Goal: Task Accomplishment & Management: Use online tool/utility

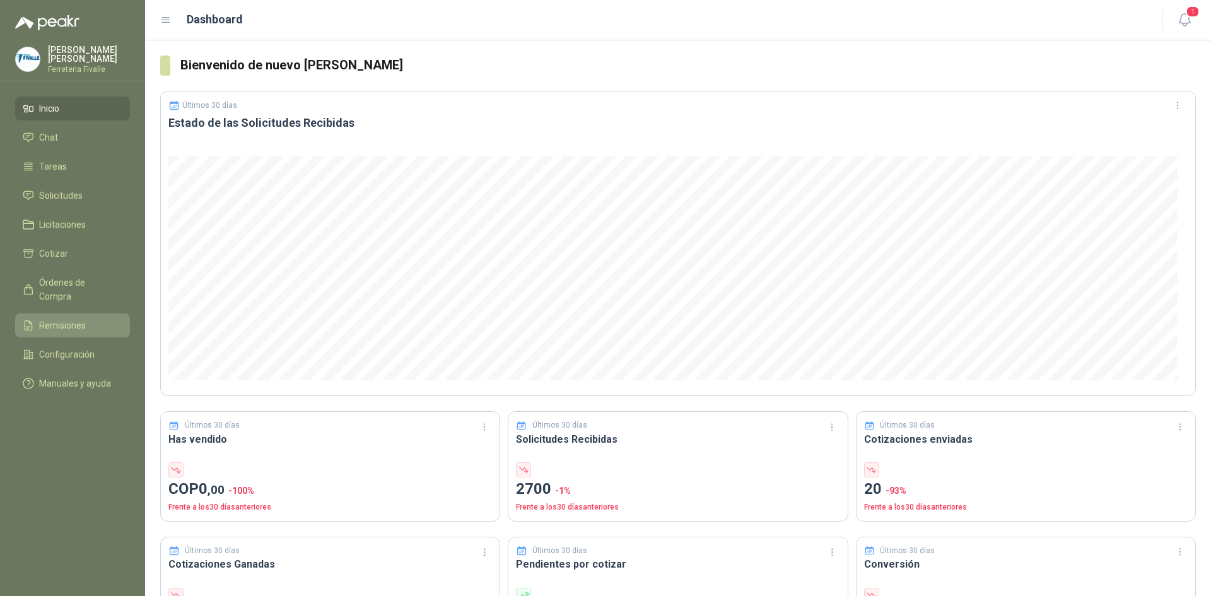
click at [64, 322] on span "Remisiones" at bounding box center [62, 326] width 47 height 14
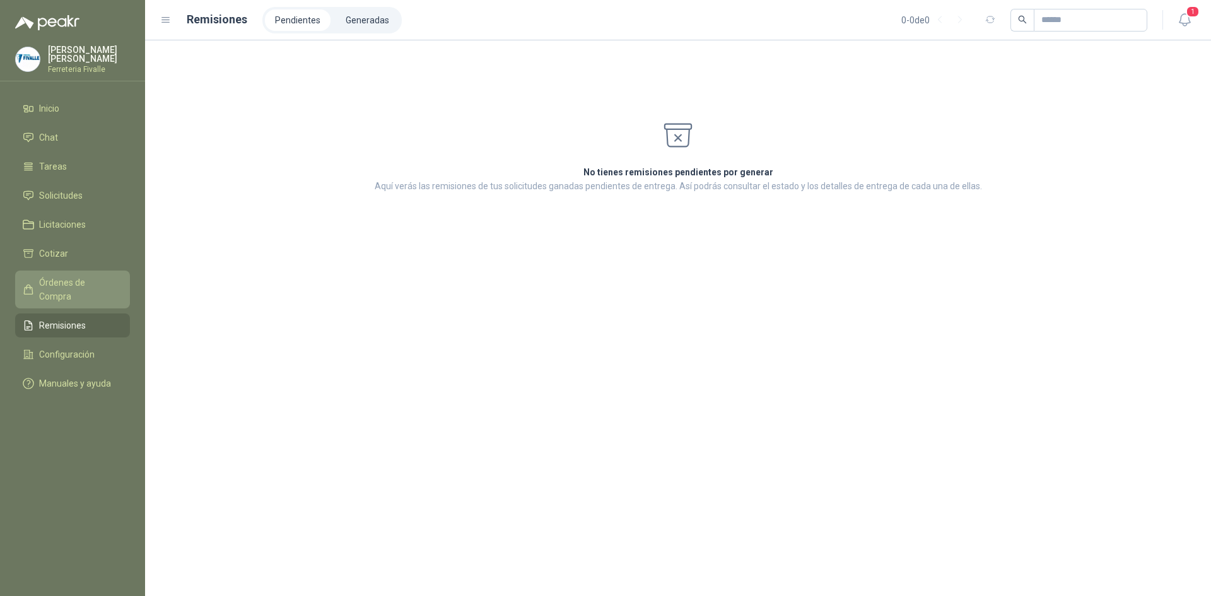
click at [70, 281] on link "Órdenes de Compra" at bounding box center [72, 290] width 115 height 38
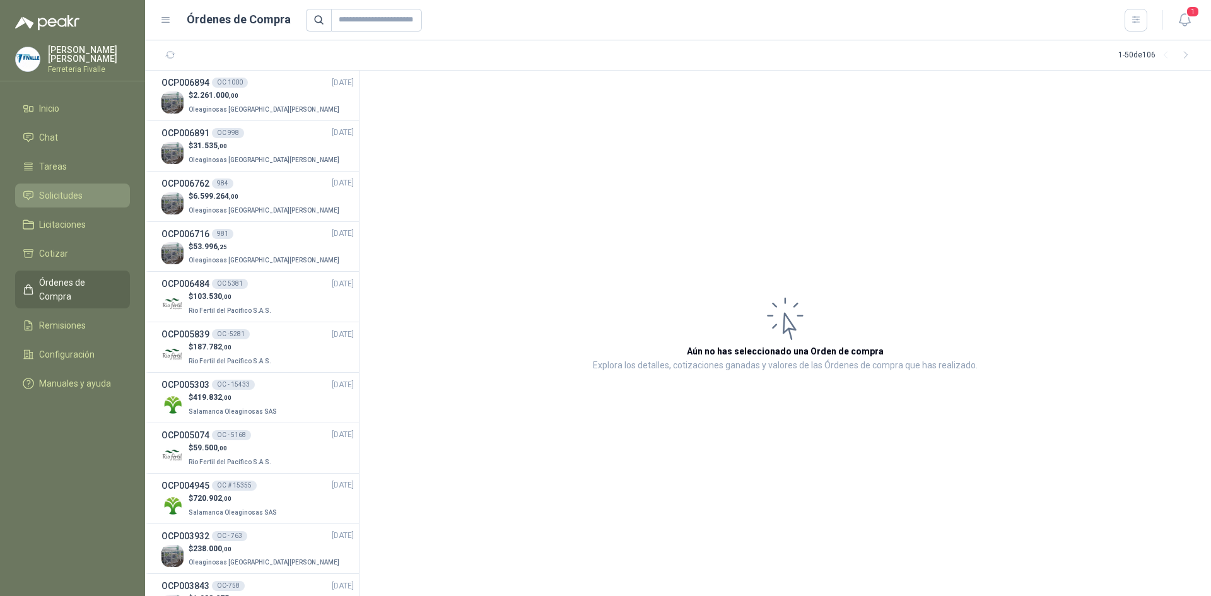
click at [62, 208] on link "Solicitudes" at bounding box center [72, 196] width 115 height 24
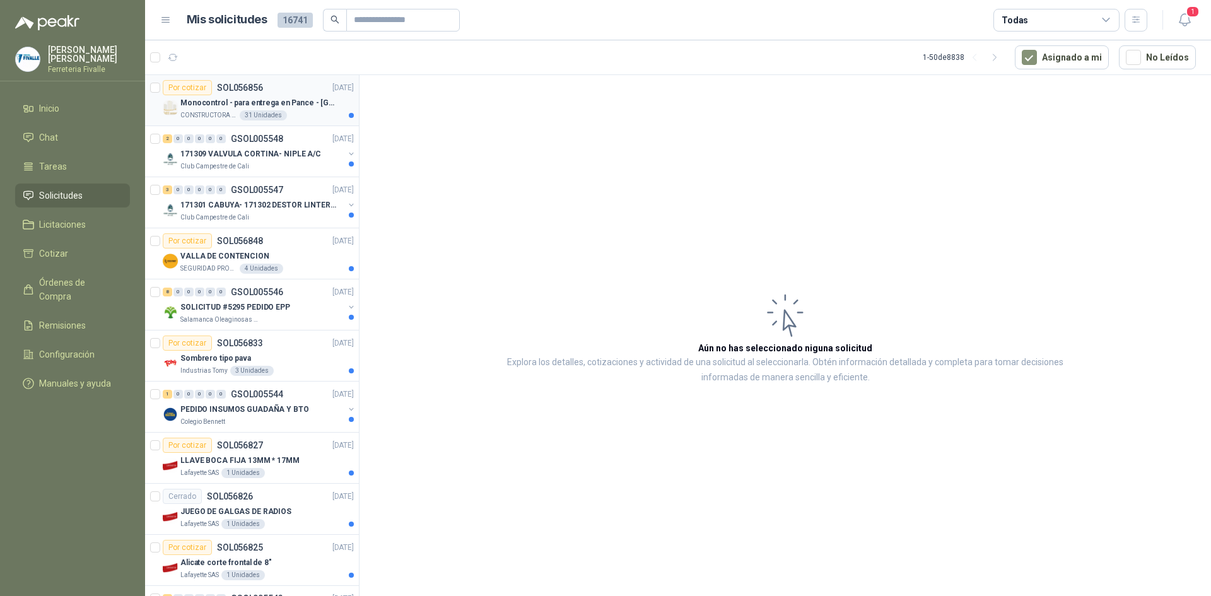
click at [315, 119] on div "CONSTRUCTORA GRUPO FIP 31 Unidades" at bounding box center [266, 115] width 173 height 10
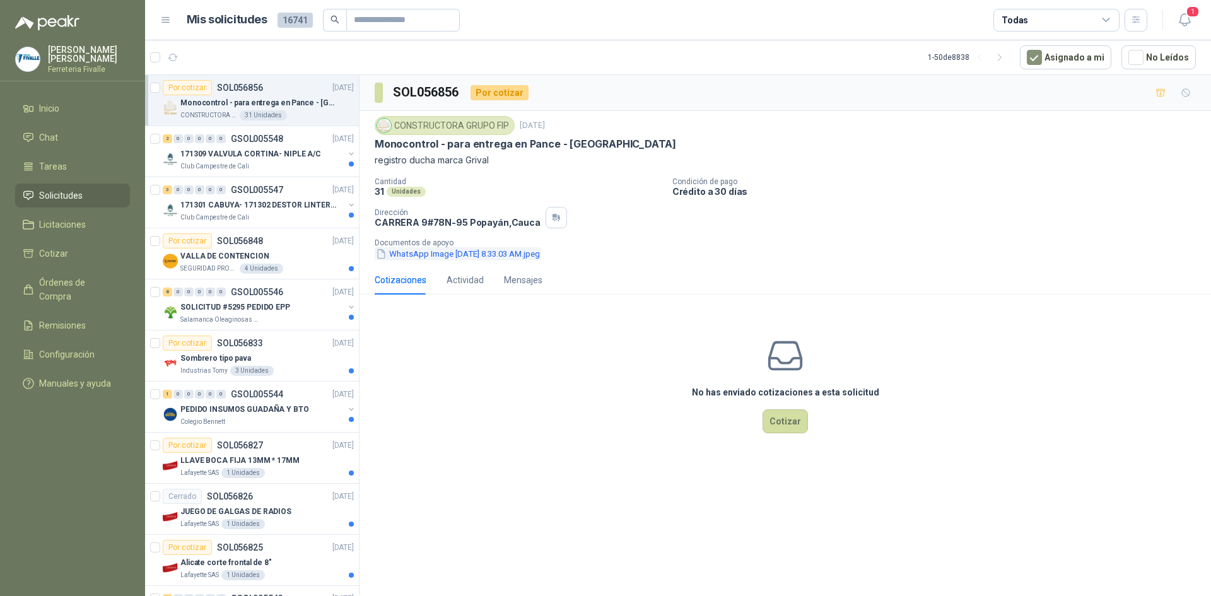
click at [456, 254] on button "WhatsApp Image [DATE] 8.33.03 AM.jpeg" at bounding box center [458, 253] width 167 height 13
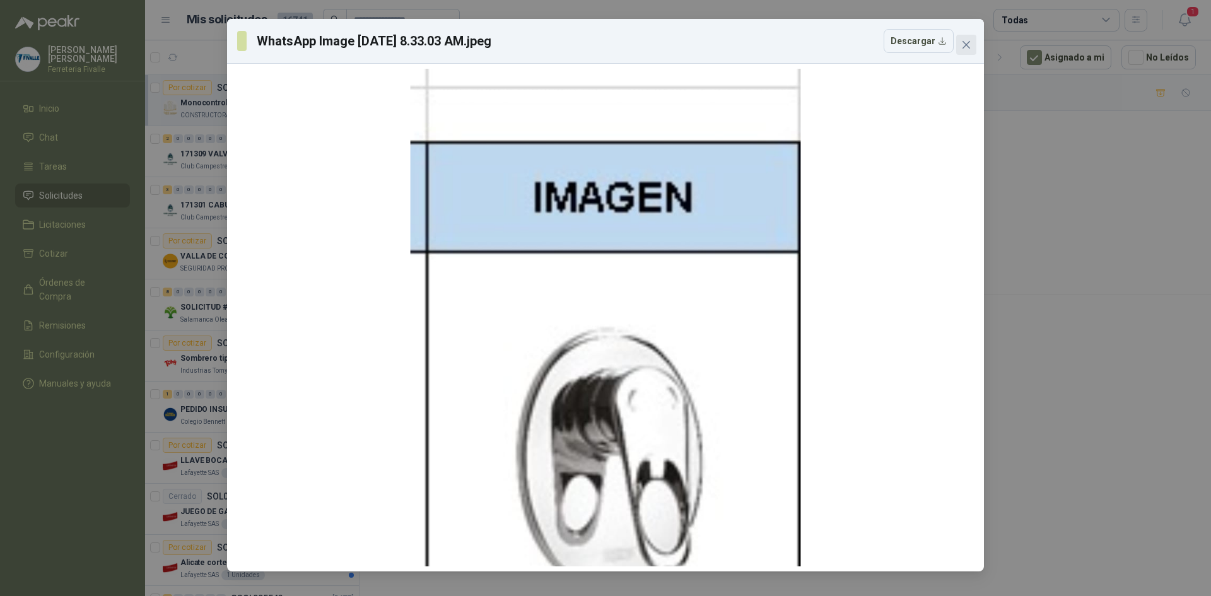
click at [967, 37] on button "Close" at bounding box center [966, 45] width 20 height 20
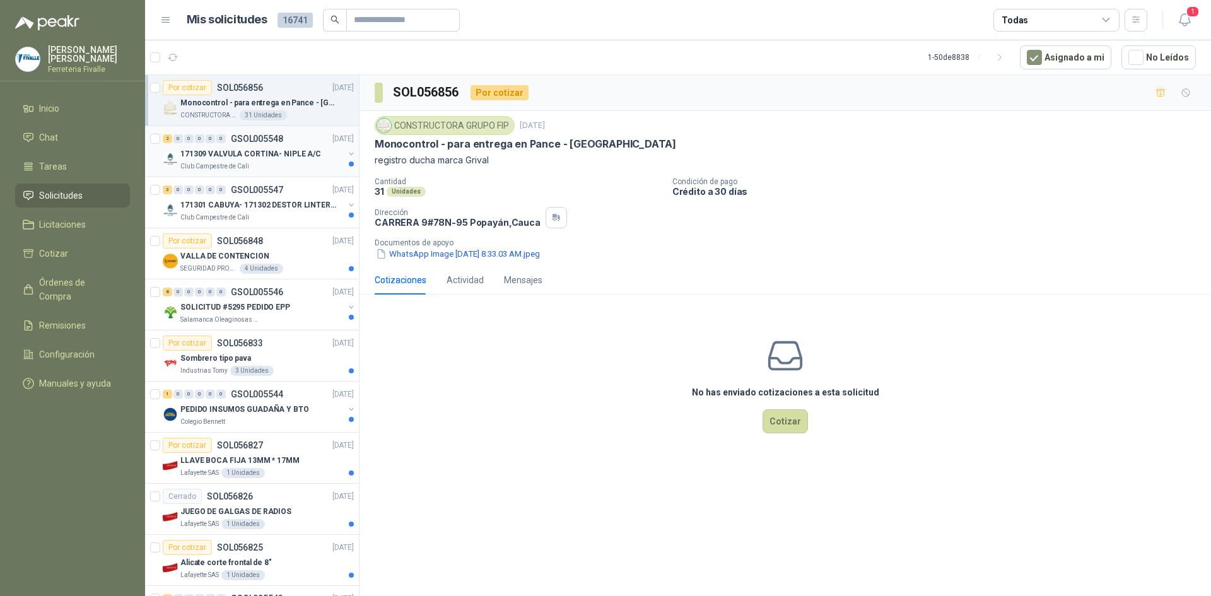
click at [245, 164] on p "Club Campestre de Cali" at bounding box center [214, 167] width 69 height 10
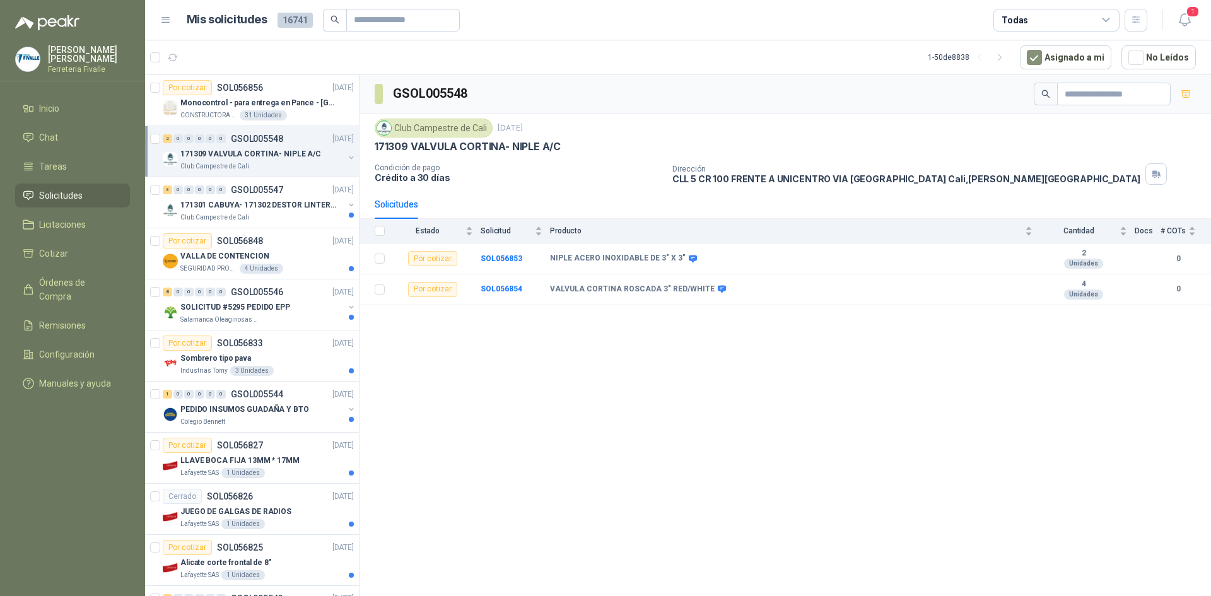
click at [609, 509] on div "GSOL005548 Club Campestre de Cali [DATE] 171309 VALVULA CORTINA- NIPLE A/C Cond…" at bounding box center [786, 338] width 852 height 526
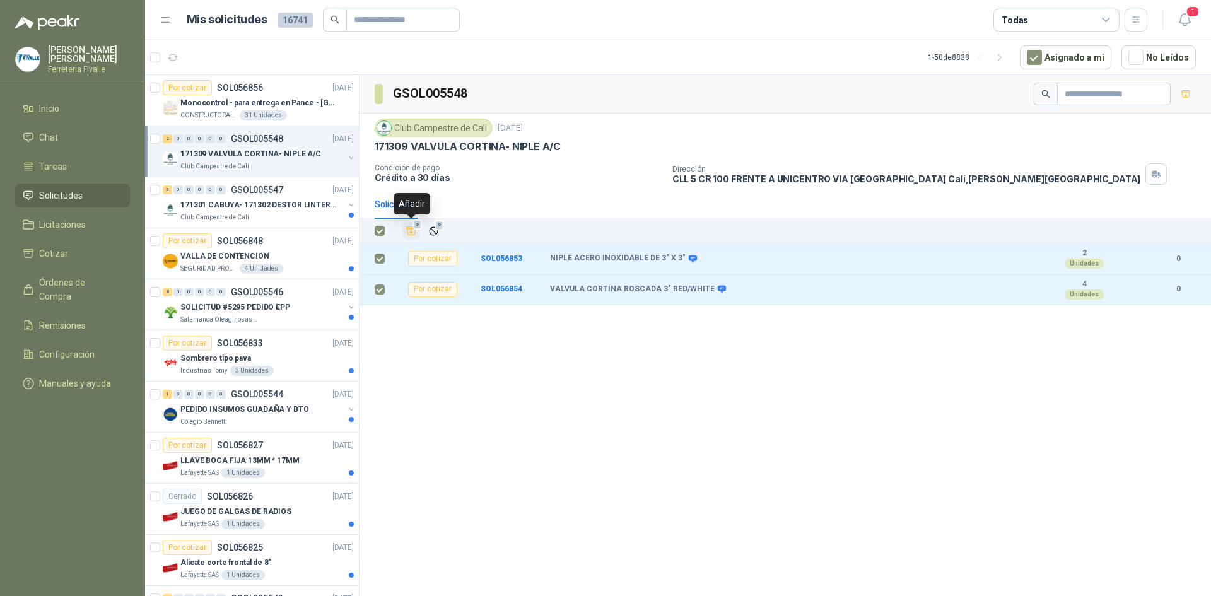
click at [416, 229] on span "2" at bounding box center [417, 225] width 9 height 10
click at [88, 261] on li "Cotizar 2" at bounding box center [73, 254] width 100 height 14
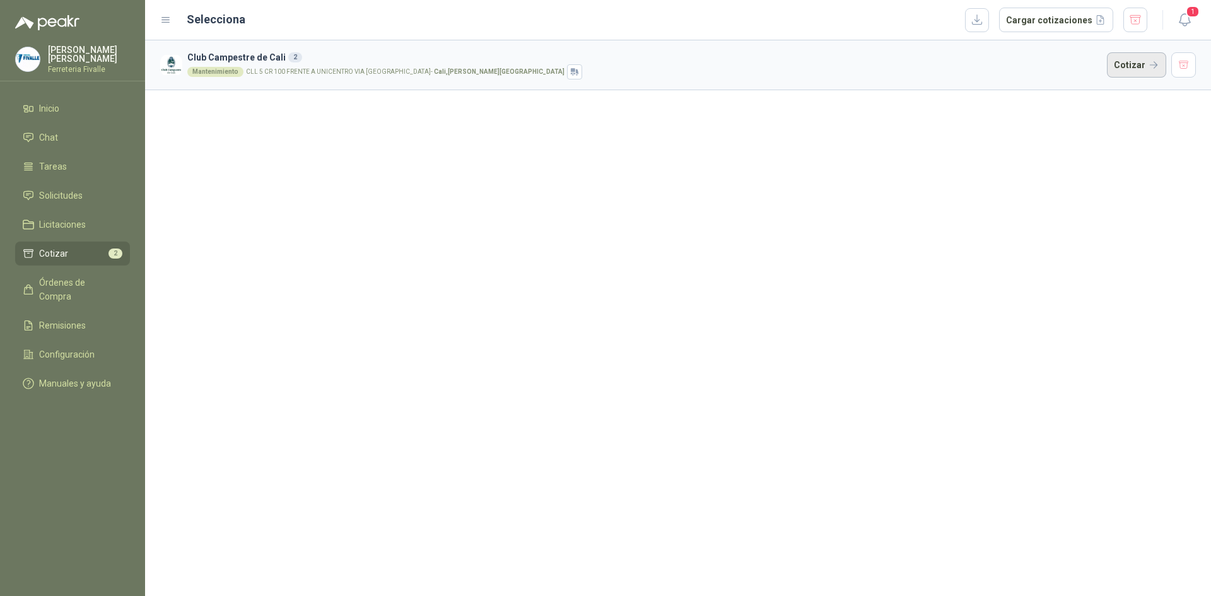
click at [1136, 62] on button "Cotizar" at bounding box center [1136, 64] width 59 height 25
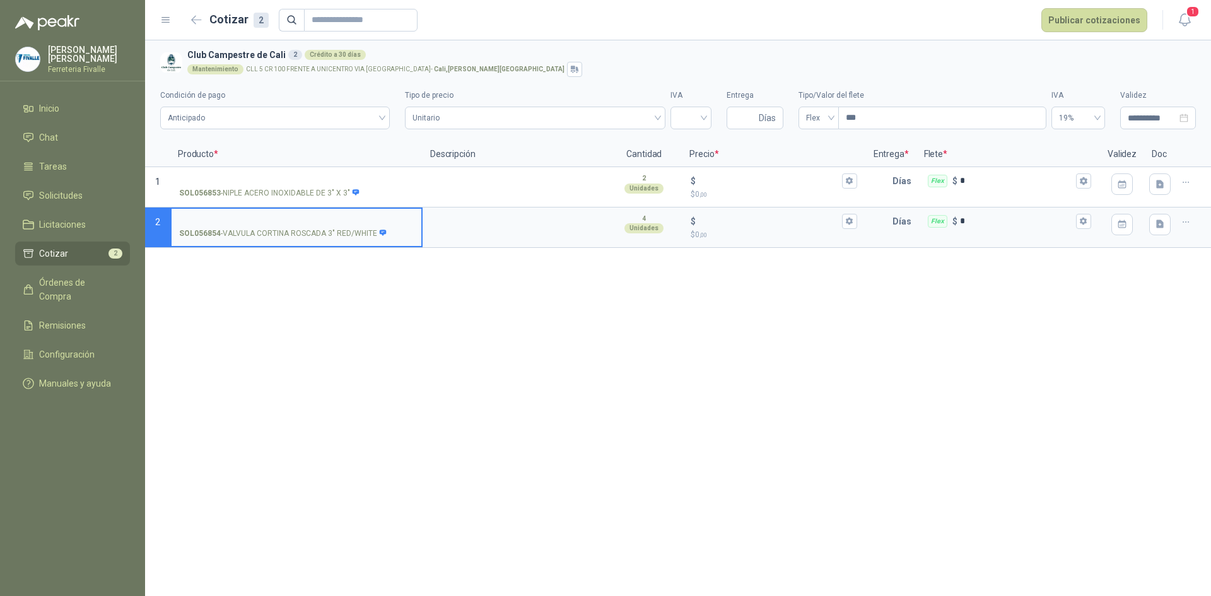
click at [915, 308] on div "**********" at bounding box center [678, 318] width 1066 height 556
click at [202, 21] on button "button" at bounding box center [197, 20] width 20 height 20
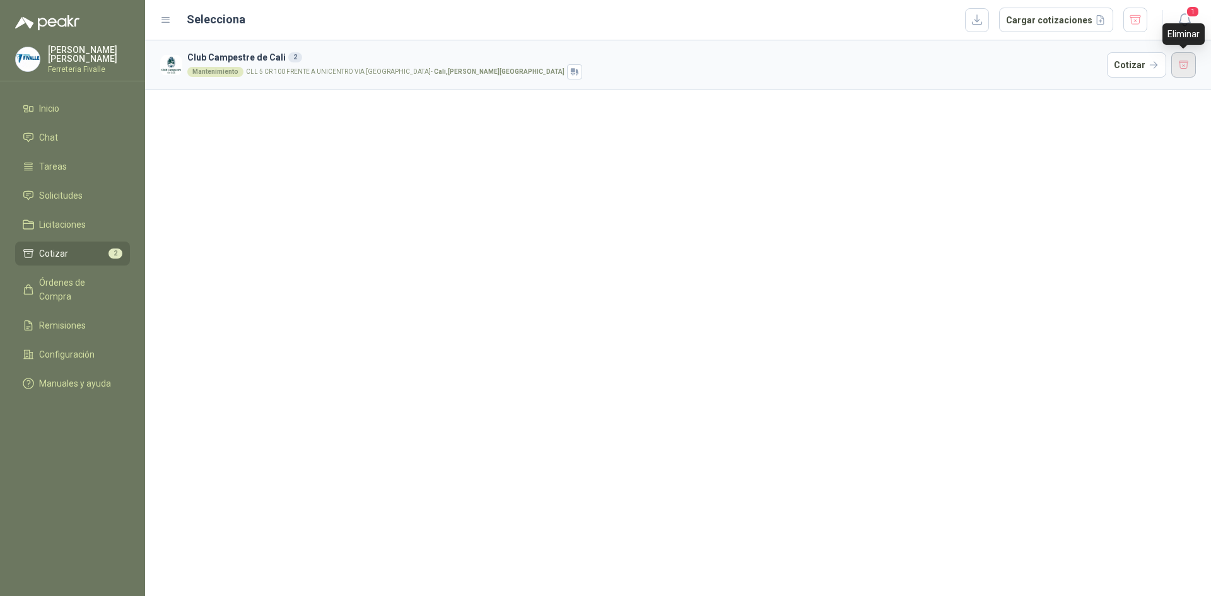
click at [1191, 67] on button "button" at bounding box center [1184, 64] width 25 height 25
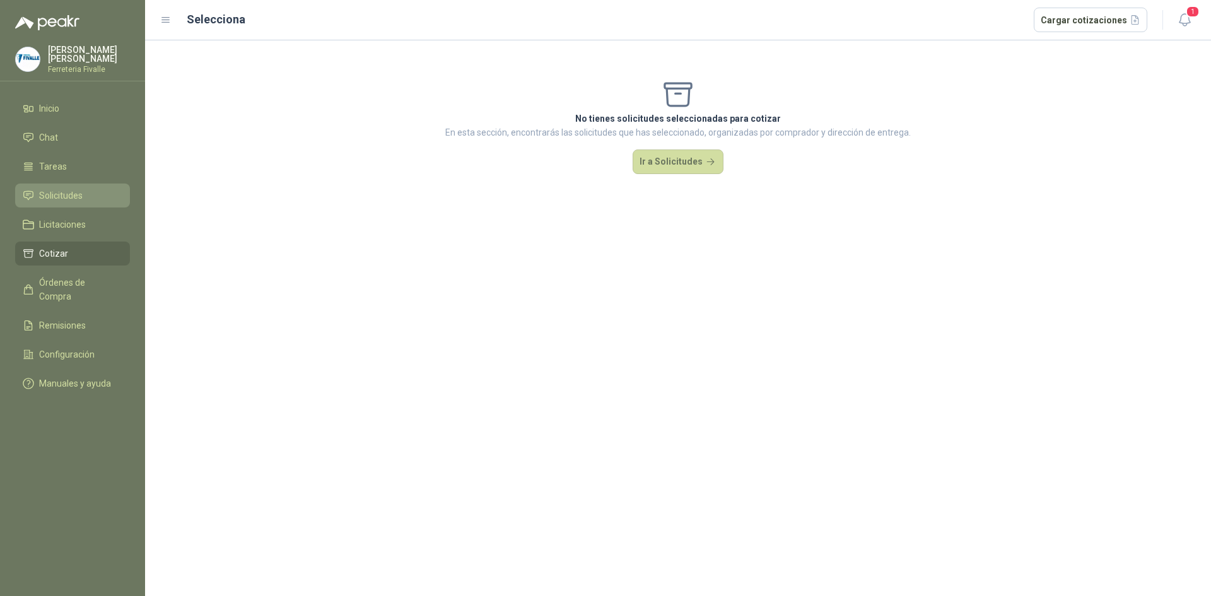
click at [91, 203] on li "Solicitudes" at bounding box center [73, 196] width 100 height 14
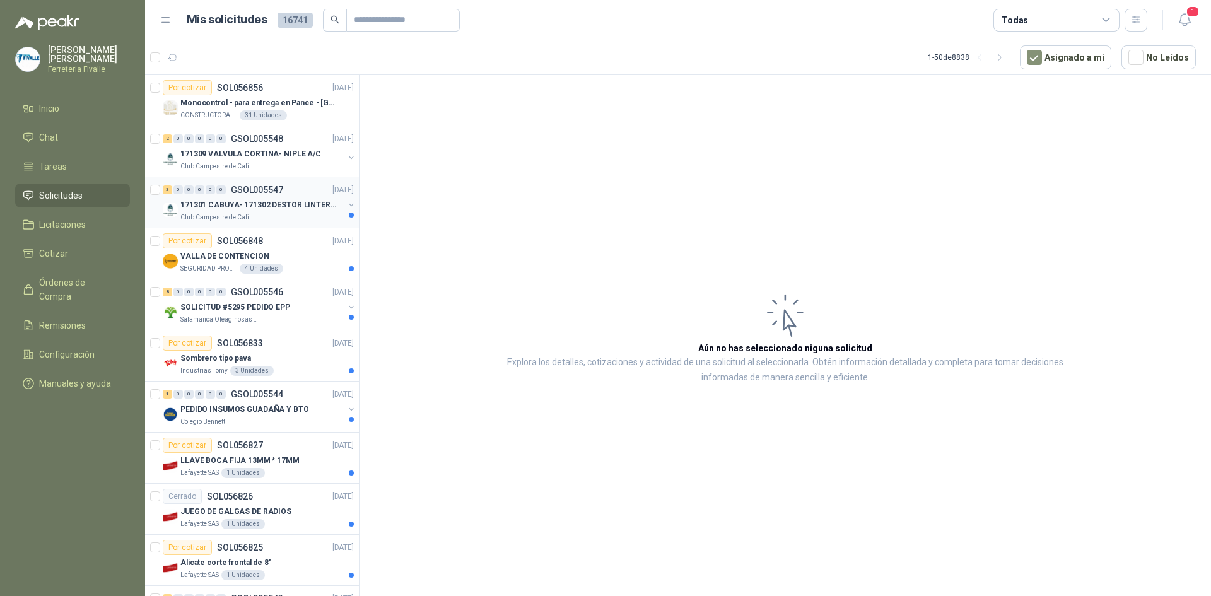
click at [326, 224] on div "3 0 0 0 0 0 GSOL005547 [DATE] 171301 [GEOGRAPHIC_DATA]- 171302 DESTOR LINTER- 1…" at bounding box center [252, 202] width 214 height 51
click at [304, 216] on div "Club Campestre de Cali" at bounding box center [261, 218] width 163 height 10
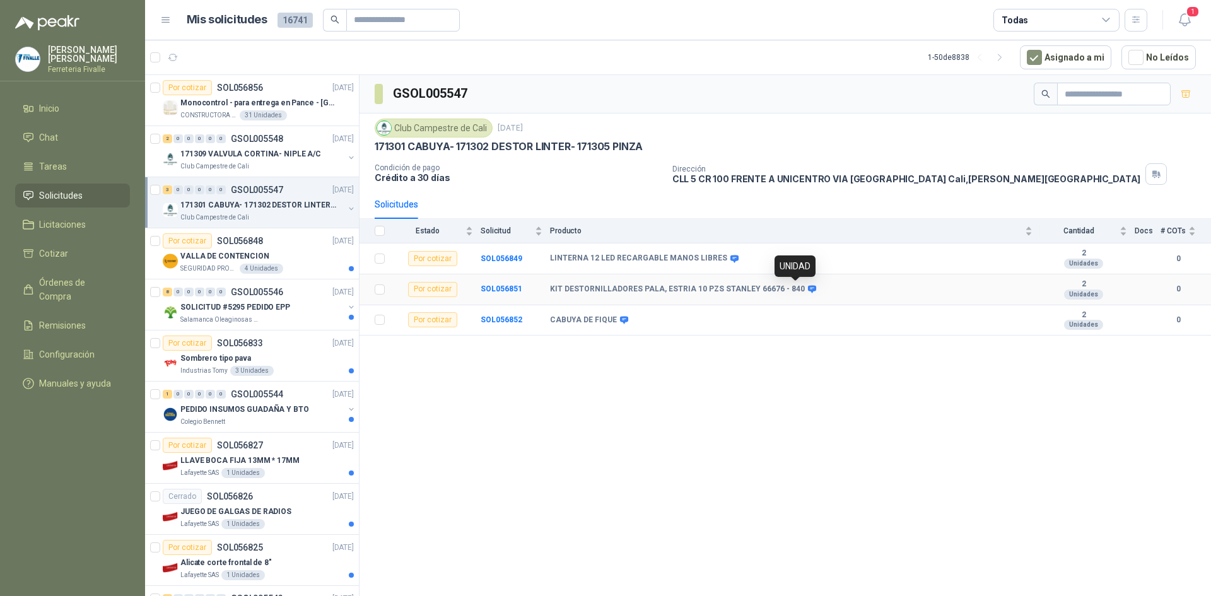
click at [808, 288] on icon at bounding box center [812, 289] width 9 height 9
click at [1021, 430] on div "GSOL005547 Club Campestre de Cali [DATE] 171301 [GEOGRAPHIC_DATA]- 171302 DESTO…" at bounding box center [786, 338] width 852 height 526
click at [1021, 497] on div "GSOL005547 Club Campestre de Cali [DATE] 171301 [GEOGRAPHIC_DATA]- 171302 DESTO…" at bounding box center [786, 338] width 852 height 526
click at [288, 255] on div "VALLA DE CONTENCION" at bounding box center [266, 256] width 173 height 15
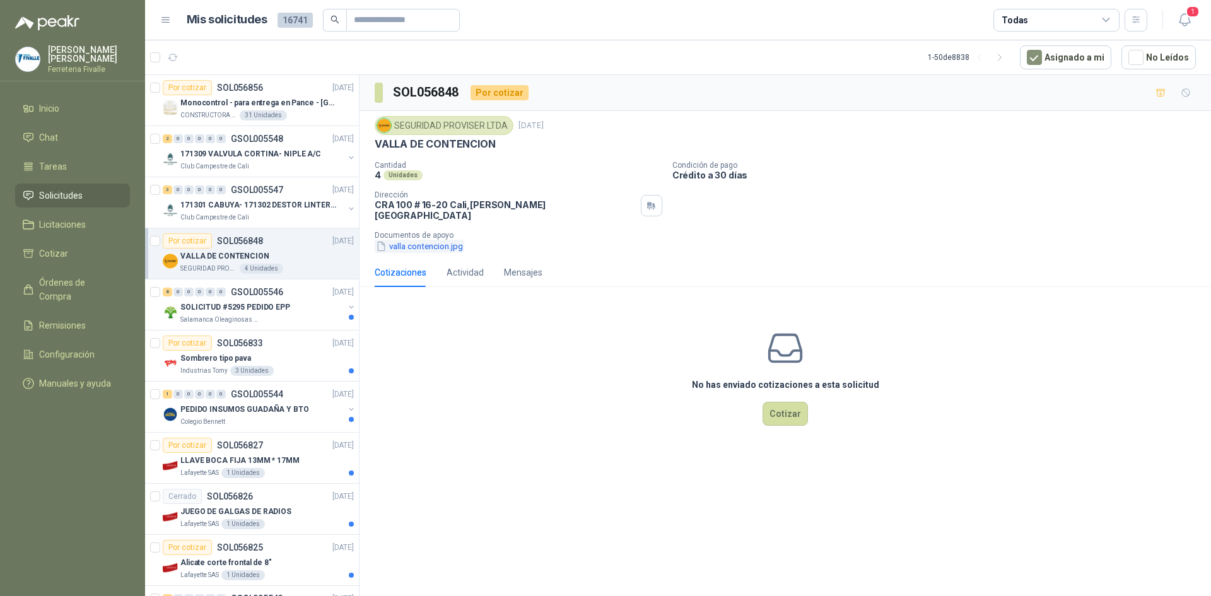
click at [461, 244] on button "valla contencion.jpg" at bounding box center [420, 246] width 90 height 13
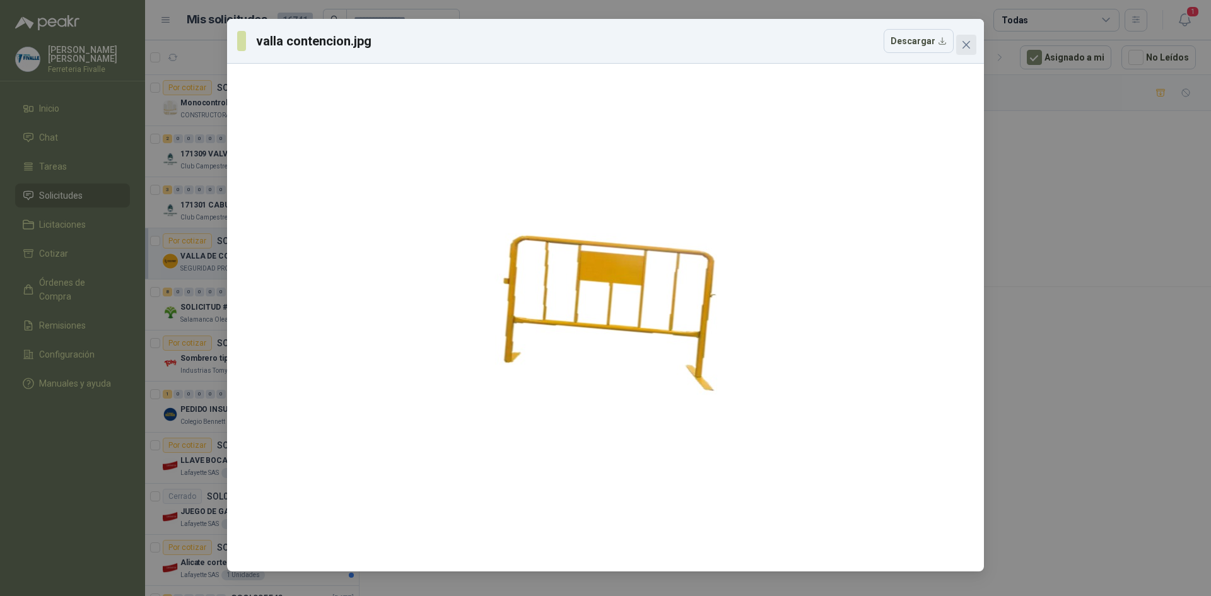
click at [973, 51] on button "Close" at bounding box center [966, 45] width 20 height 20
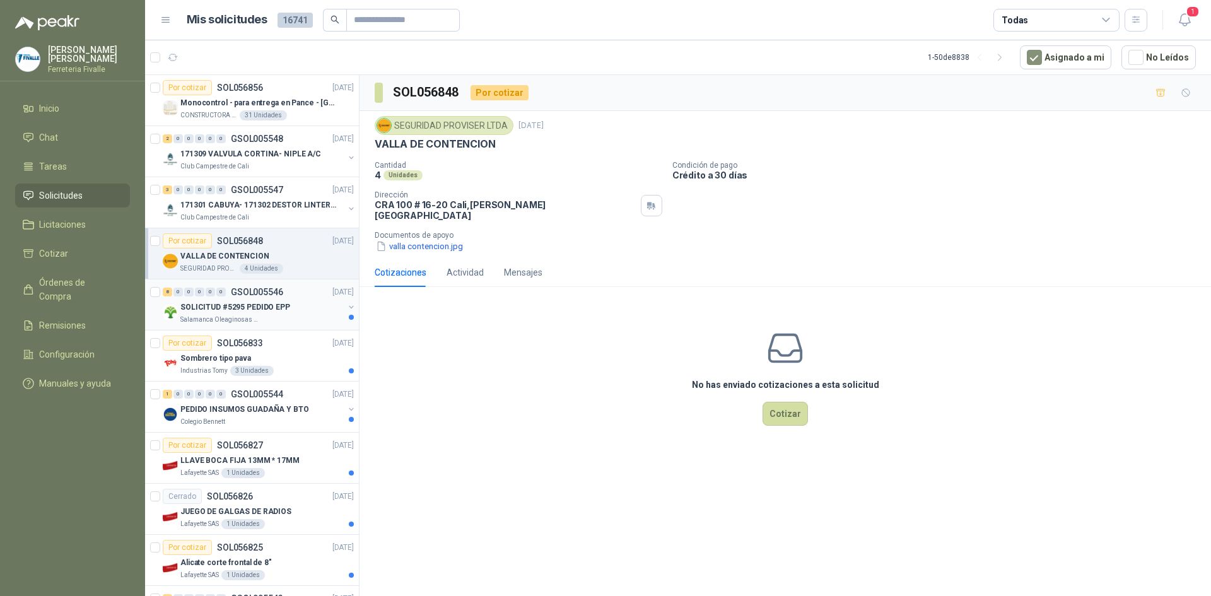
click at [305, 310] on div "SOLICITUD #5295 PEDIDO EPP" at bounding box center [261, 307] width 163 height 15
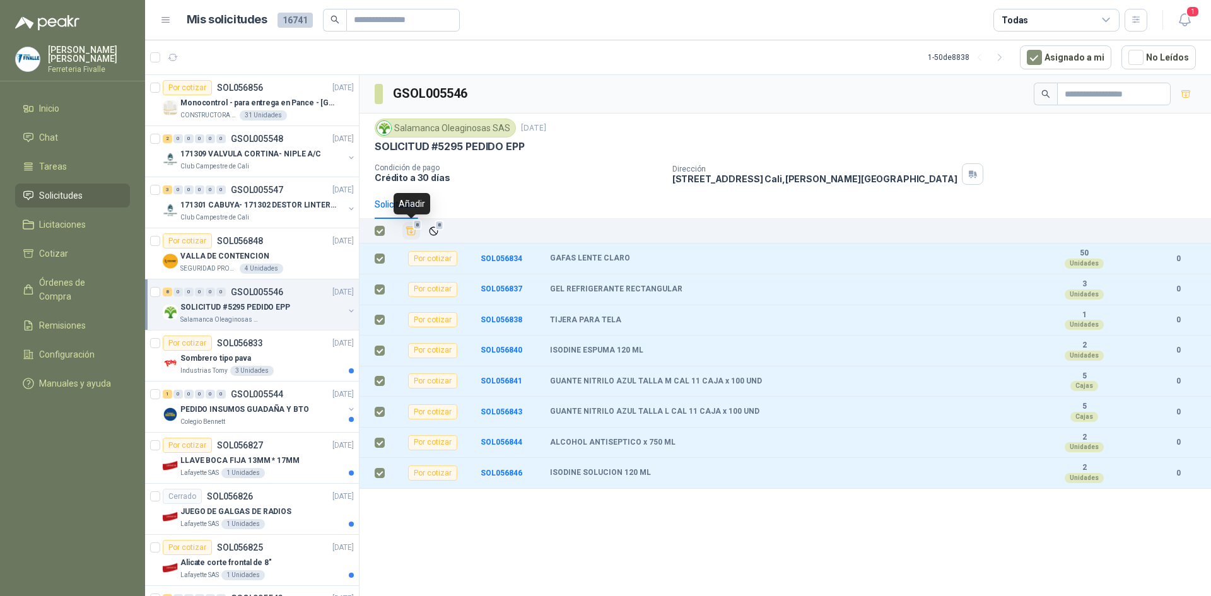
click at [413, 232] on icon "Añadir" at bounding box center [411, 231] width 9 height 8
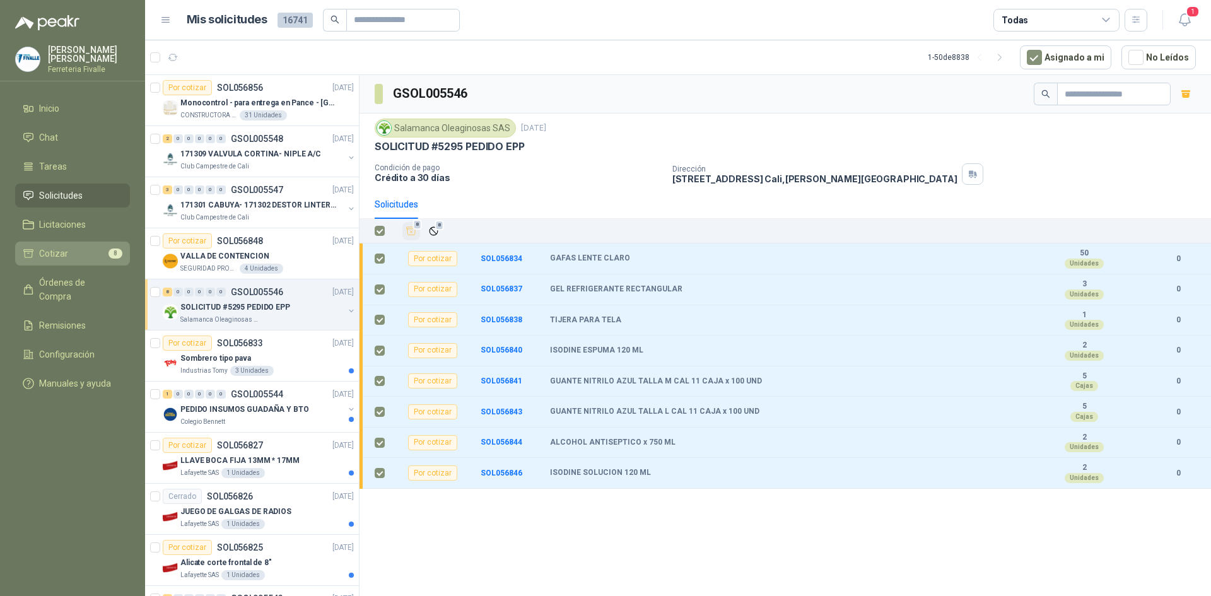
click at [79, 255] on link "Cotizar 8" at bounding box center [72, 254] width 115 height 24
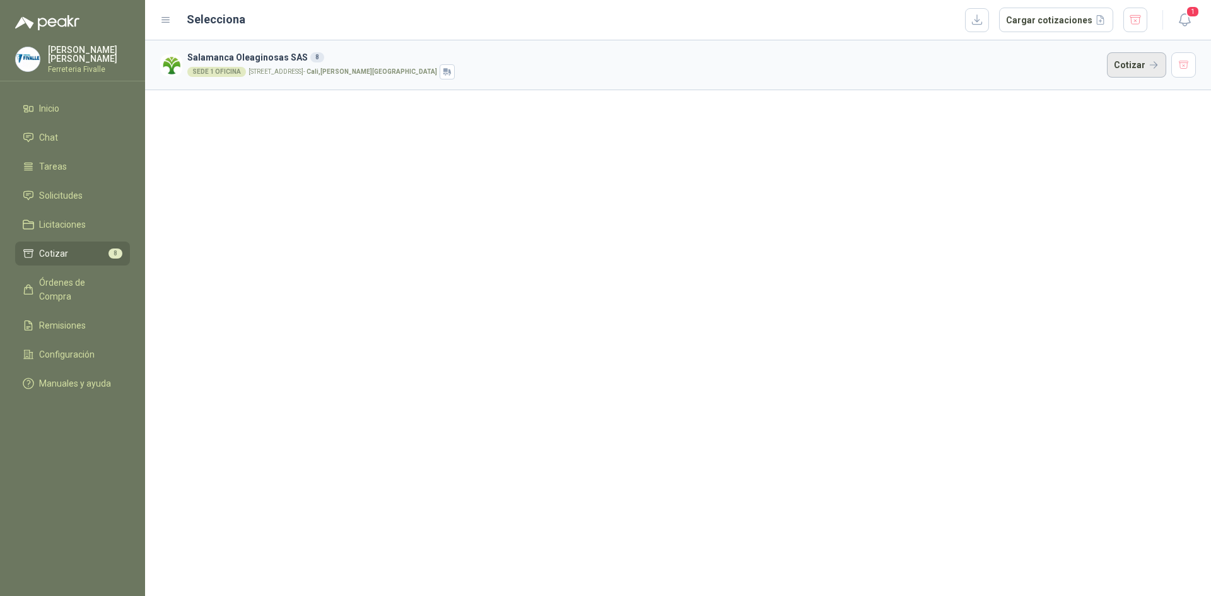
click at [1141, 68] on button "Cotizar" at bounding box center [1136, 64] width 59 height 25
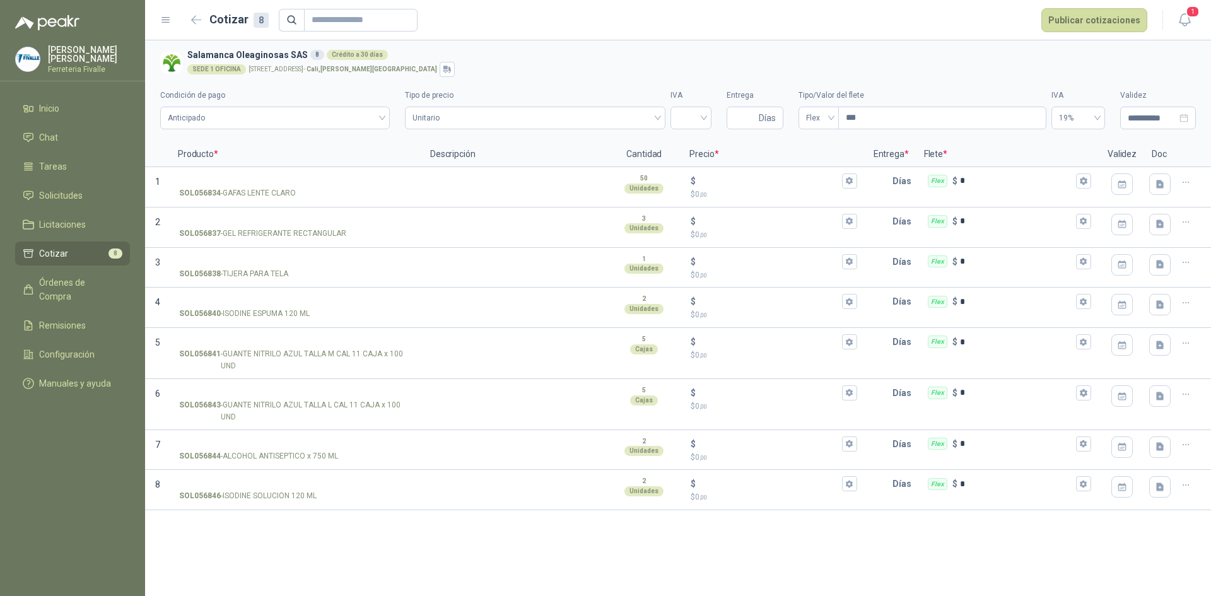
click at [903, 533] on div "**********" at bounding box center [678, 318] width 1066 height 556
click at [197, 13] on button "button" at bounding box center [197, 20] width 20 height 20
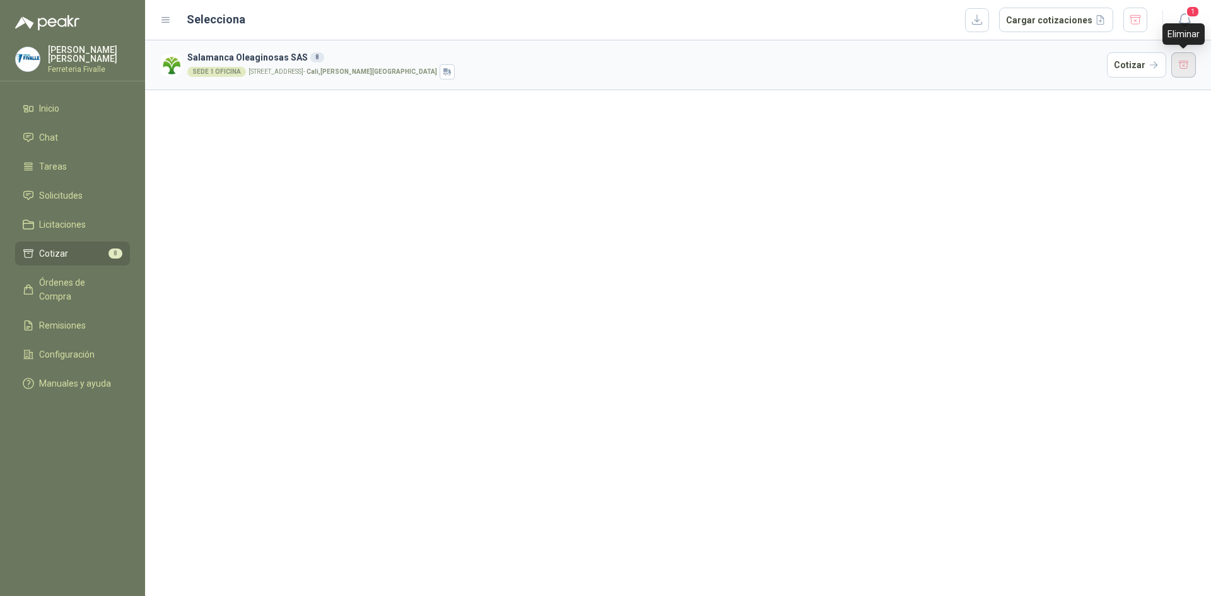
click at [1184, 69] on button "button" at bounding box center [1184, 64] width 25 height 25
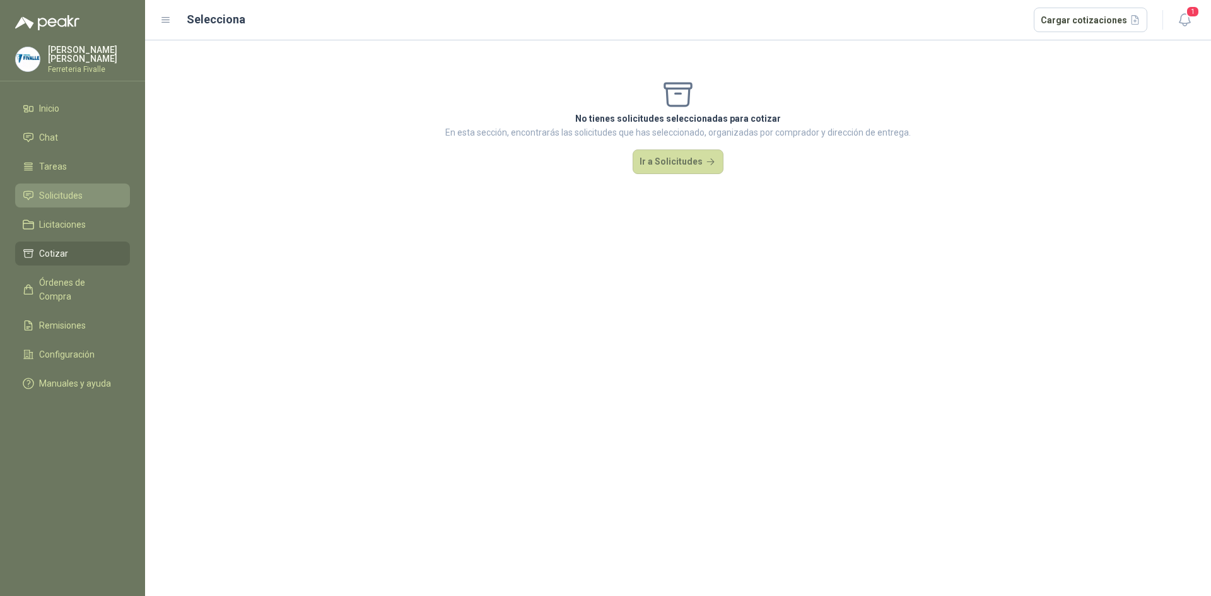
click at [78, 208] on link "Solicitudes" at bounding box center [72, 196] width 115 height 24
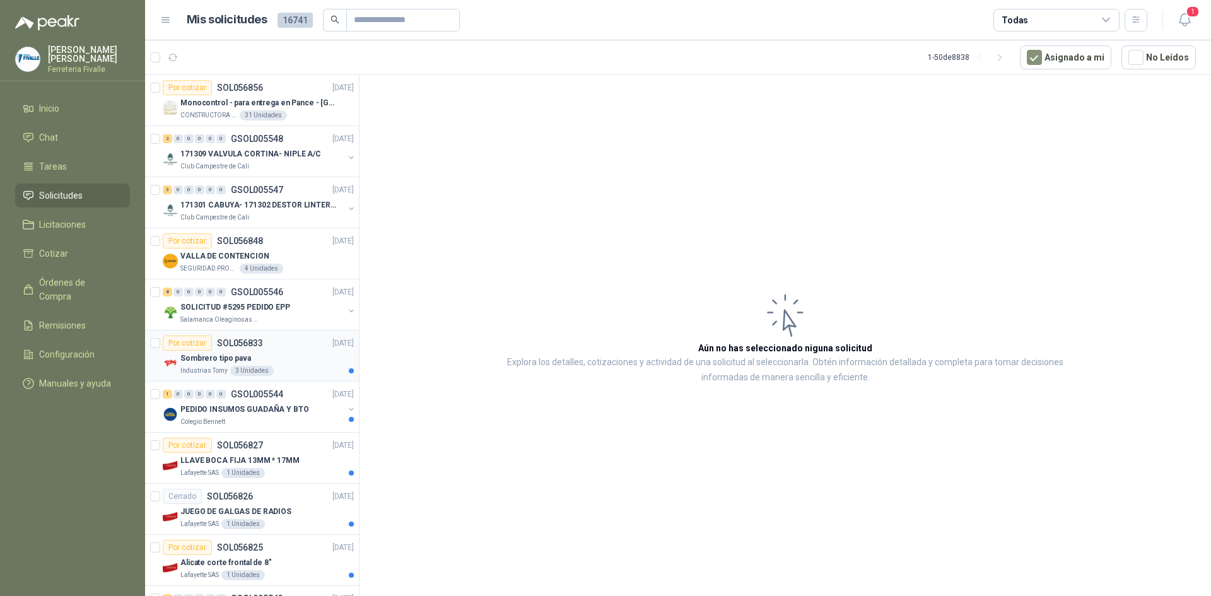
click at [314, 363] on div "Sombrero tipo pava" at bounding box center [266, 358] width 173 height 15
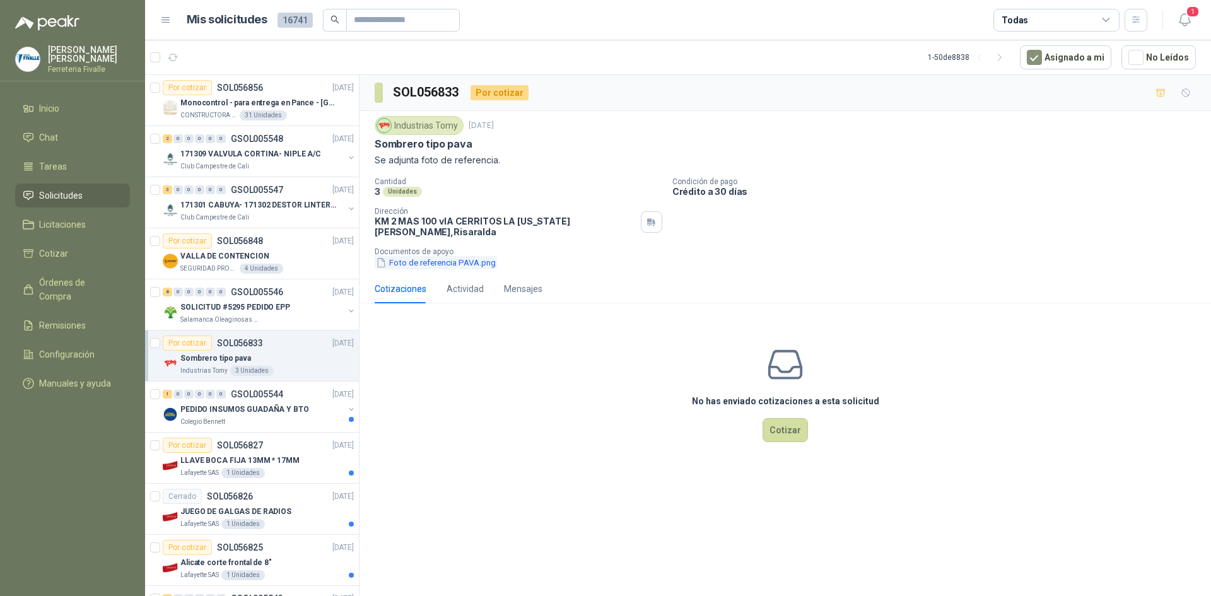
click at [452, 256] on button "Foto de referencia PAVA.png" at bounding box center [436, 262] width 122 height 13
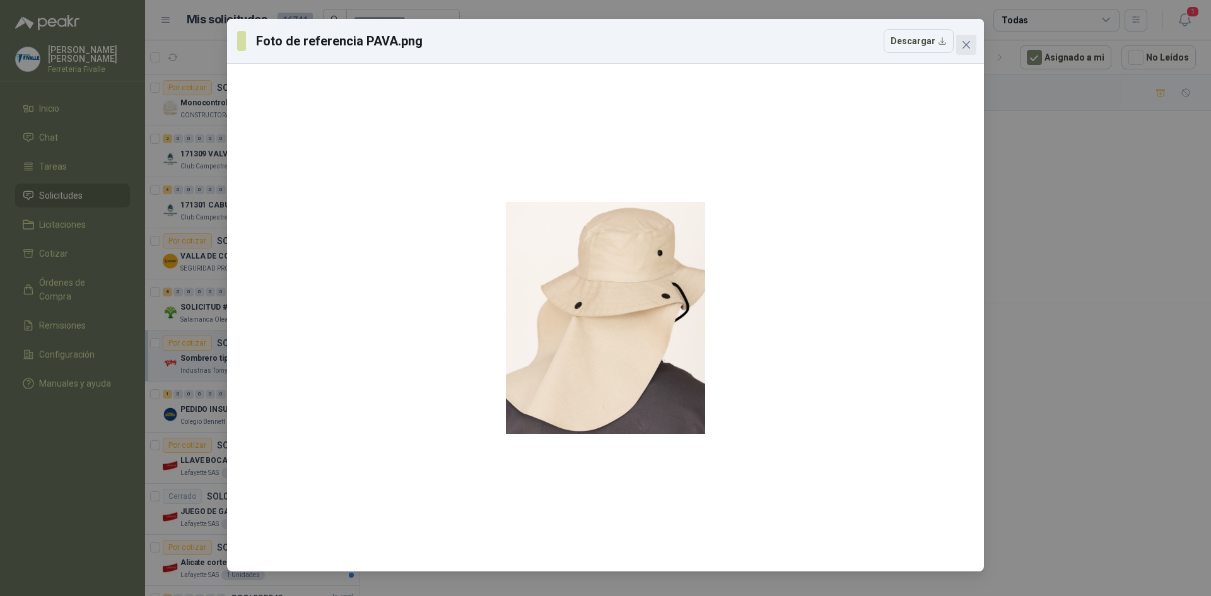
click at [972, 48] on span "Close" at bounding box center [966, 45] width 20 height 10
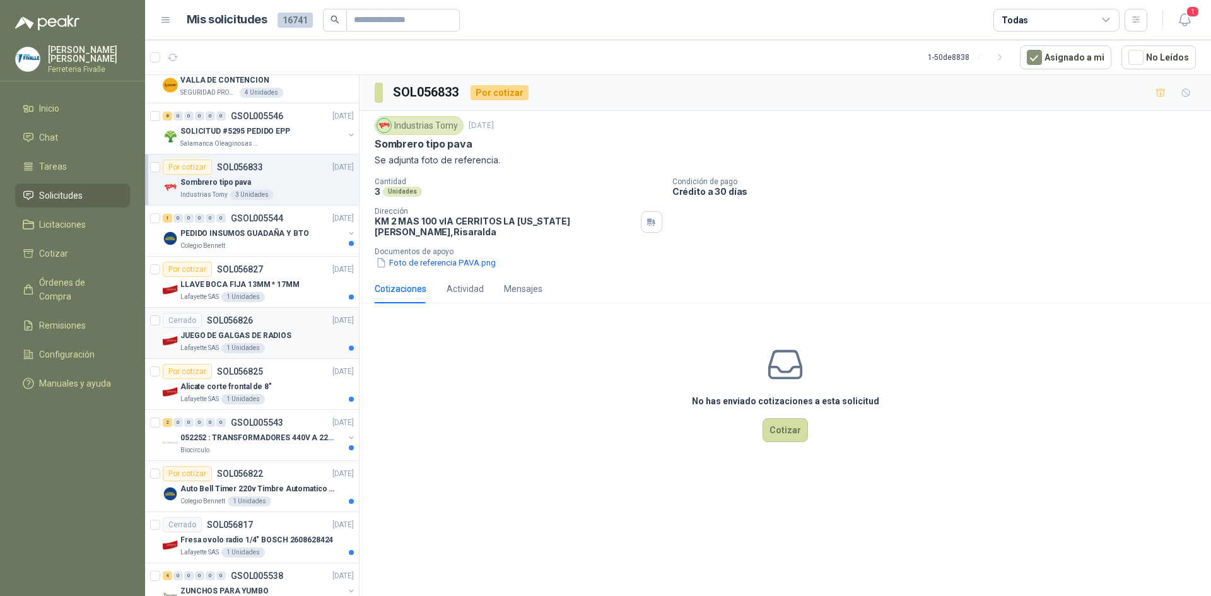
scroll to position [189, 0]
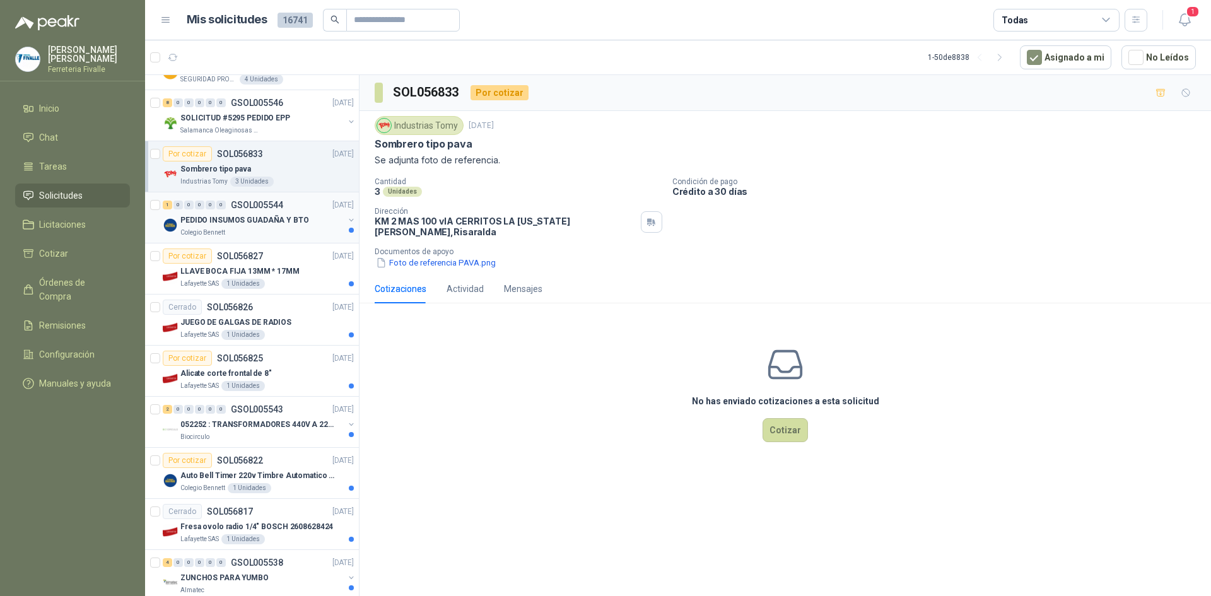
click at [309, 232] on div "Colegio Bennett" at bounding box center [261, 233] width 163 height 10
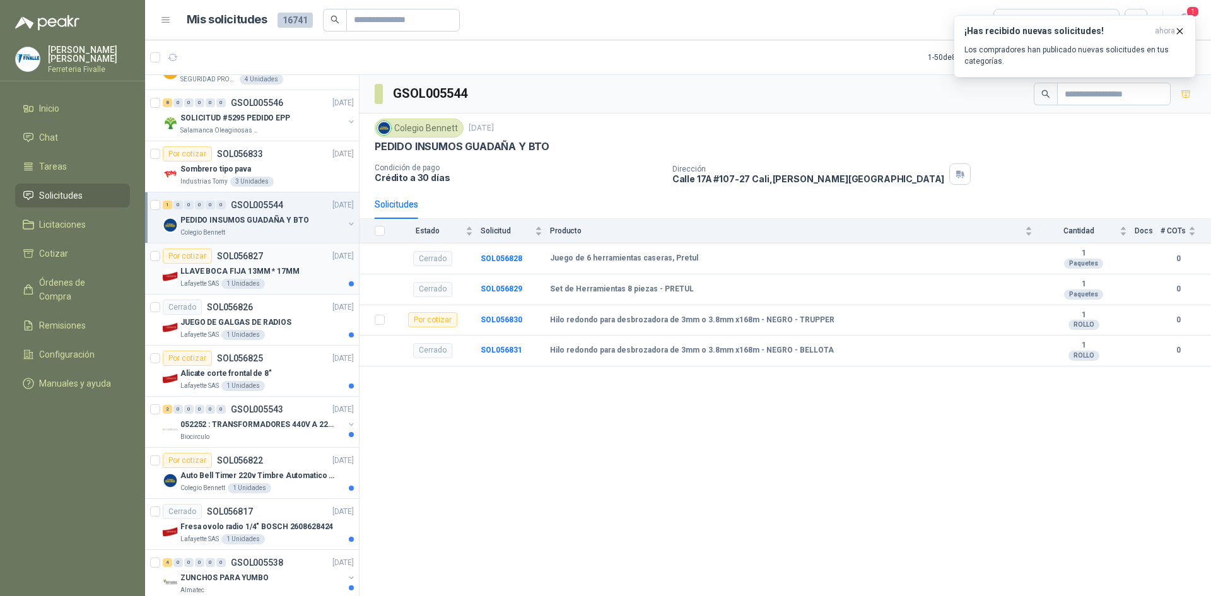
click at [281, 275] on p "LLAVE BOCA FIJA 13MM * 17MM" at bounding box center [239, 272] width 119 height 12
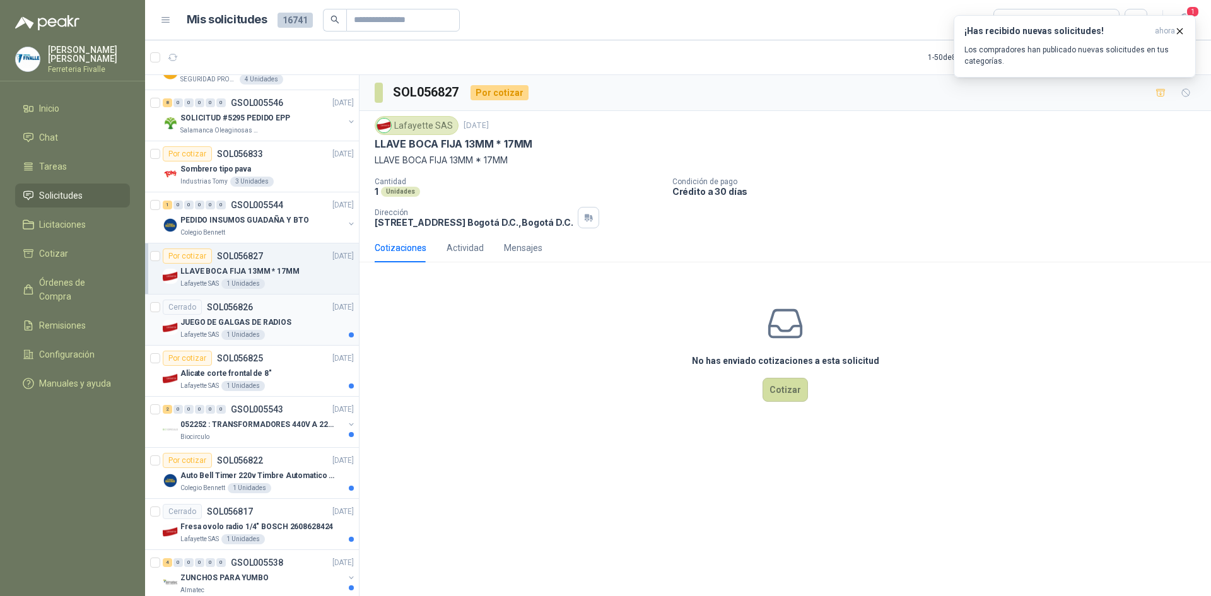
click at [250, 319] on p "JUEGO DE GALGAS DE RADIOS" at bounding box center [235, 323] width 111 height 12
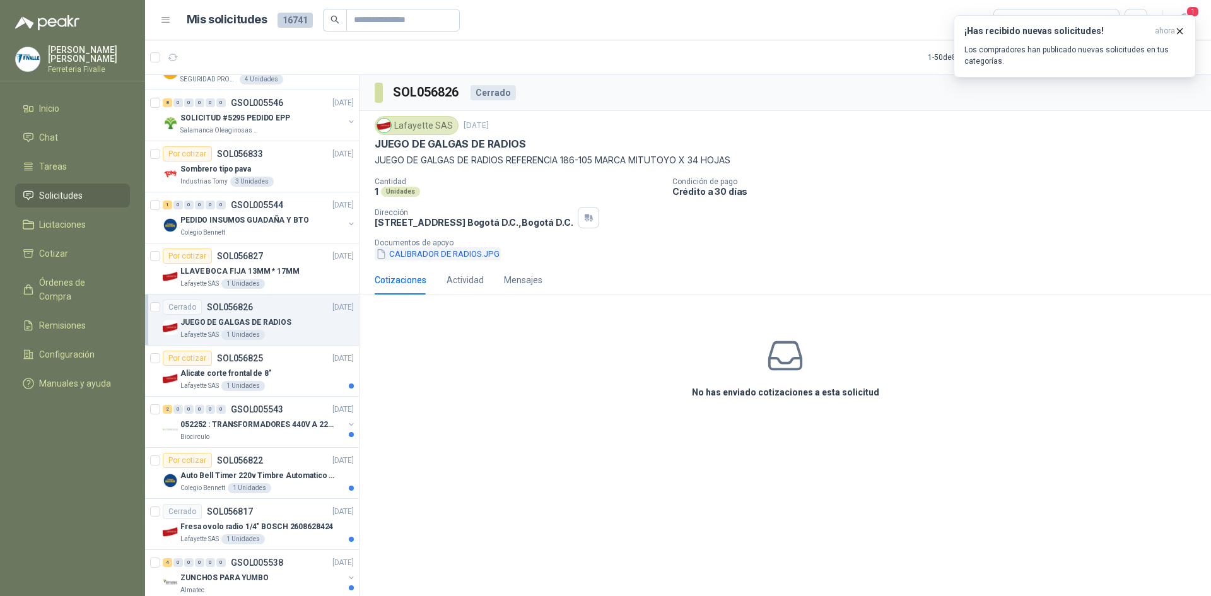
click at [470, 254] on button "CALIBRADOR DE RADIOS.JPG" at bounding box center [438, 253] width 126 height 13
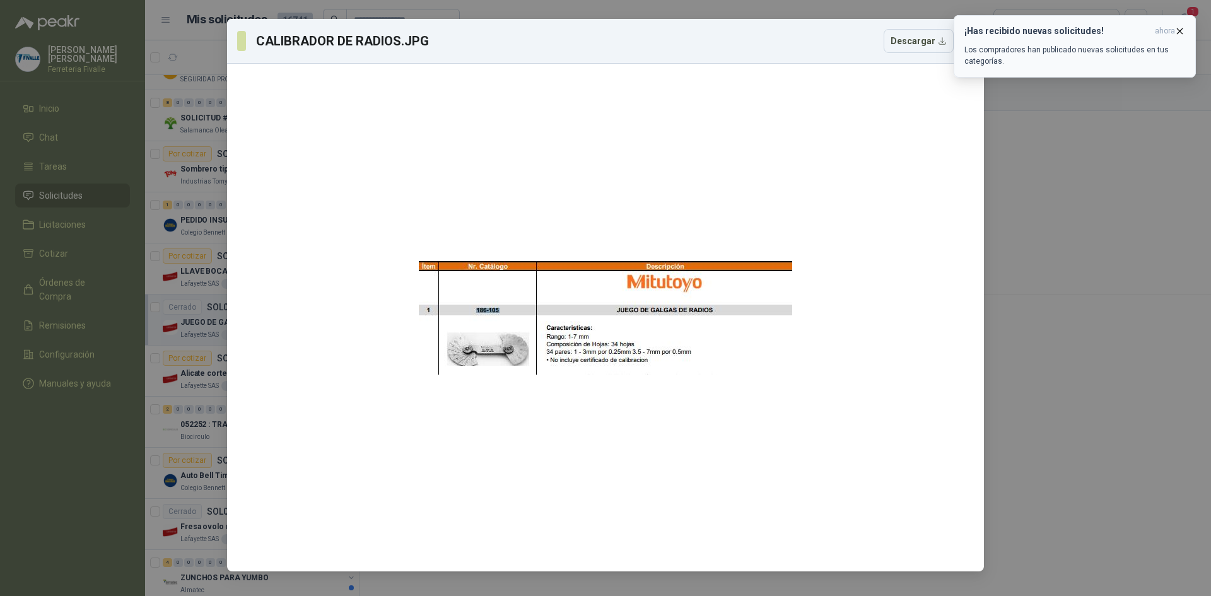
click at [1180, 30] on icon "button" at bounding box center [1180, 30] width 5 height 5
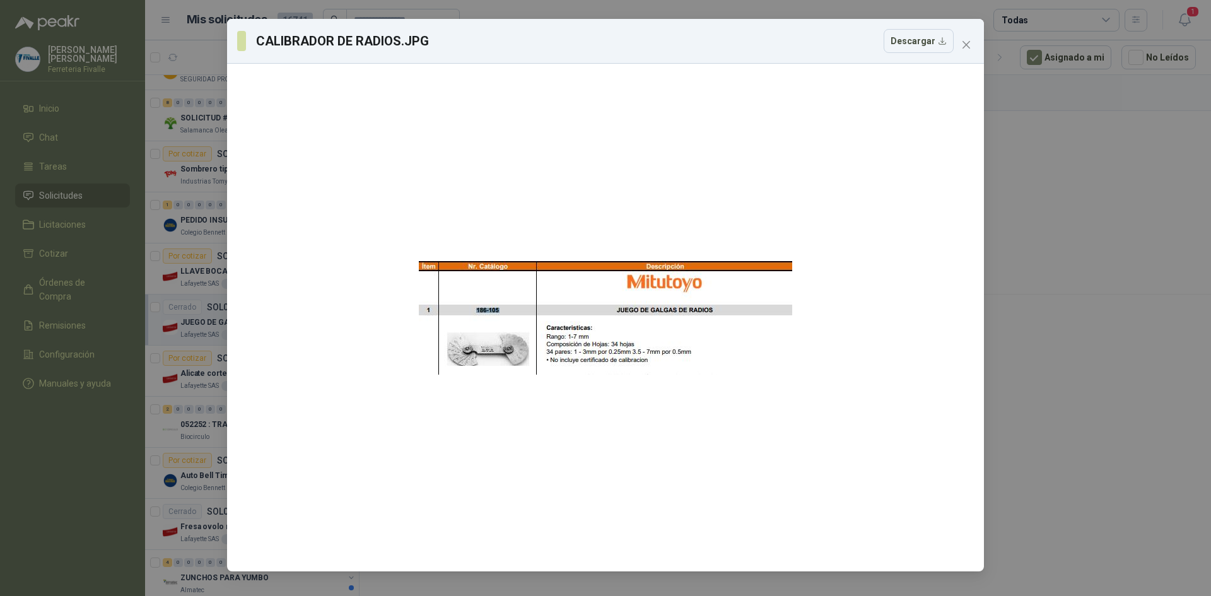
click at [963, 44] on icon "close" at bounding box center [966, 45] width 10 height 10
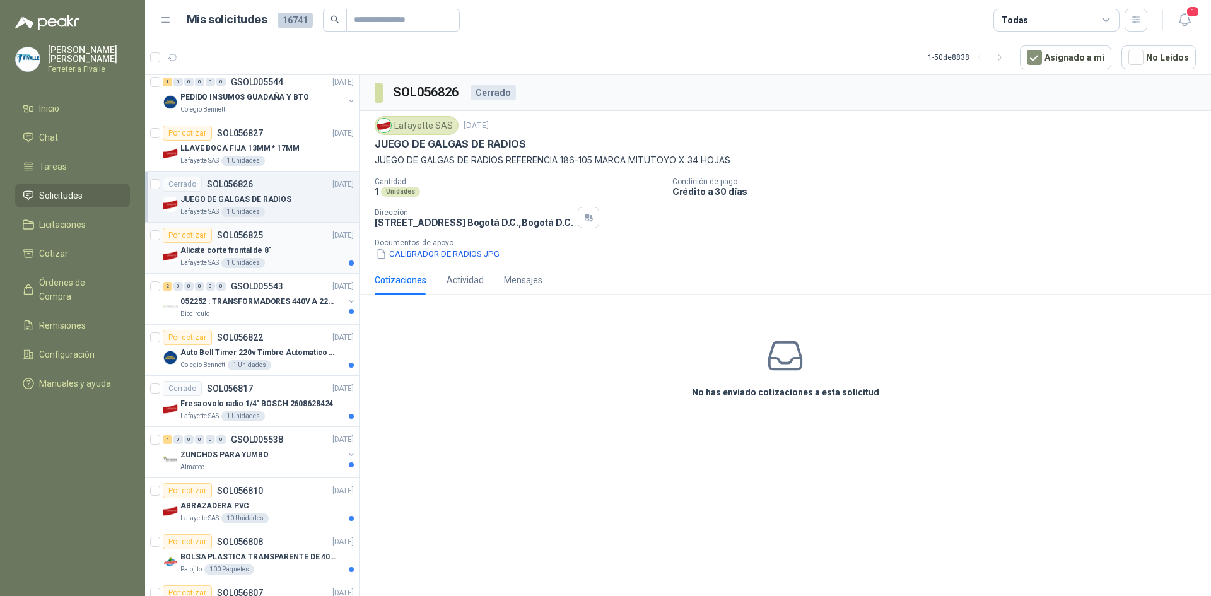
scroll to position [315, 0]
click at [303, 242] on div "Alicate corte frontal de 8"" at bounding box center [266, 247] width 173 height 15
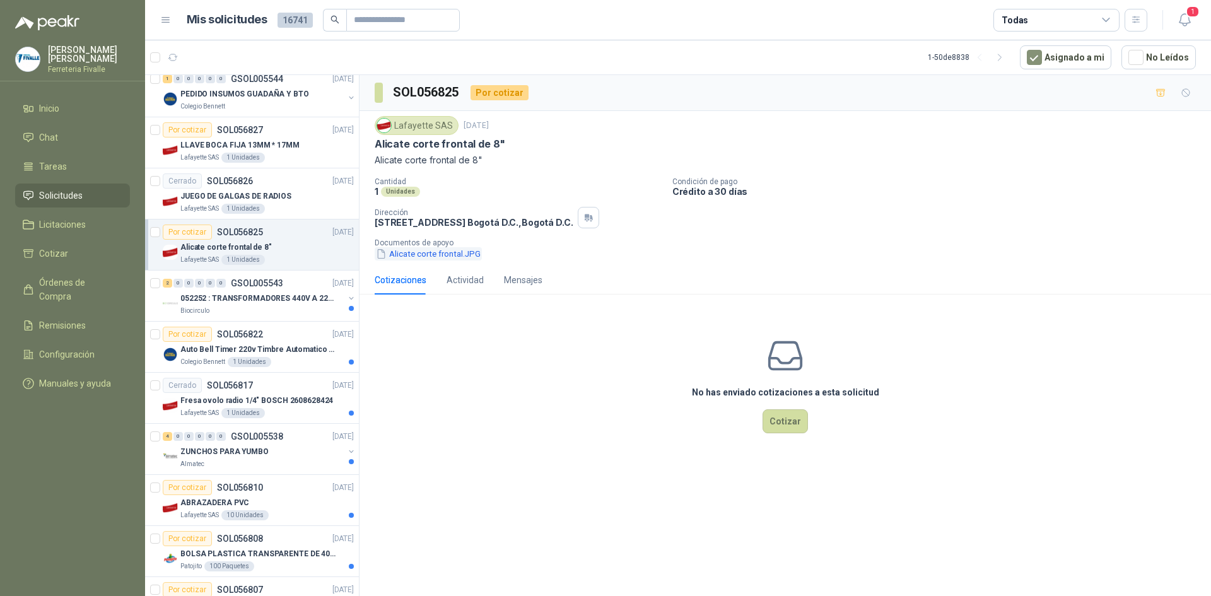
click at [430, 254] on button "Alicate corte frontal.JPG" at bounding box center [428, 253] width 107 height 13
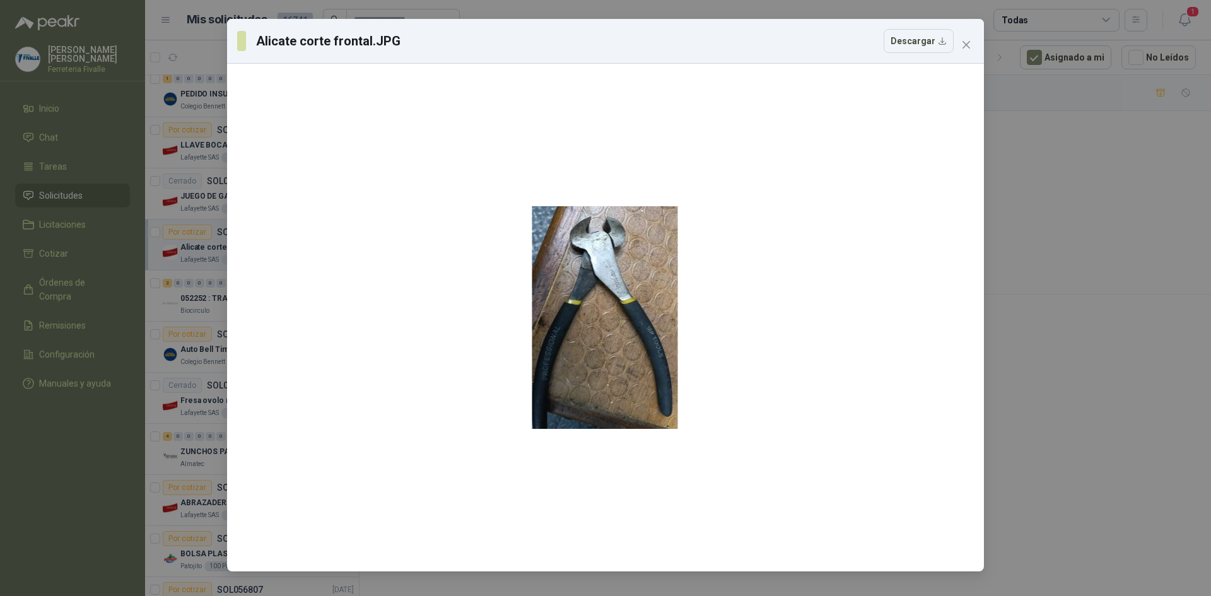
click at [210, 335] on div "Alicate corte frontal.JPG Descargar" at bounding box center [605, 298] width 1211 height 596
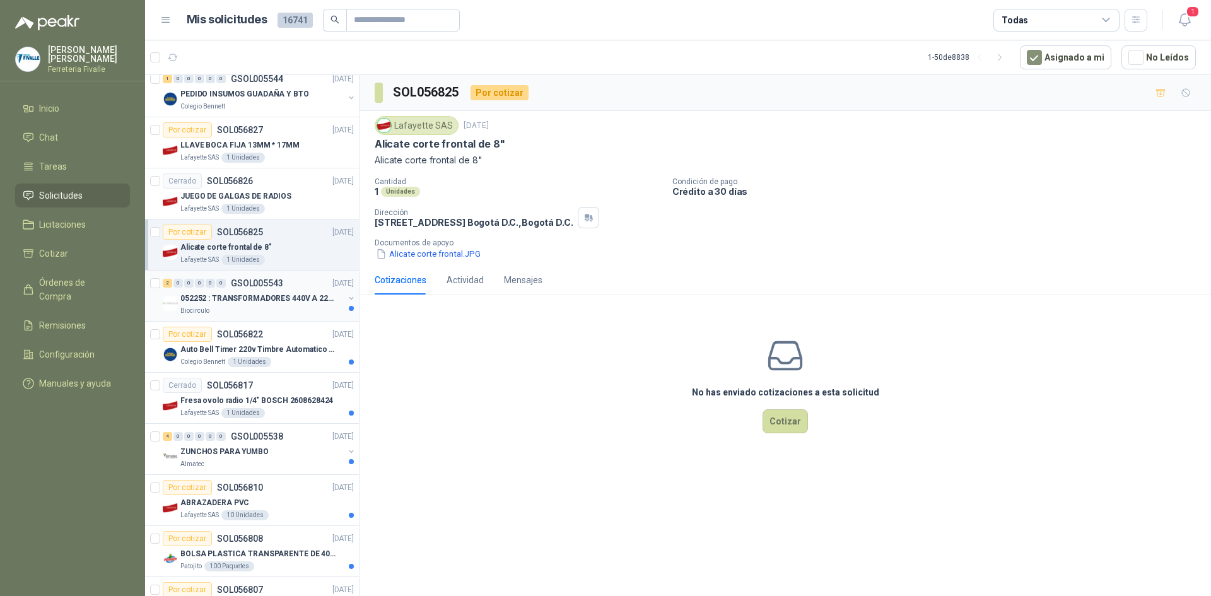
click at [286, 293] on p "052252 : TRANSFORMADORES 440V A 220 V" at bounding box center [258, 299] width 157 height 12
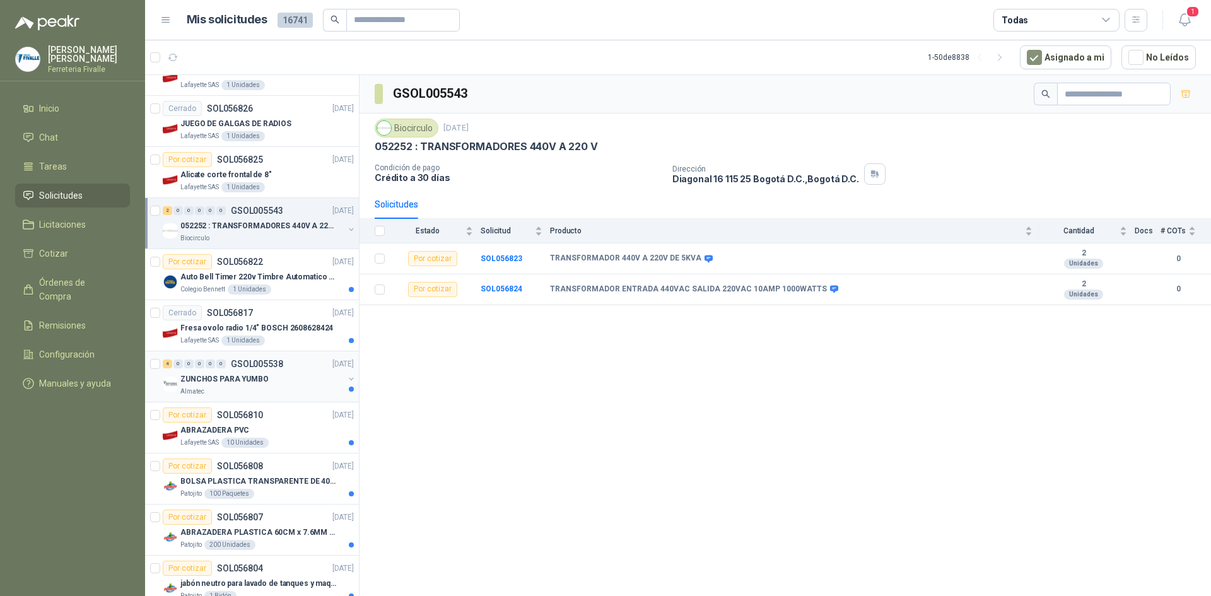
scroll to position [442, 0]
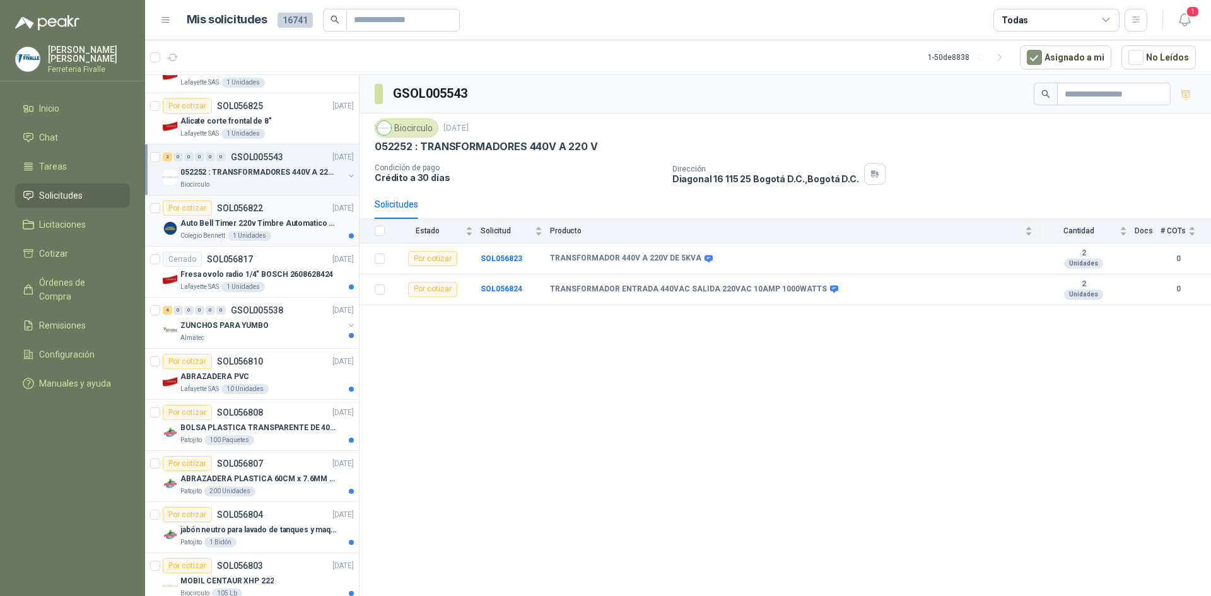
click at [295, 218] on p "Auto Bell Timer 220v Timbre Automatico Para Colegios, Indust" at bounding box center [258, 224] width 157 height 12
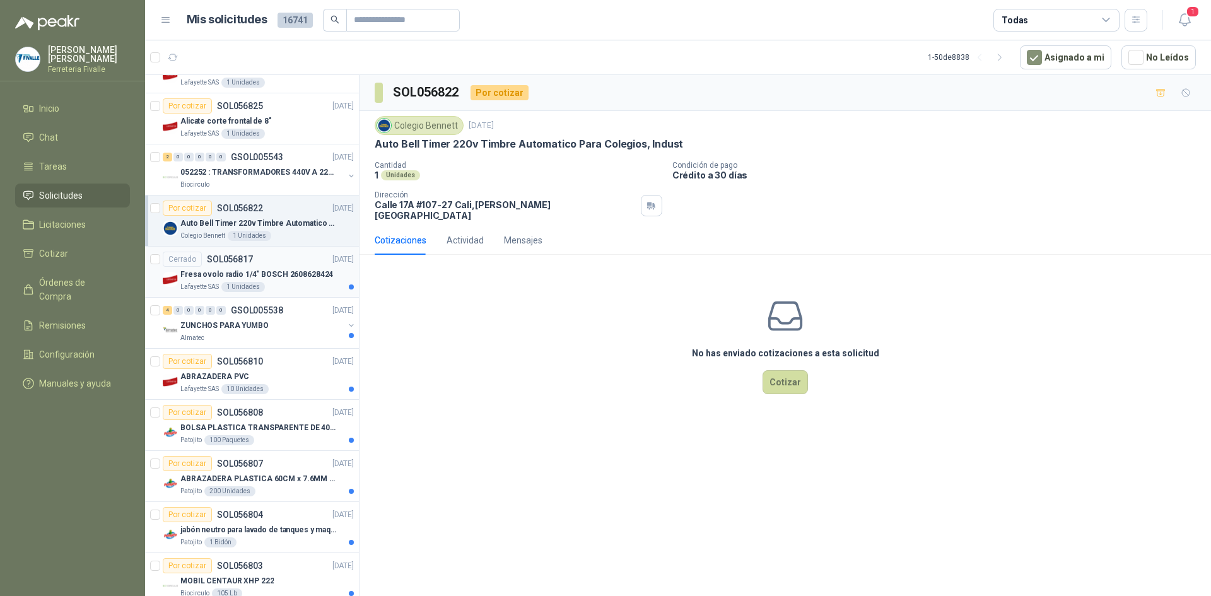
click at [285, 276] on p "Fresa ovolo radio 1/4" BOSCH 2608628424" at bounding box center [256, 275] width 153 height 12
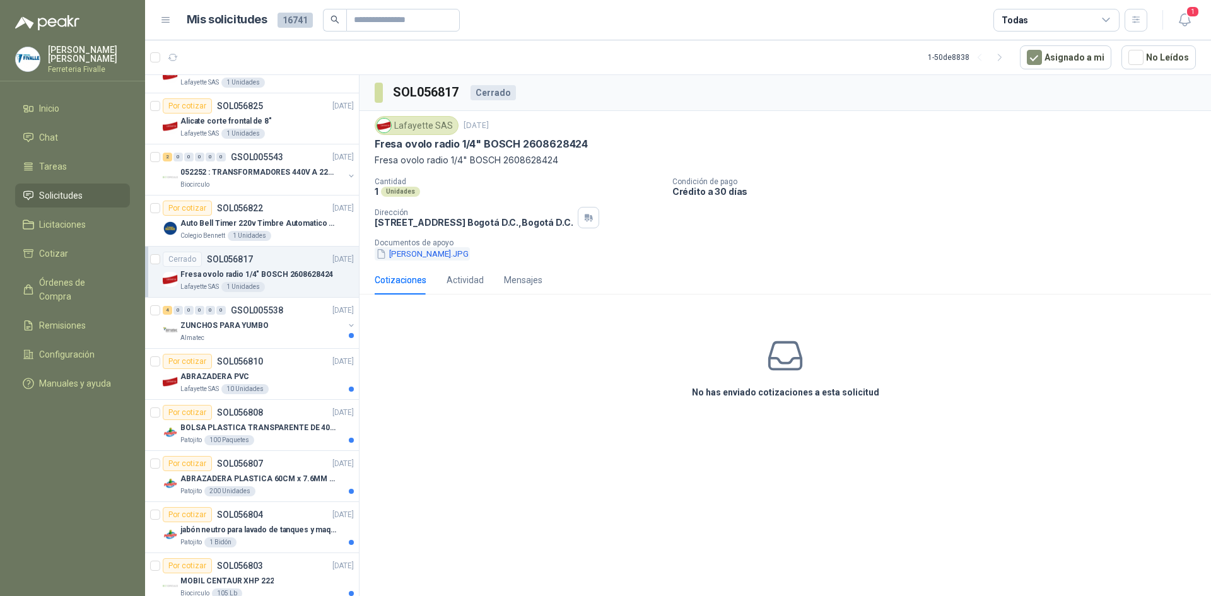
click at [407, 249] on button "[PERSON_NAME].JPG" at bounding box center [422, 253] width 95 height 13
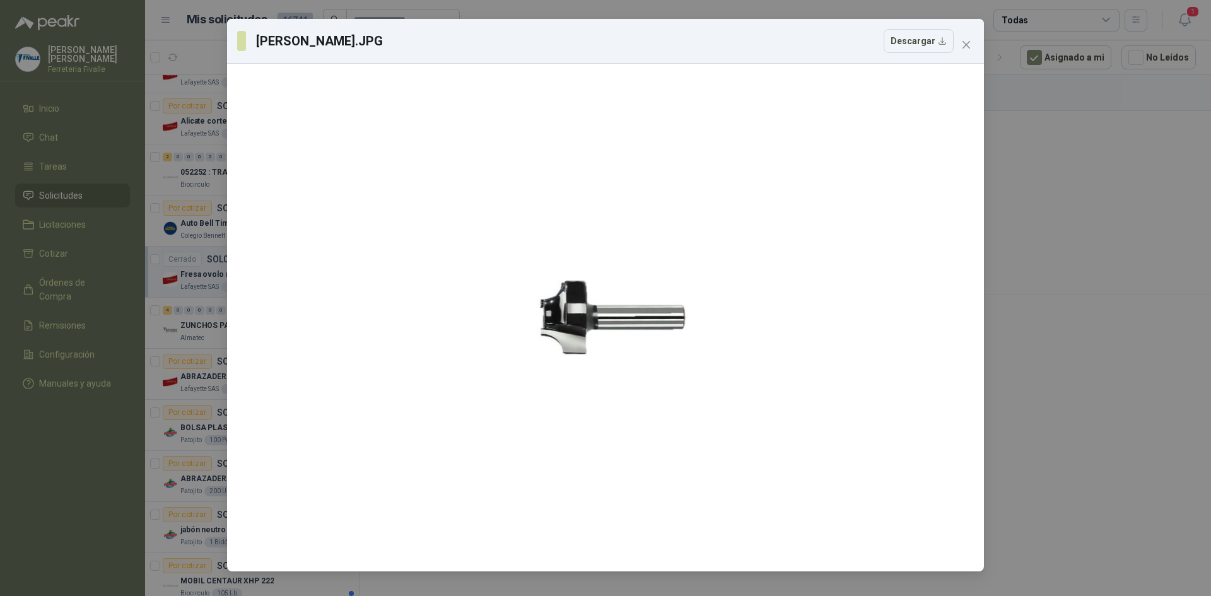
click at [1091, 287] on div "[PERSON_NAME].JPG Descargar" at bounding box center [605, 298] width 1211 height 596
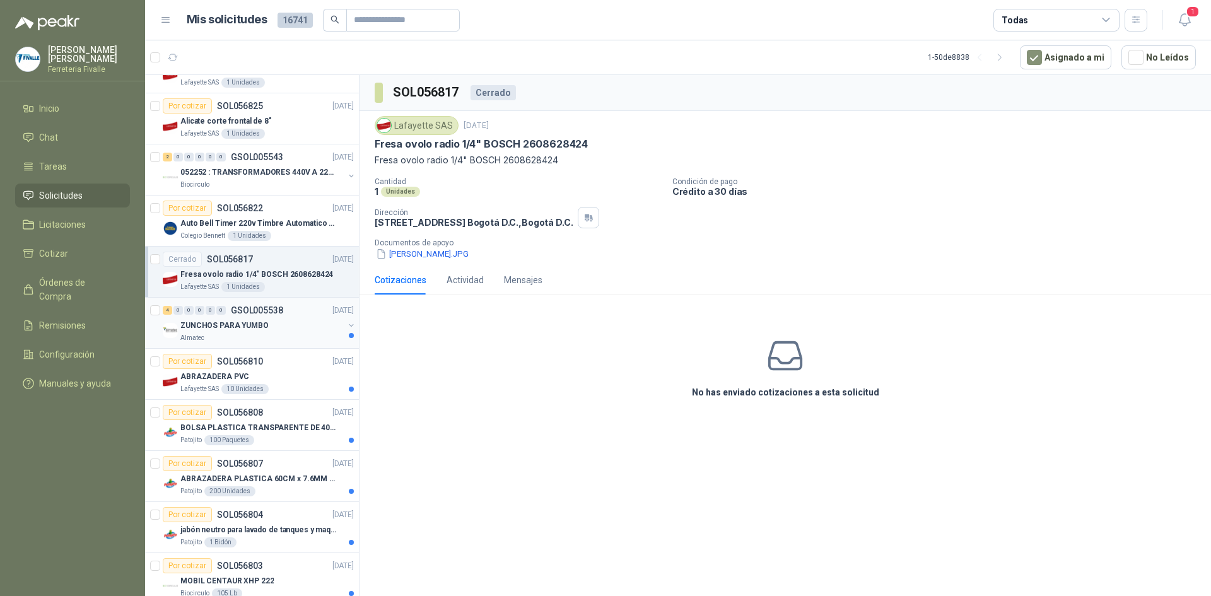
click at [296, 336] on div "Almatec" at bounding box center [261, 338] width 163 height 10
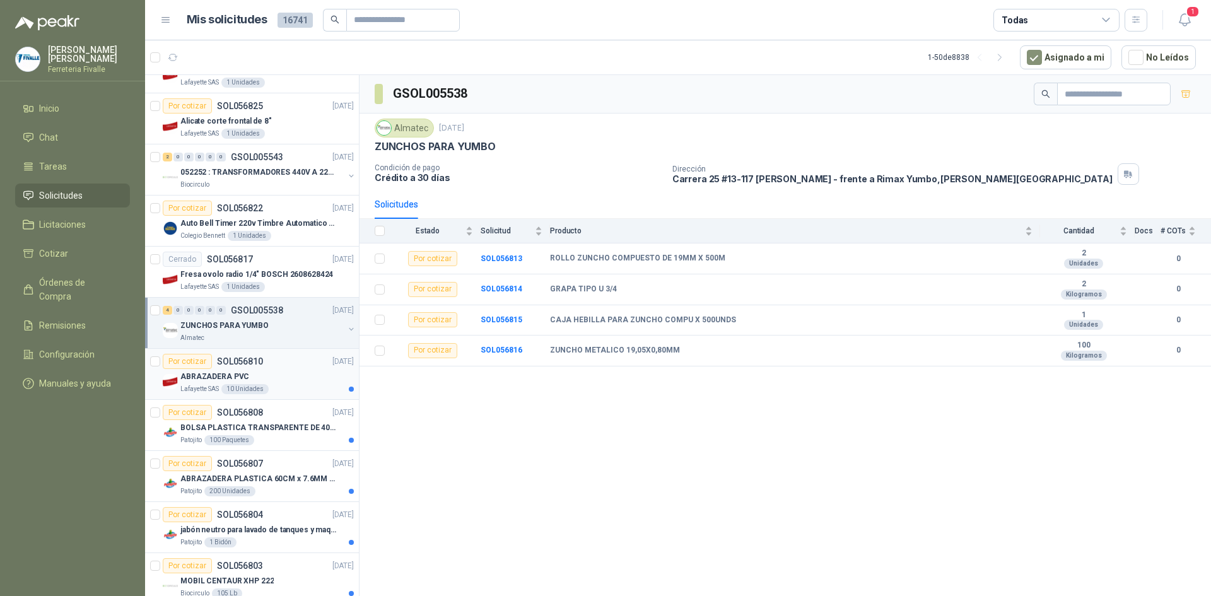
click at [283, 368] on div "Por cotizar SOL056810 [DATE]" at bounding box center [258, 361] width 191 height 15
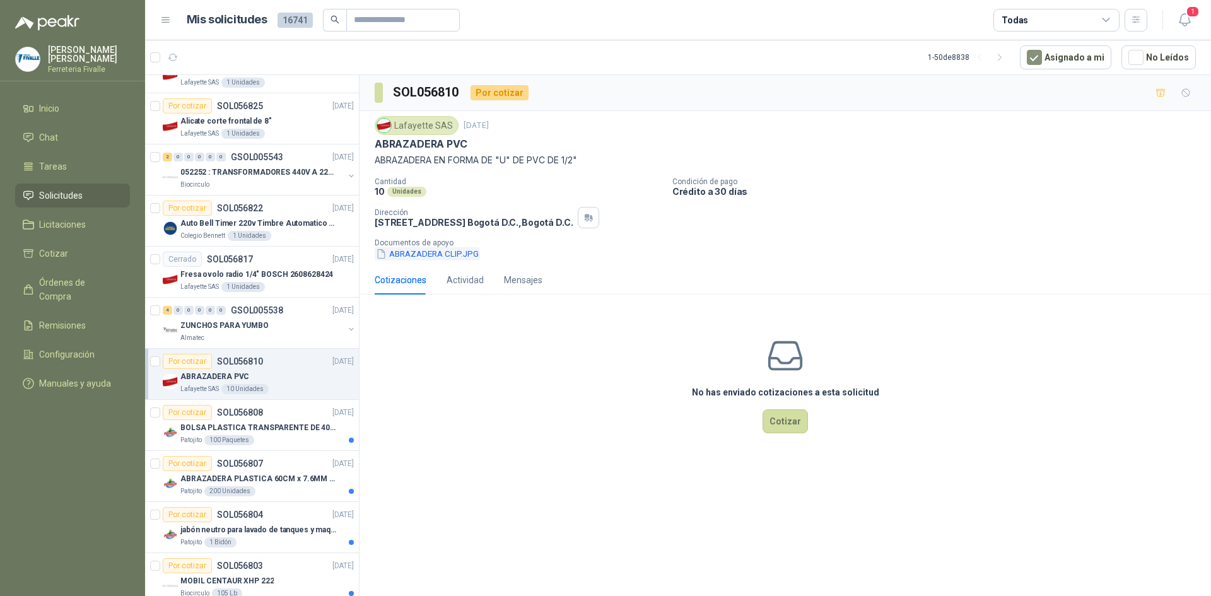
click at [416, 252] on button "ABRAZADERA CLIP.JPG" at bounding box center [427, 253] width 105 height 13
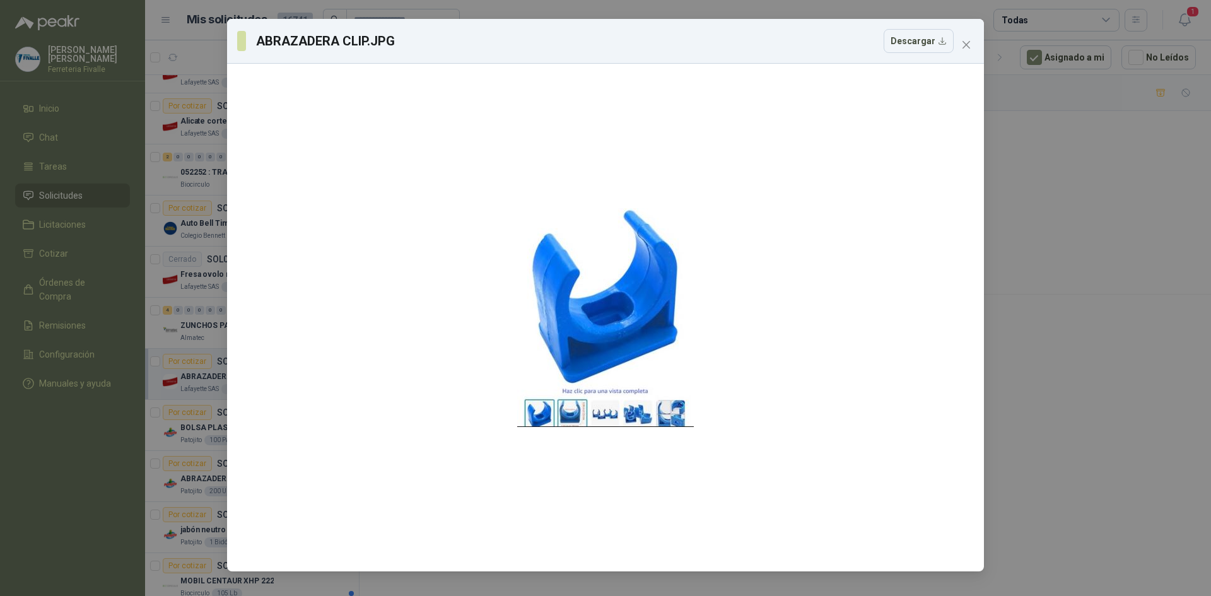
click at [121, 382] on div "ABRAZADERA CLIP.JPG Descargar" at bounding box center [605, 298] width 1211 height 596
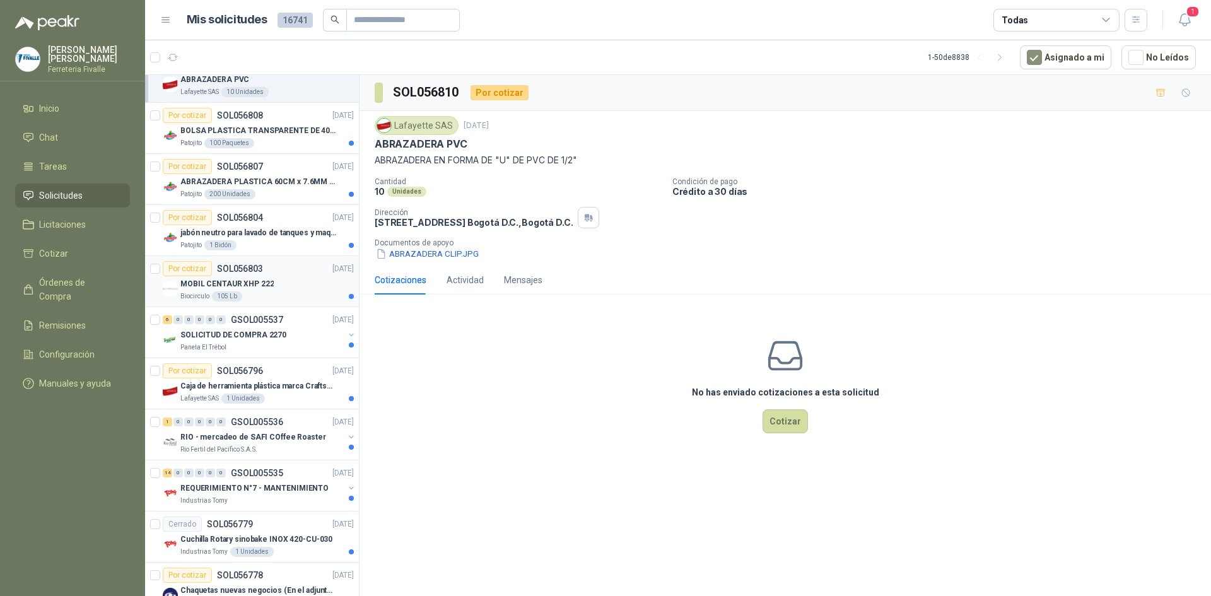
scroll to position [757, 0]
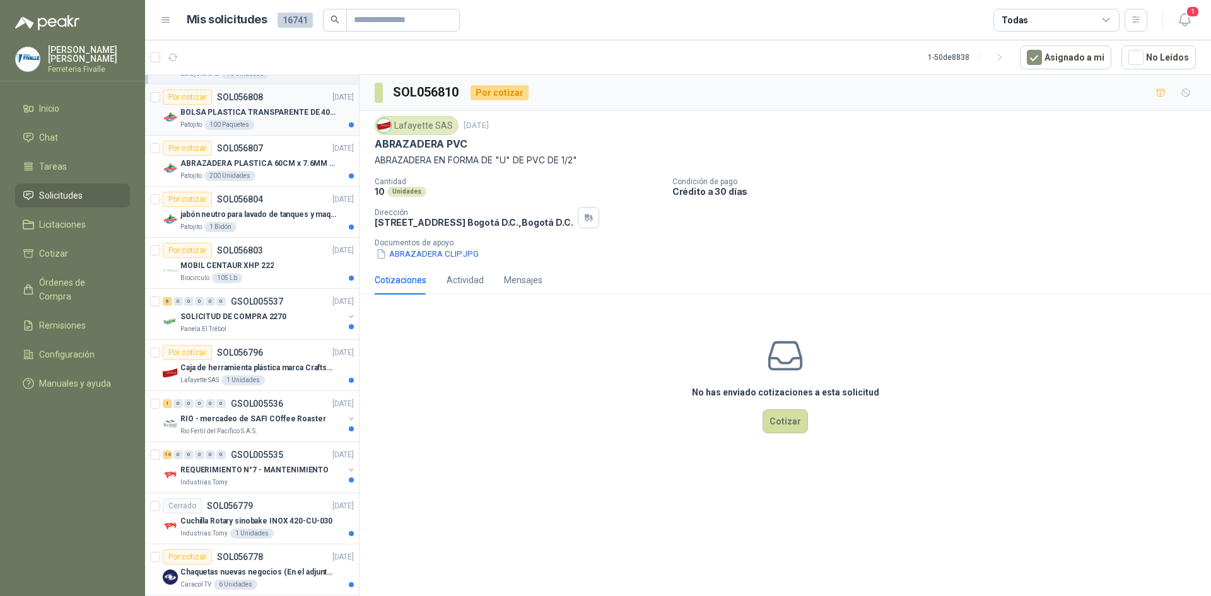
click at [302, 119] on div "BOLSA PLASTICA TRANSPARENTE DE 40*60 CMS" at bounding box center [266, 112] width 173 height 15
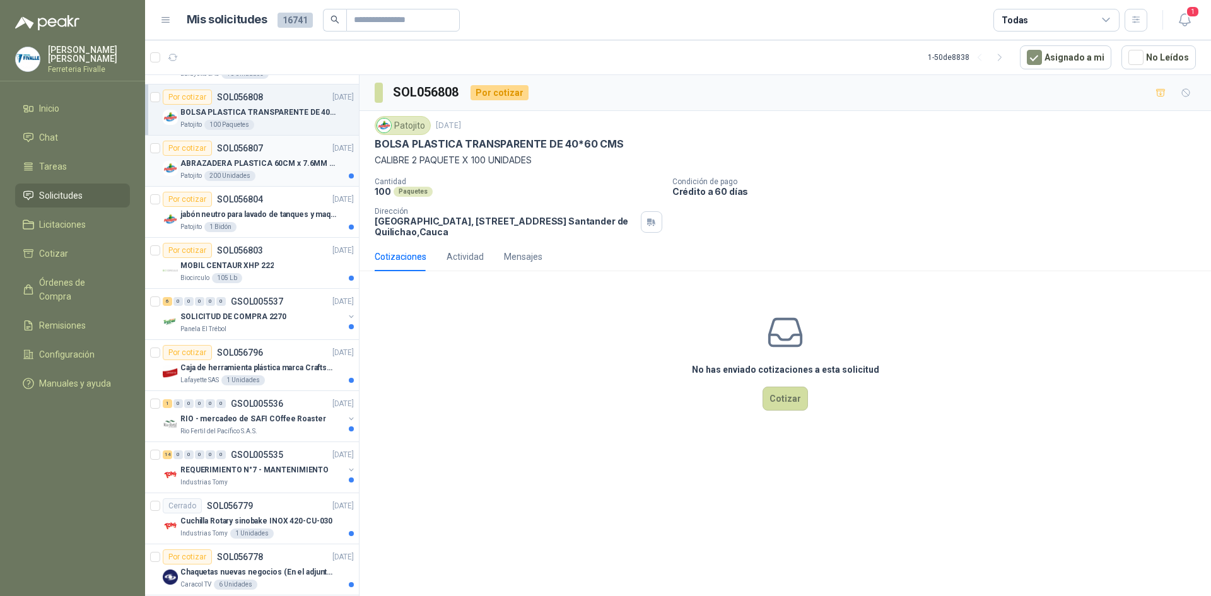
click at [291, 166] on p "ABRAZADERA PLASTICA 60CM x 7.6MM ANCHA" at bounding box center [258, 164] width 157 height 12
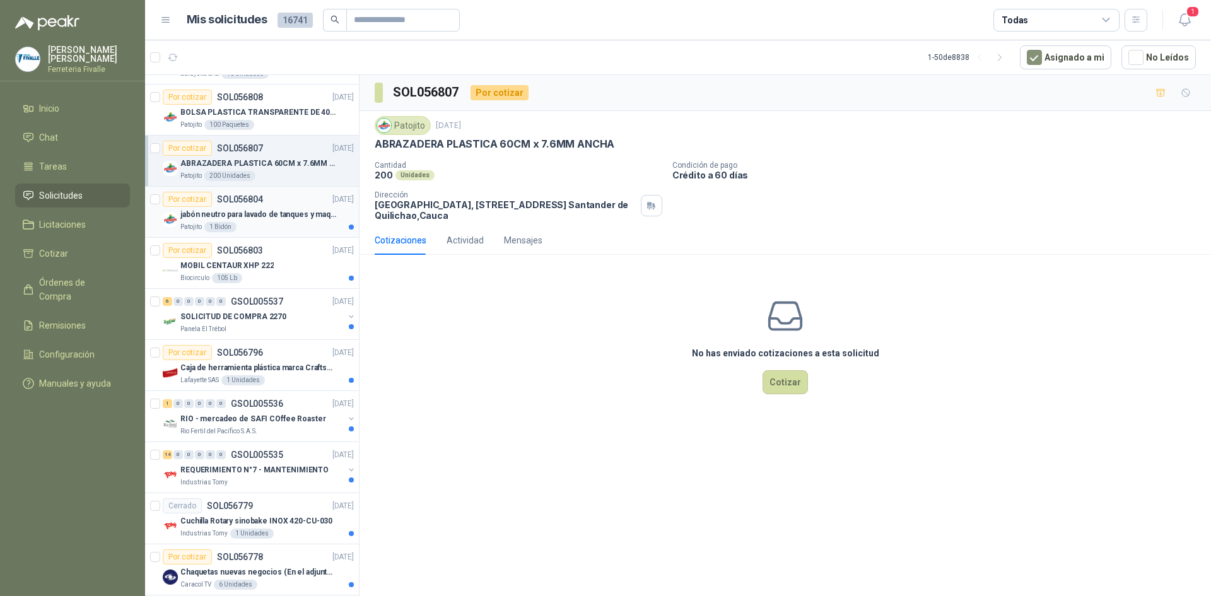
click at [285, 223] on div "Patojito 1 Bidón" at bounding box center [266, 227] width 173 height 10
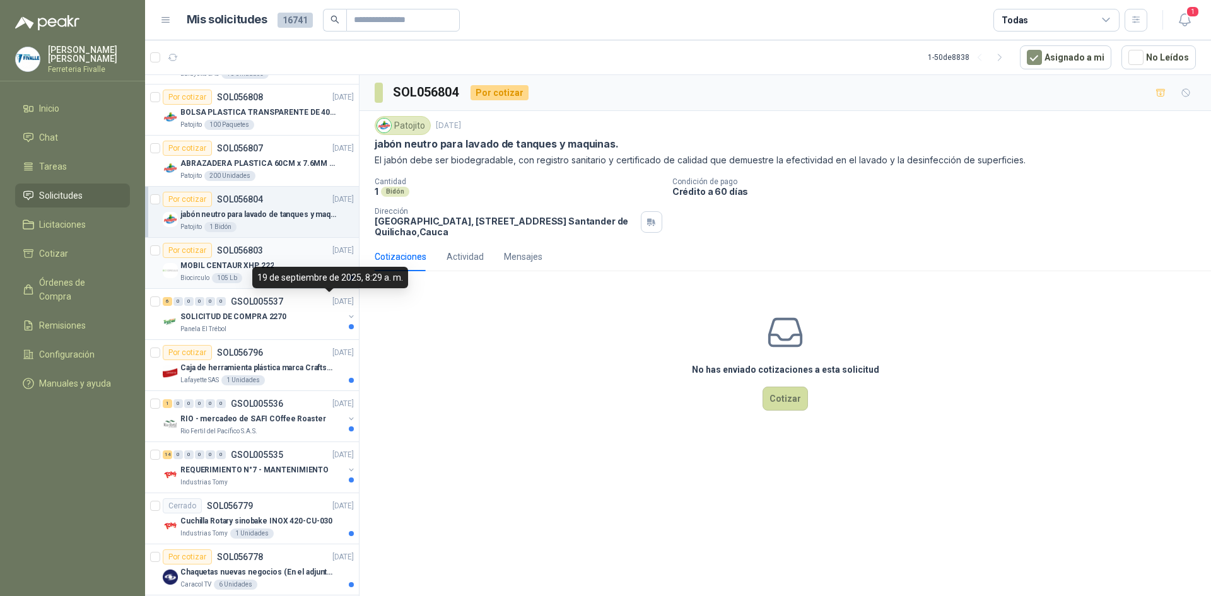
click at [322, 273] on body "[PERSON_NAME] Ferreteria [PERSON_NAME] Inicio Chat Tareas Solicitudes Licitacio…" at bounding box center [605, 298] width 1211 height 596
click at [322, 272] on div "MOBIL CENTAUR XHP 222" at bounding box center [266, 265] width 173 height 15
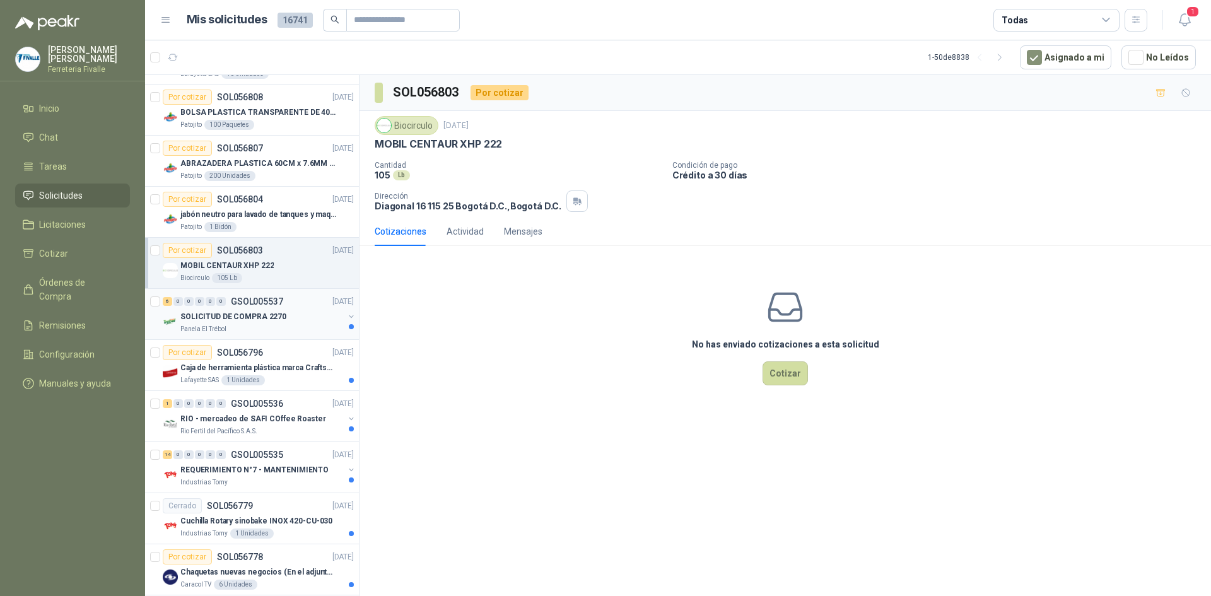
click at [316, 316] on div "SOLICITUD DE COMPRA 2270" at bounding box center [261, 316] width 163 height 15
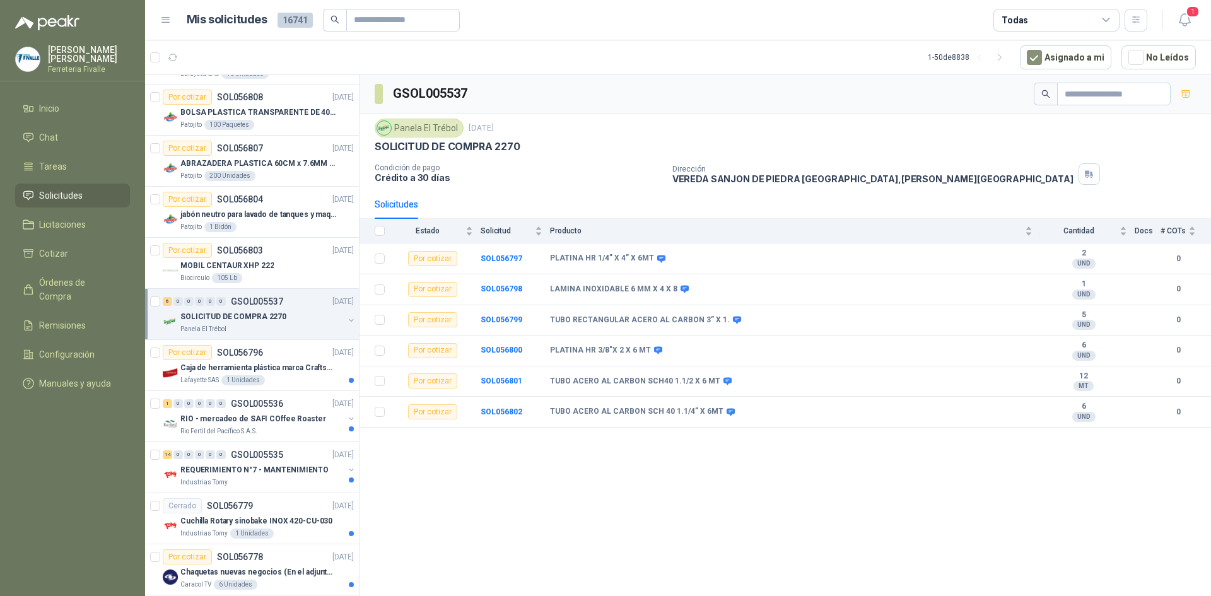
click at [738, 502] on div "GSOL005537 Panela El Trébol [DATE] SOLICITUD DE COMPRA 2270 Condición de pago C…" at bounding box center [786, 338] width 852 height 526
click at [301, 373] on p "Caja de herramienta plástica marca Craftsman de 26 pulgadas color rojo y nego" at bounding box center [258, 368] width 157 height 12
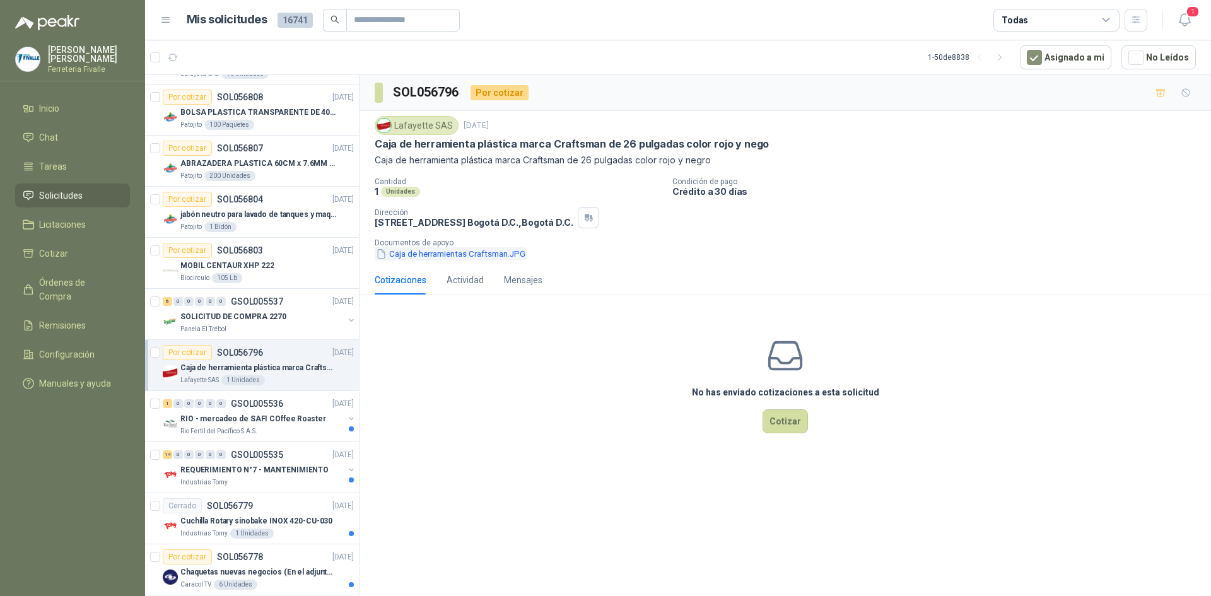
click at [460, 255] on button "Caja de herramientas Craftsman.JPG" at bounding box center [451, 253] width 152 height 13
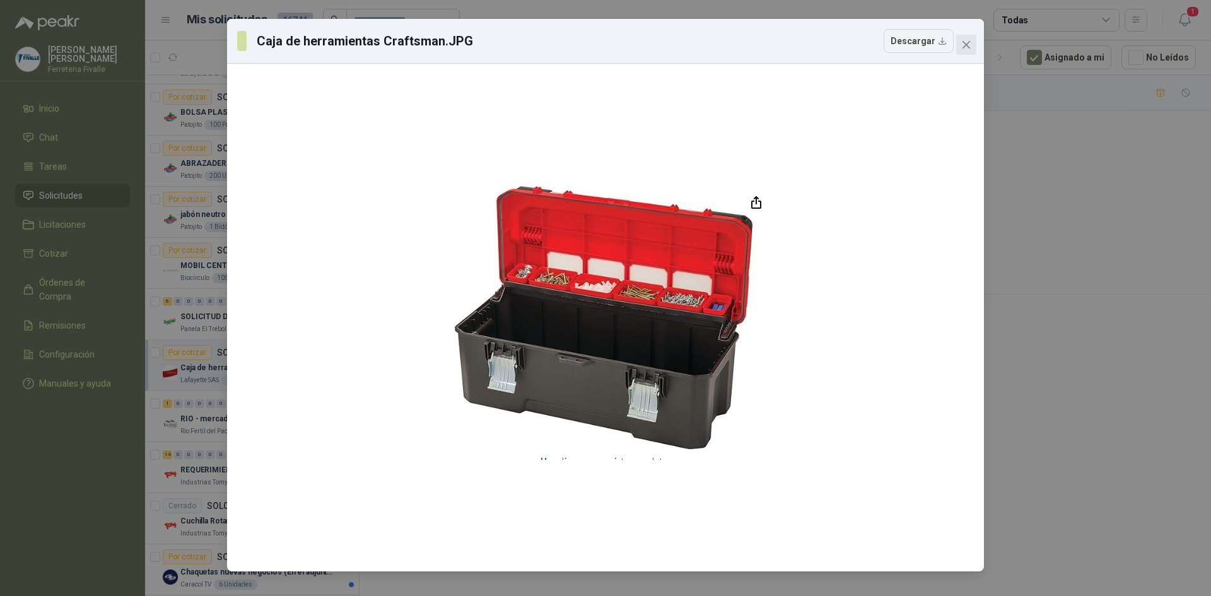
click at [973, 45] on span "Close" at bounding box center [966, 45] width 20 height 10
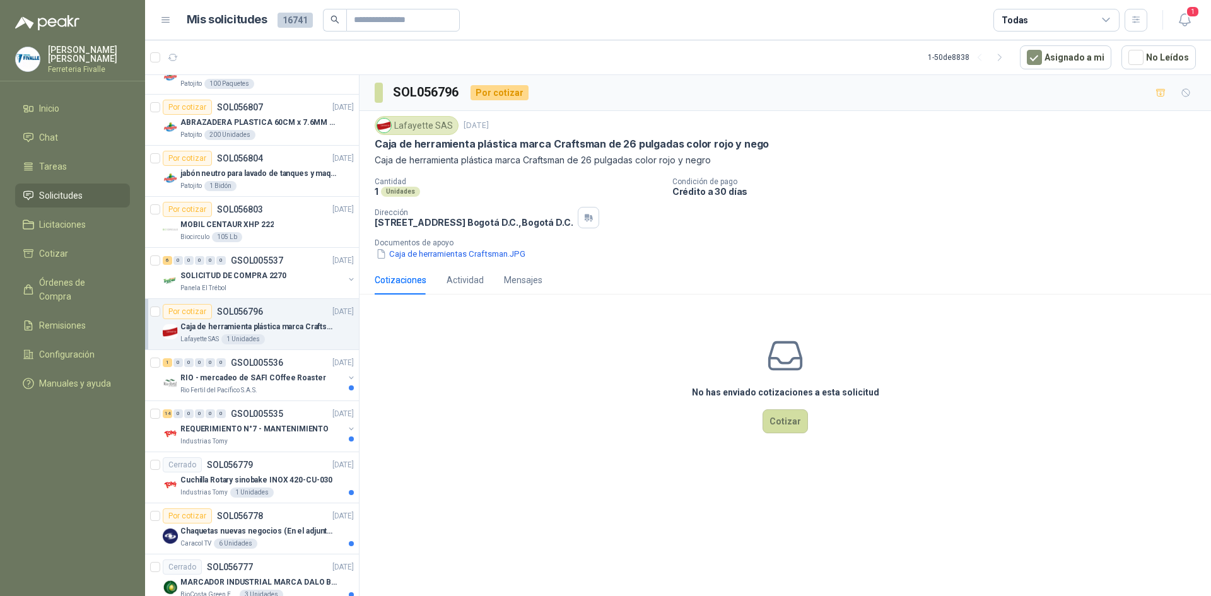
scroll to position [820, 0]
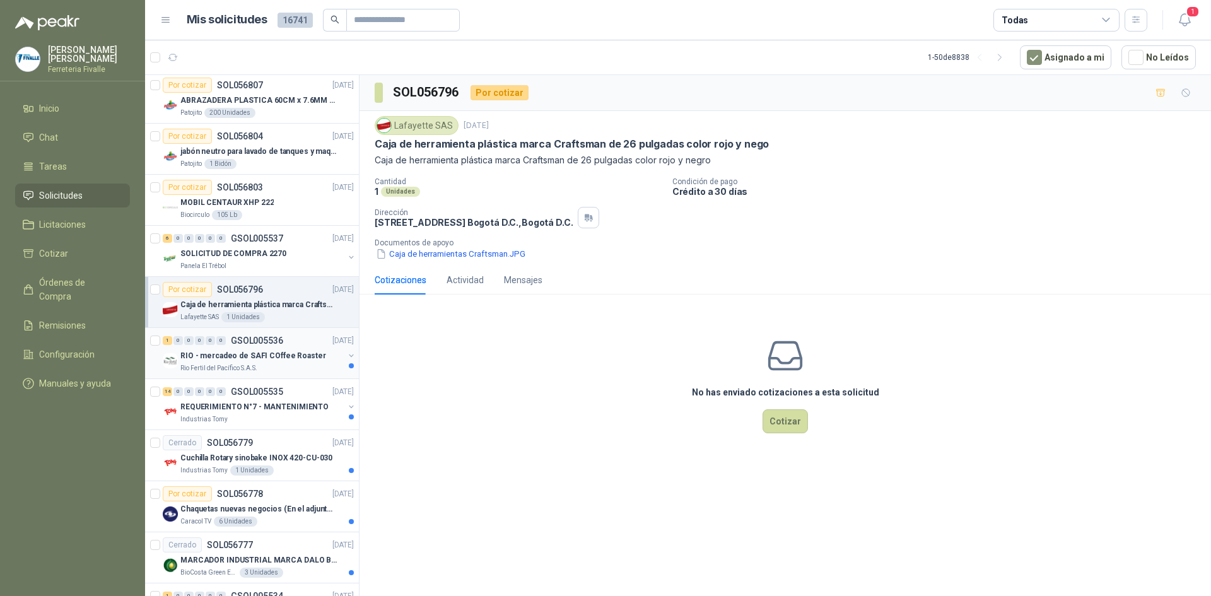
click at [281, 350] on p "RIO - mercadeo de SAFI COffee Roaster" at bounding box center [253, 356] width 146 height 12
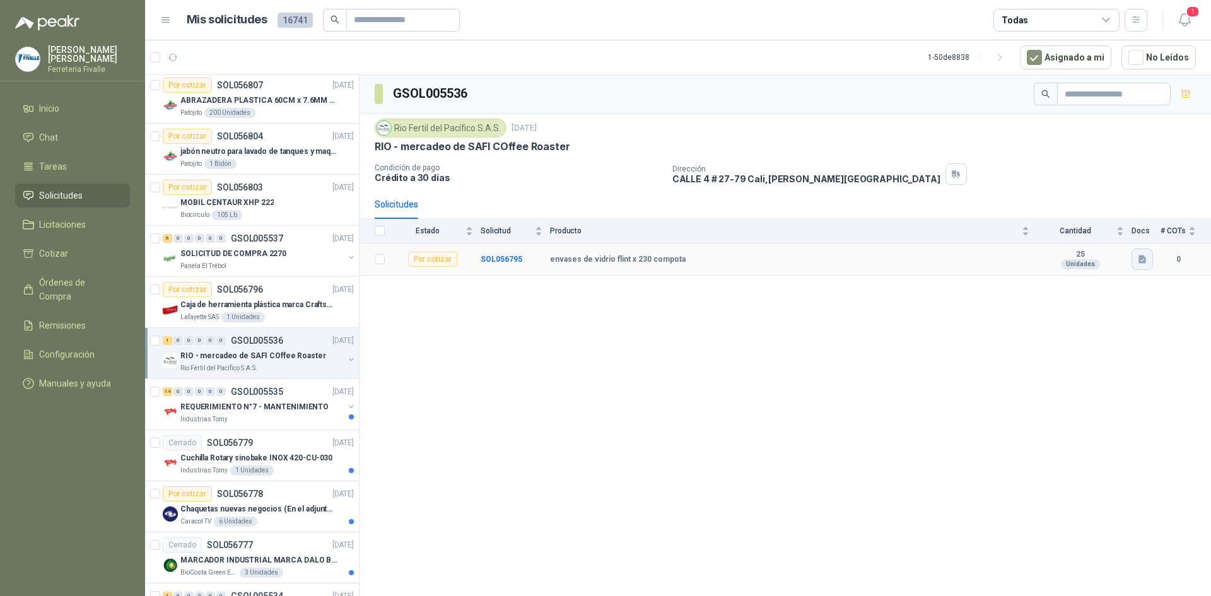
click at [1139, 256] on icon "button" at bounding box center [1143, 260] width 8 height 8
click at [1081, 235] on button "WhatsApp Image [DATE] 9.21.21 AM.jpeg" at bounding box center [1062, 231] width 167 height 13
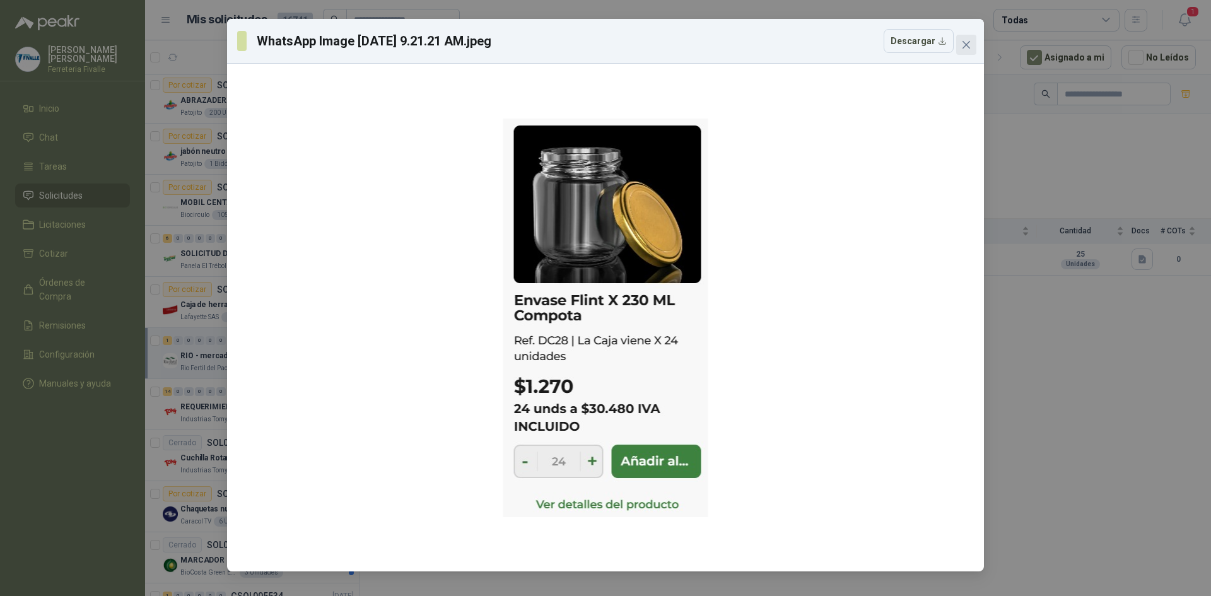
click at [970, 38] on button "Close" at bounding box center [966, 45] width 20 height 20
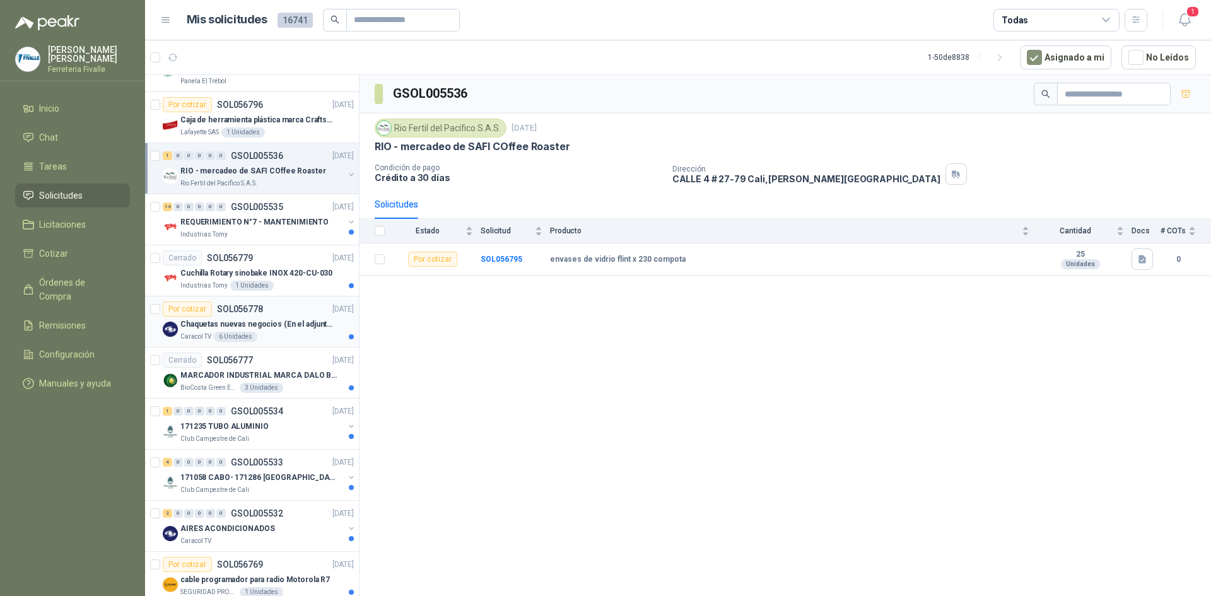
scroll to position [1009, 0]
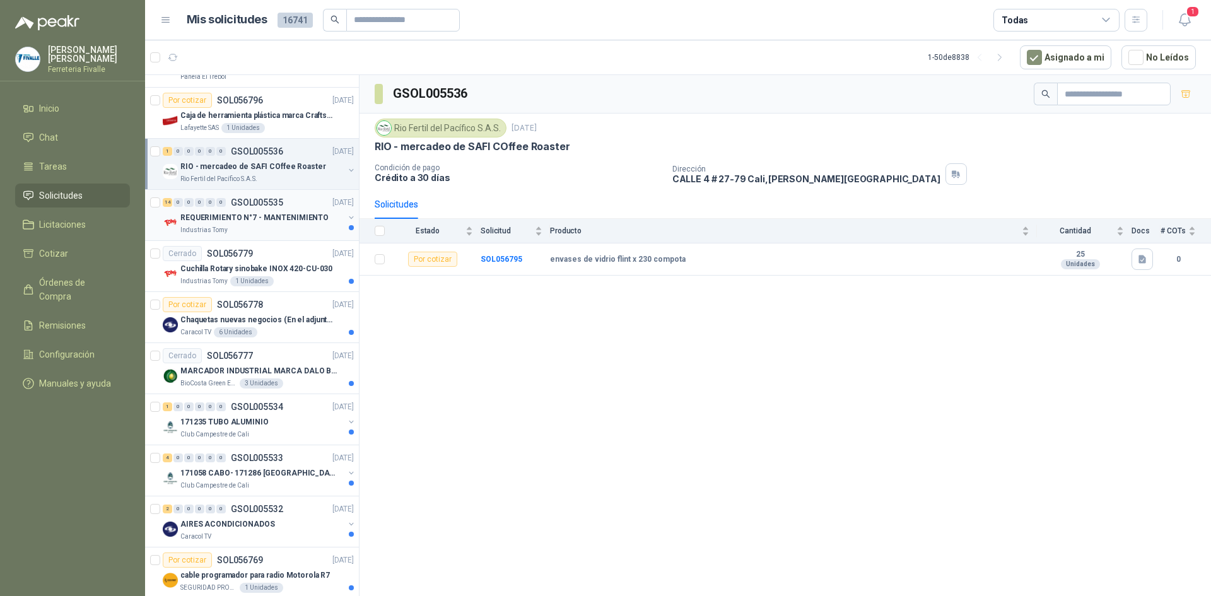
click at [316, 215] on p "REQUERIMIENTO N°7 - MANTENIMIENTO" at bounding box center [254, 218] width 148 height 12
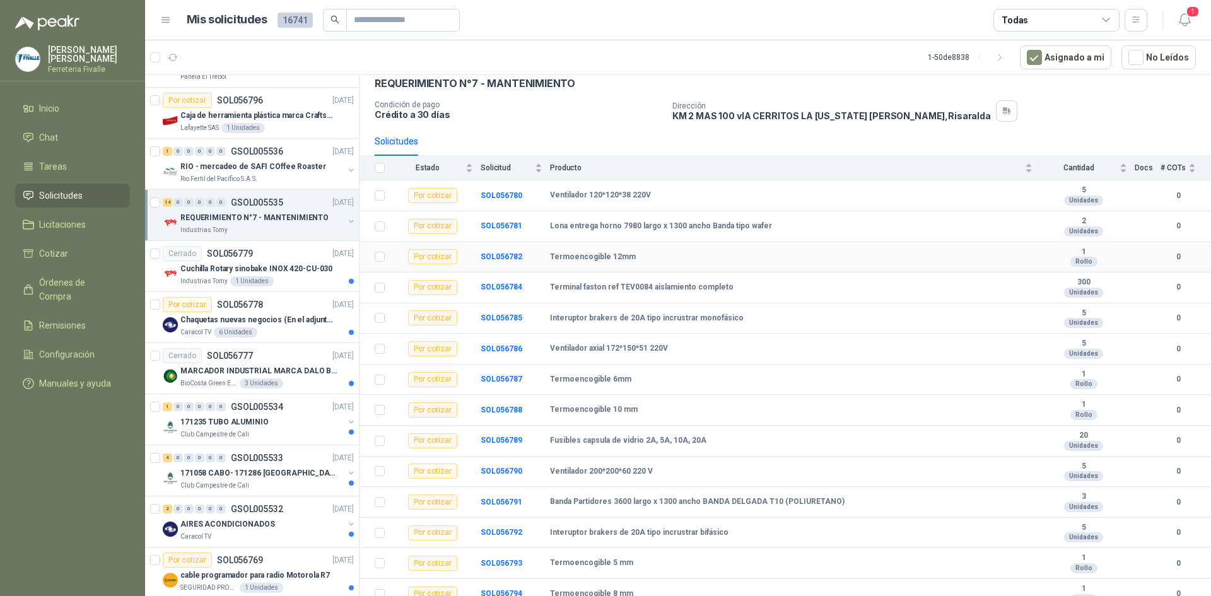
scroll to position [73, 0]
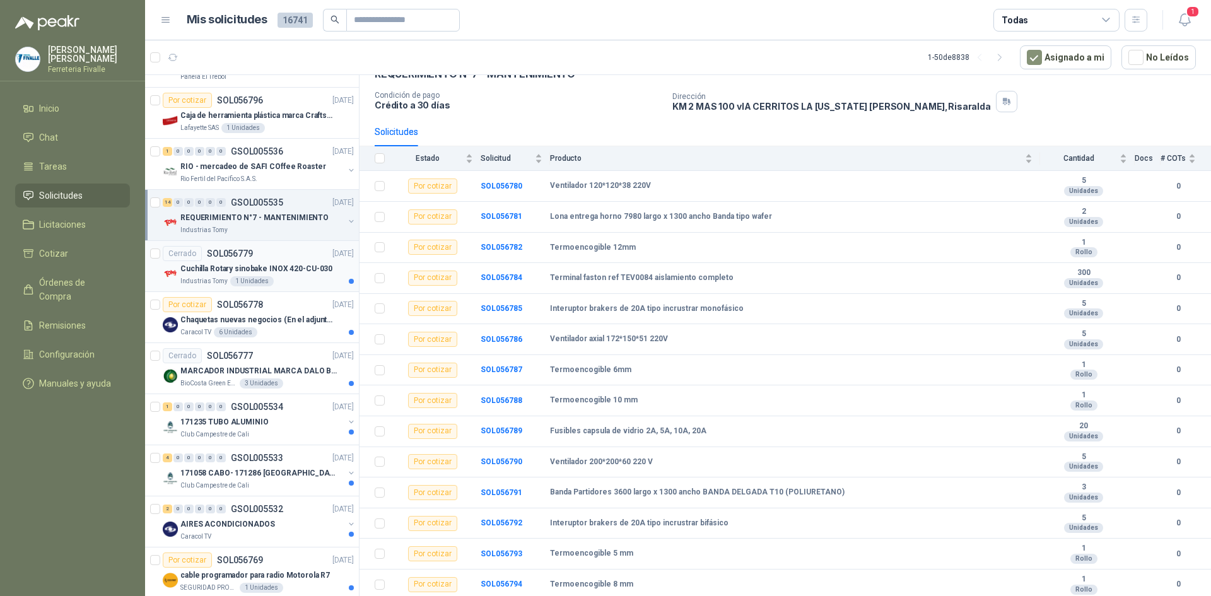
click at [287, 277] on div "Industrias Tomy 1 Unidades" at bounding box center [266, 281] width 173 height 10
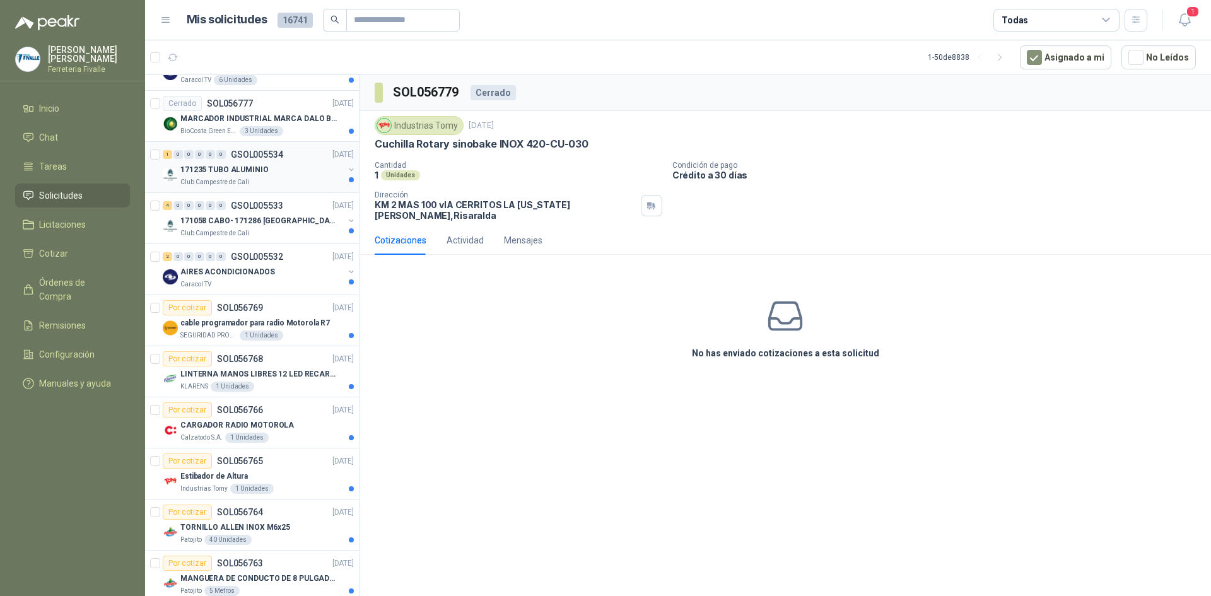
scroll to position [1136, 0]
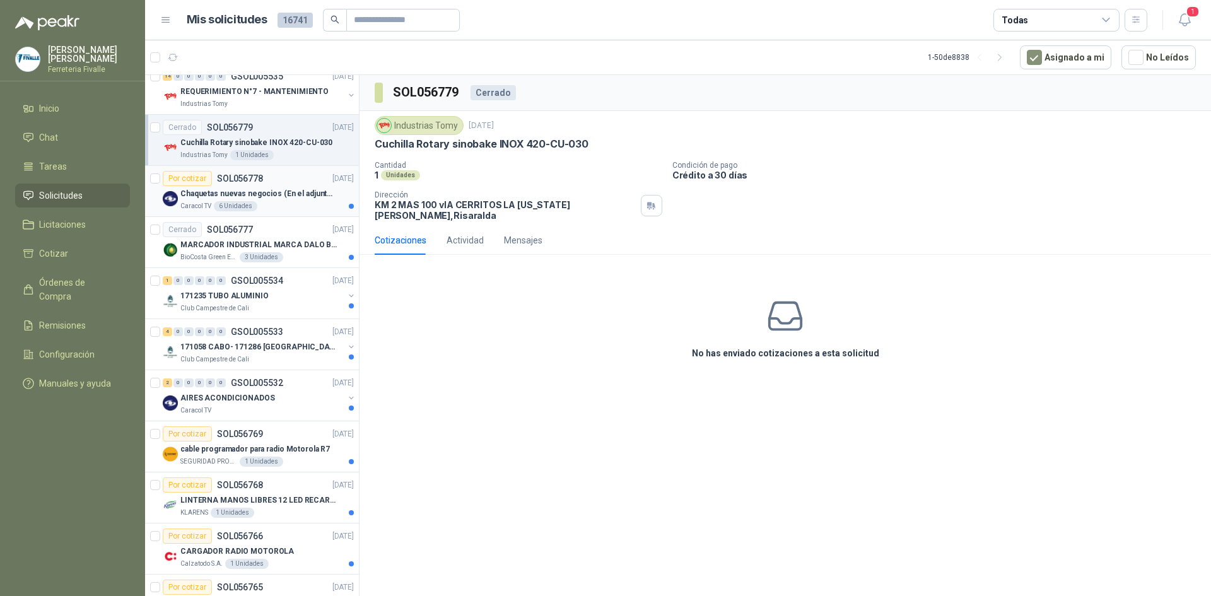
click at [284, 199] on p "Chaquetas nuevas negocios (En el adjunto mas informacion)" at bounding box center [258, 194] width 157 height 12
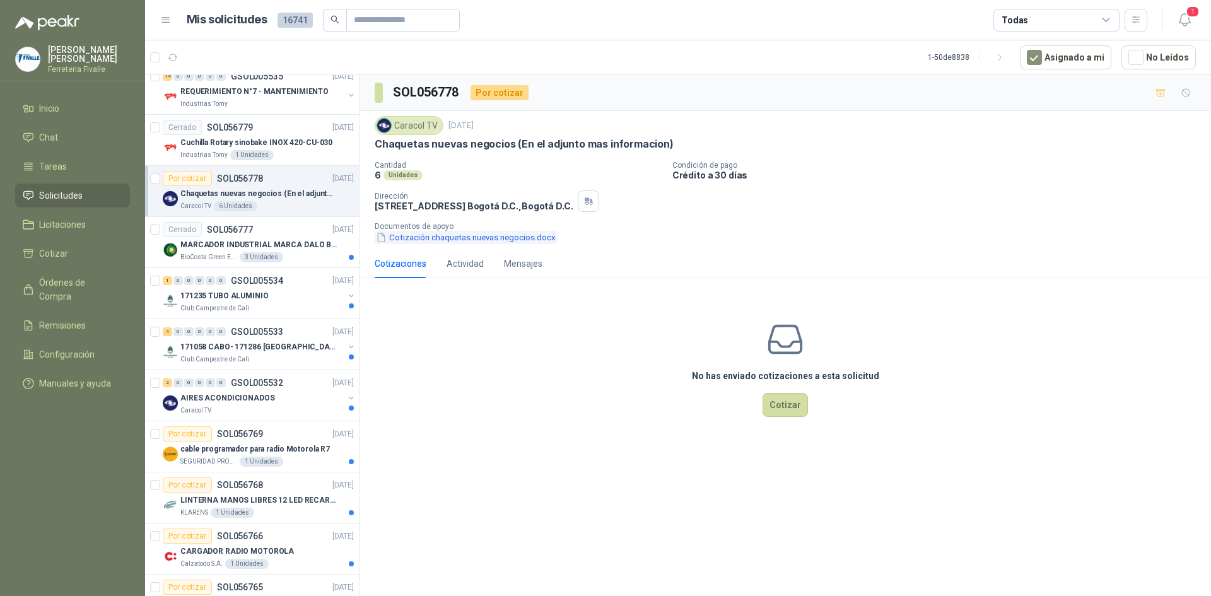
click at [464, 240] on button "Cotización chaquetas nuevas negocios.docx" at bounding box center [466, 237] width 182 height 13
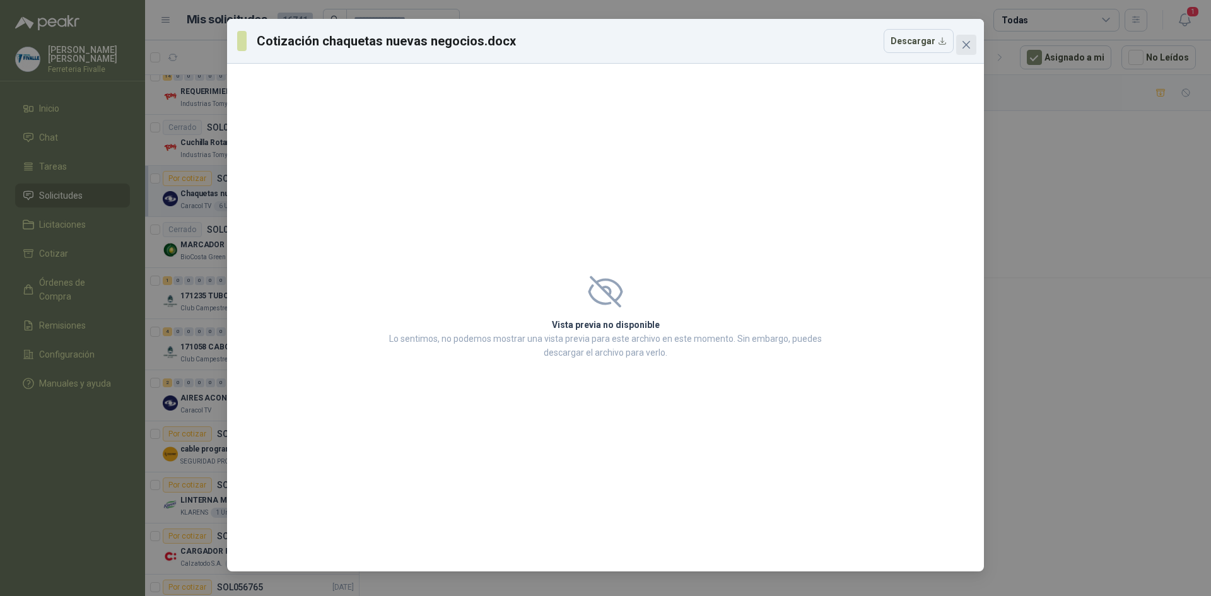
click at [970, 45] on icon "close" at bounding box center [966, 45] width 10 height 10
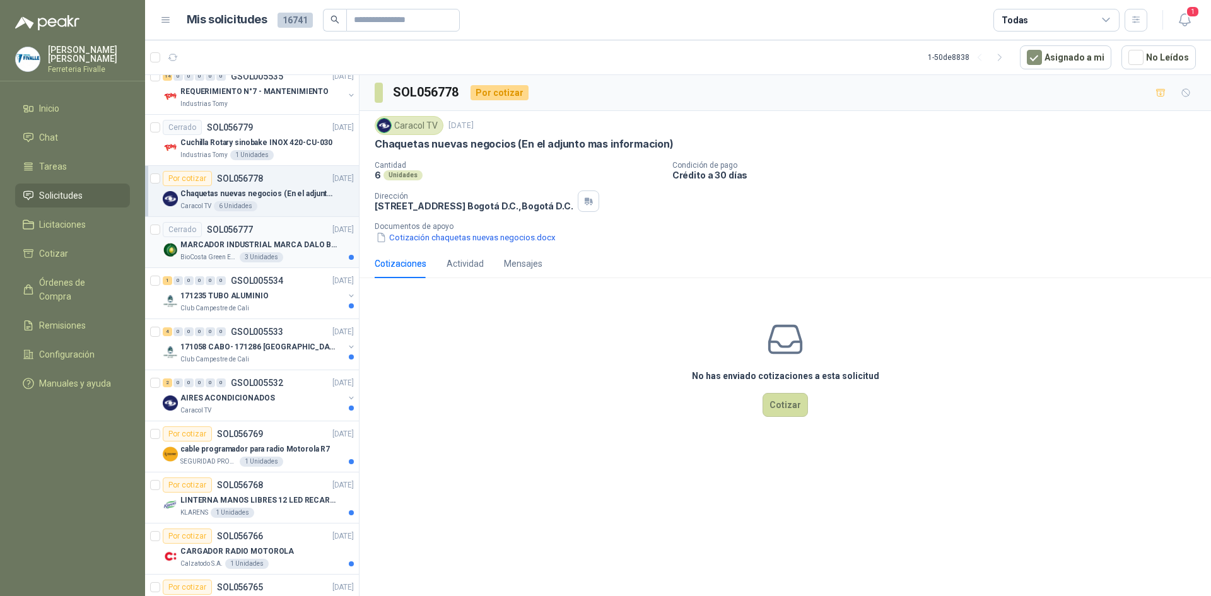
click at [277, 260] on div "BioCosta Green Energy S.A.S 3 Unidades" at bounding box center [266, 257] width 173 height 10
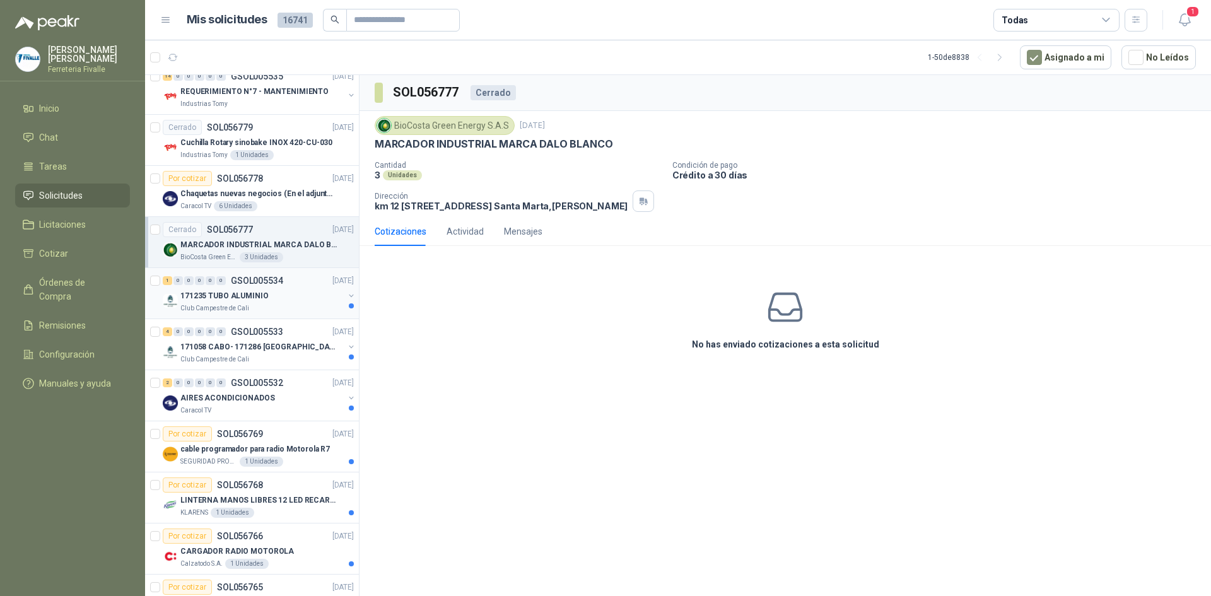
click at [284, 290] on div "171235 TUBO ALUMINIO" at bounding box center [261, 295] width 163 height 15
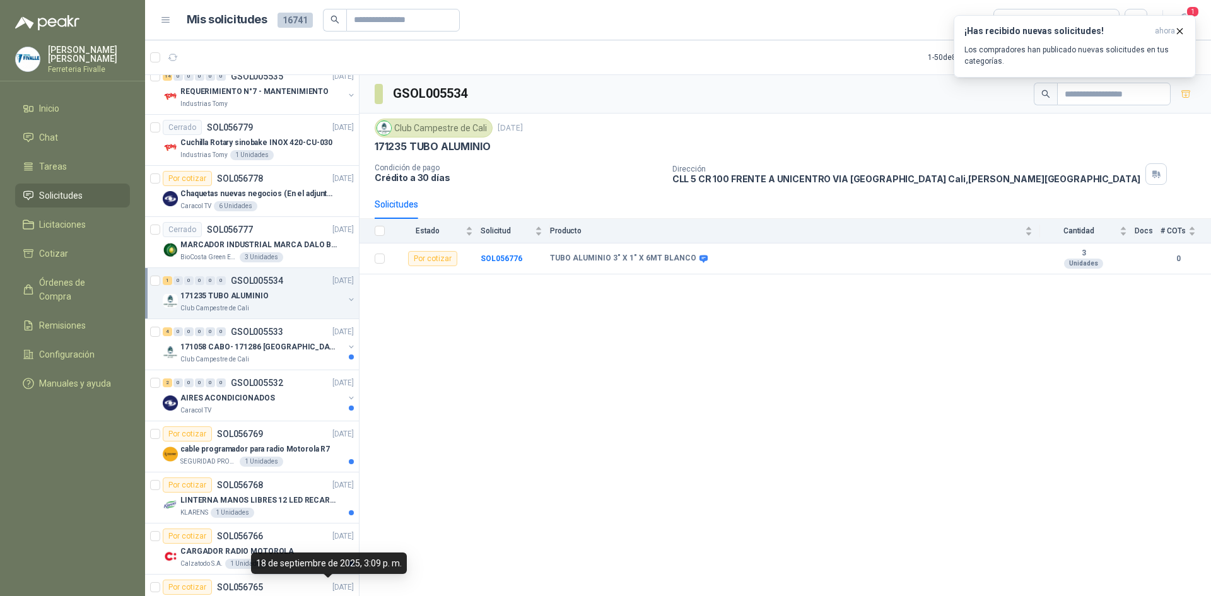
drag, startPoint x: 1032, startPoint y: 317, endPoint x: 1026, endPoint y: 338, distance: 22.4
click at [1031, 323] on div "GSOL005534 Club Campestre de Cali [DATE] 171235 TUBO ALUMINIO Condición de pago…" at bounding box center [786, 338] width 852 height 526
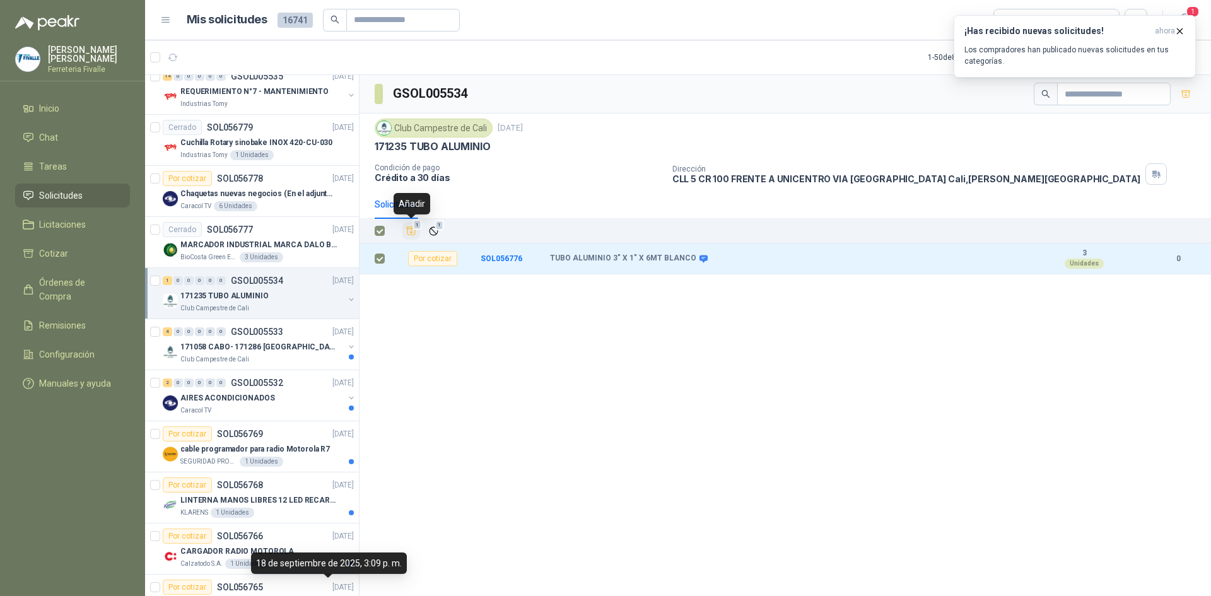
click at [411, 229] on icon "Añadir" at bounding box center [411, 231] width 9 height 8
click at [83, 261] on li "Cotizar 1" at bounding box center [73, 254] width 100 height 14
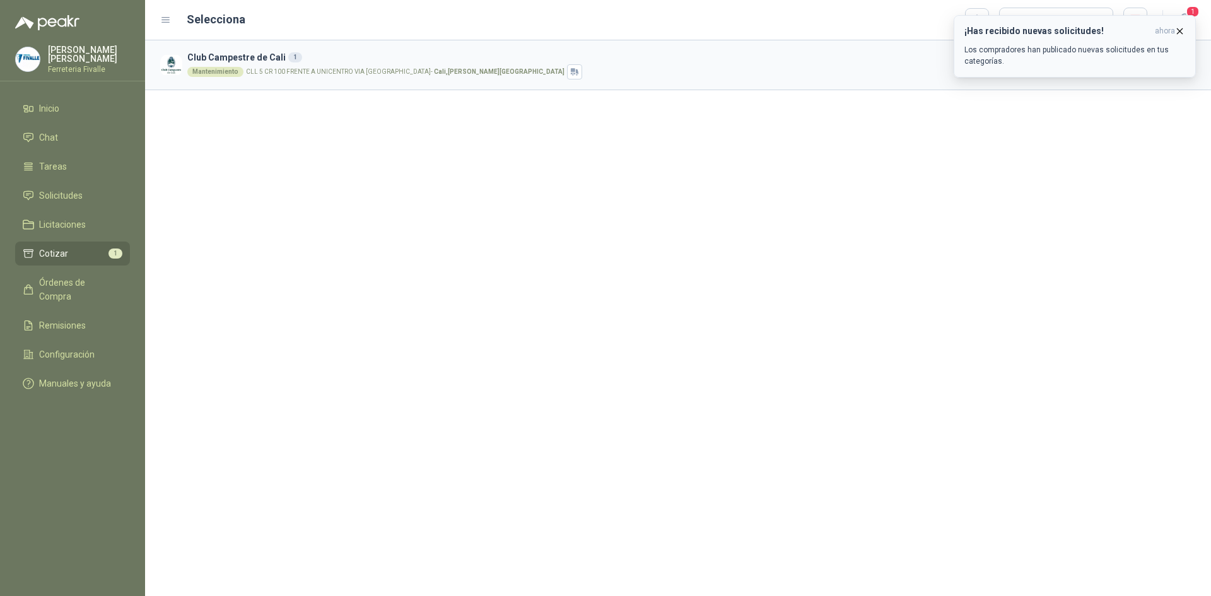
click at [1179, 32] on icon "button" at bounding box center [1180, 30] width 5 height 5
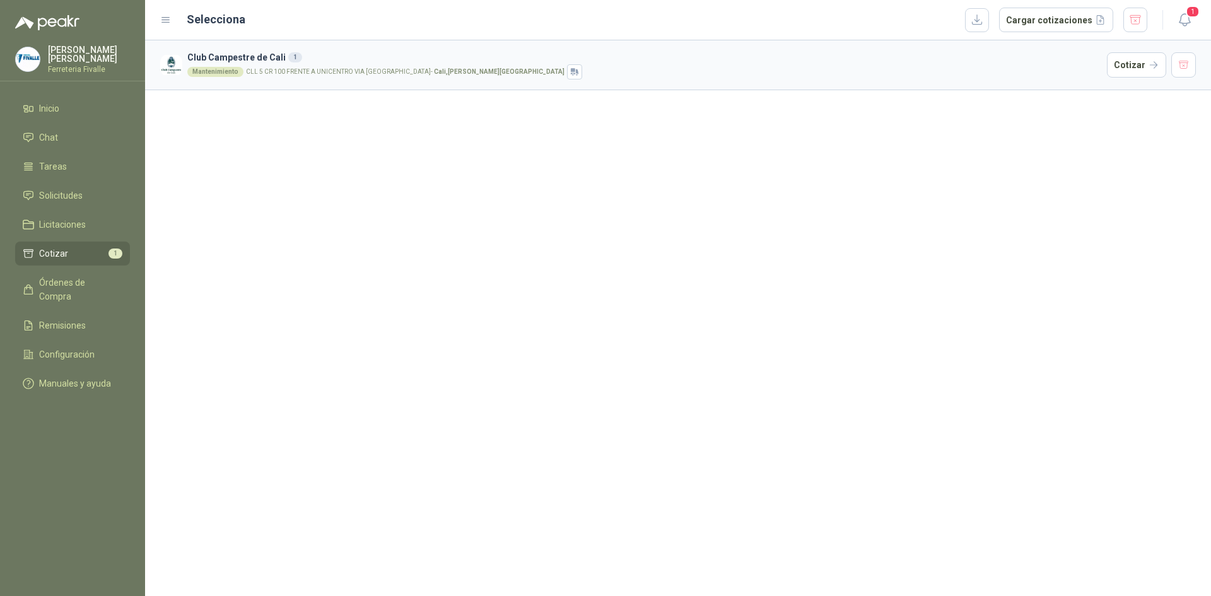
click at [1134, 50] on article "Club Campestre de Cali 1 Mantenimiento CLL 5 CR 100 FRENTE A UNICENTRO VIA [GEO…" at bounding box center [678, 65] width 1066 height 50
click at [1131, 64] on button "Cotizar" at bounding box center [1136, 64] width 59 height 25
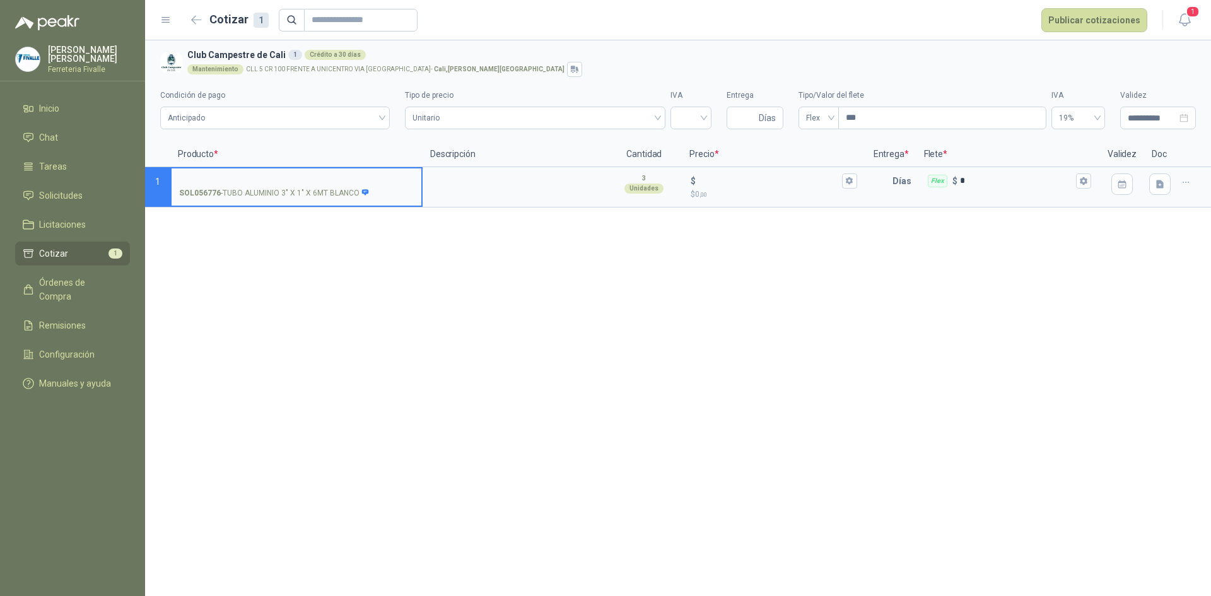
click at [1074, 295] on div "**********" at bounding box center [678, 318] width 1066 height 556
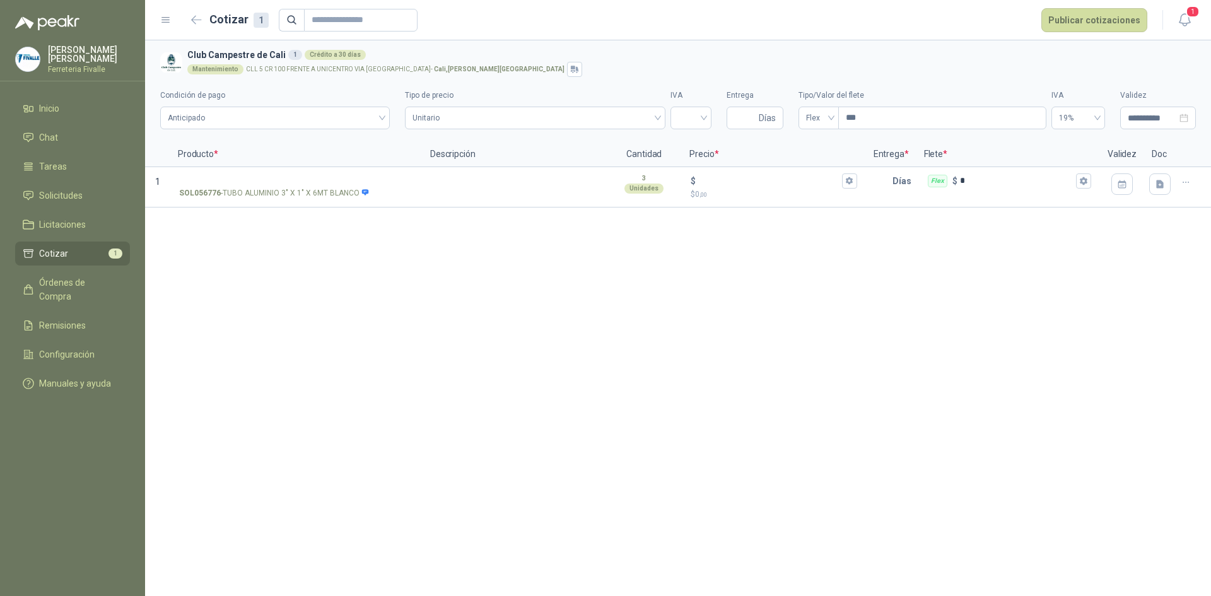
click at [187, 9] on form "Cotizar 1 Publicar cotizaciones" at bounding box center [667, 20] width 961 height 24
click at [199, 13] on button "button" at bounding box center [197, 20] width 20 height 20
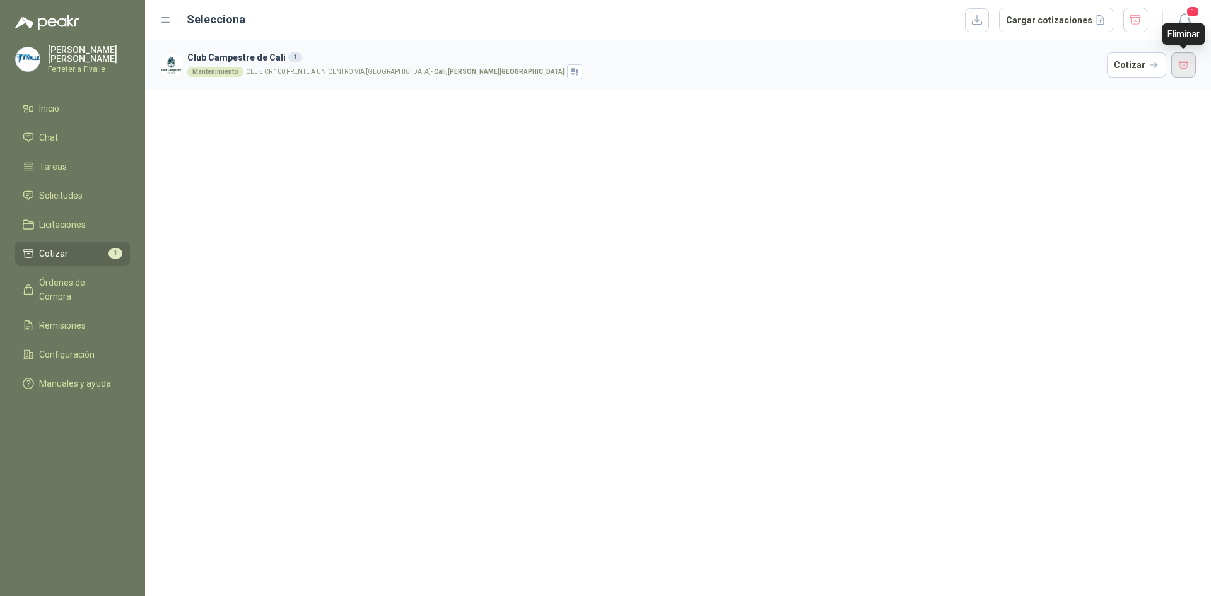
click at [1185, 64] on button "button" at bounding box center [1184, 64] width 25 height 25
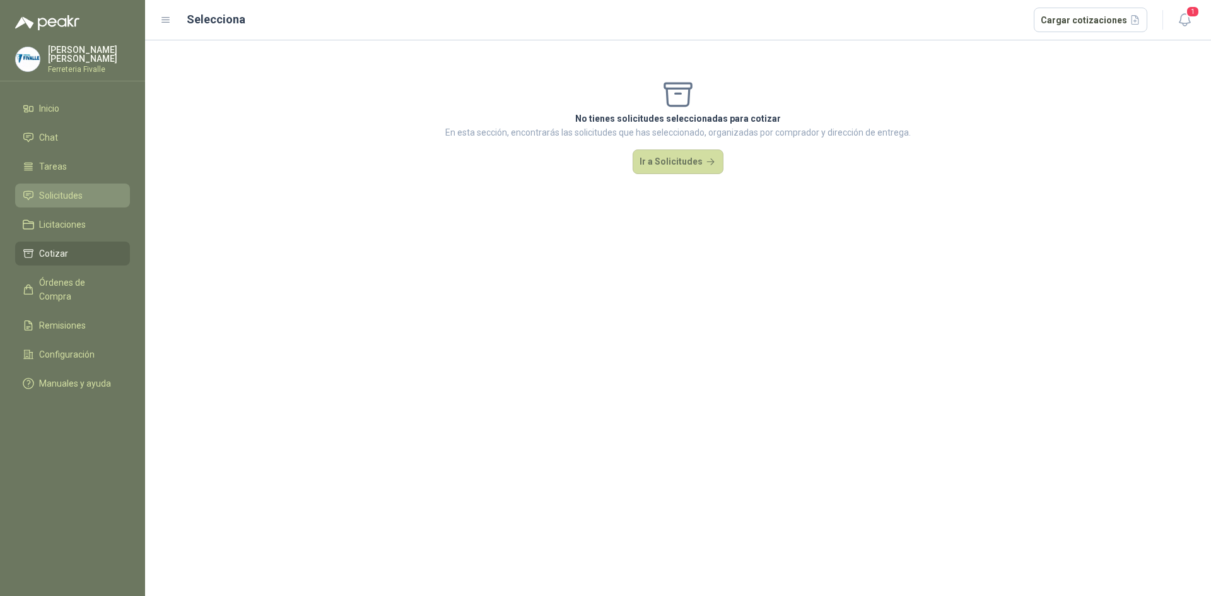
click at [61, 203] on span "Solicitudes" at bounding box center [61, 196] width 44 height 14
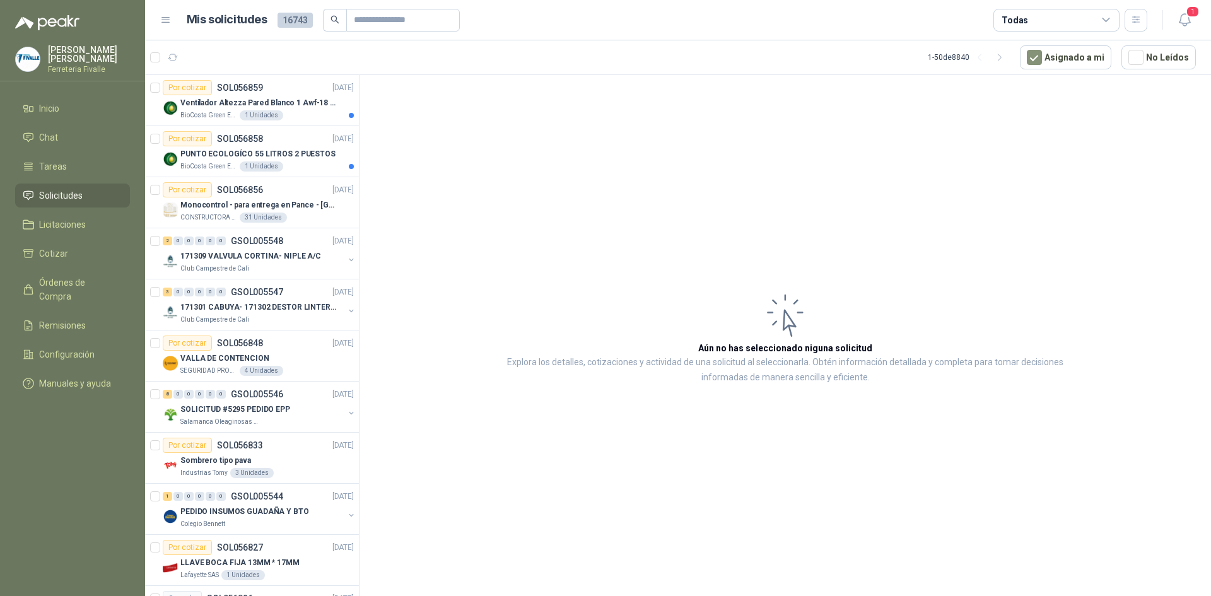
drag, startPoint x: 965, startPoint y: 247, endPoint x: 944, endPoint y: 253, distance: 21.0
click at [965, 247] on article "Aún no has seleccionado niguna solicitud Explora los detalles, cotizaciones y a…" at bounding box center [786, 338] width 852 height 526
click at [290, 105] on p "Ventilador Altezza Pared Blanco 1 Awf-18 Pro Balinera" at bounding box center [258, 103] width 157 height 12
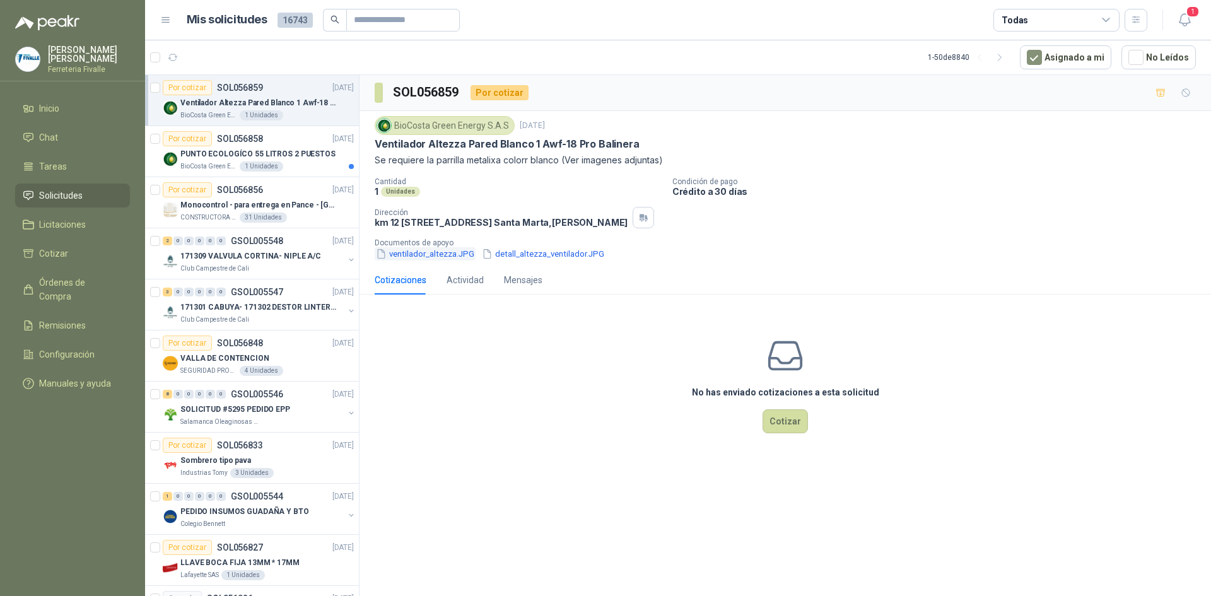
click at [426, 261] on button "ventilador_altezza.JPG" at bounding box center [425, 253] width 101 height 13
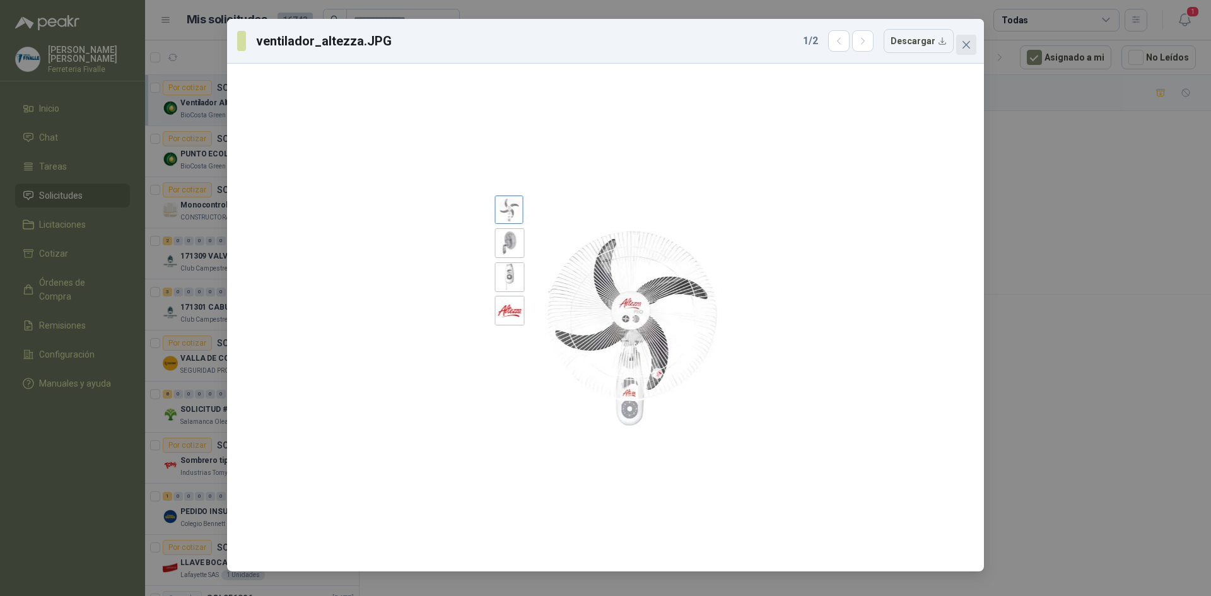
click at [972, 47] on span "Close" at bounding box center [966, 45] width 20 height 10
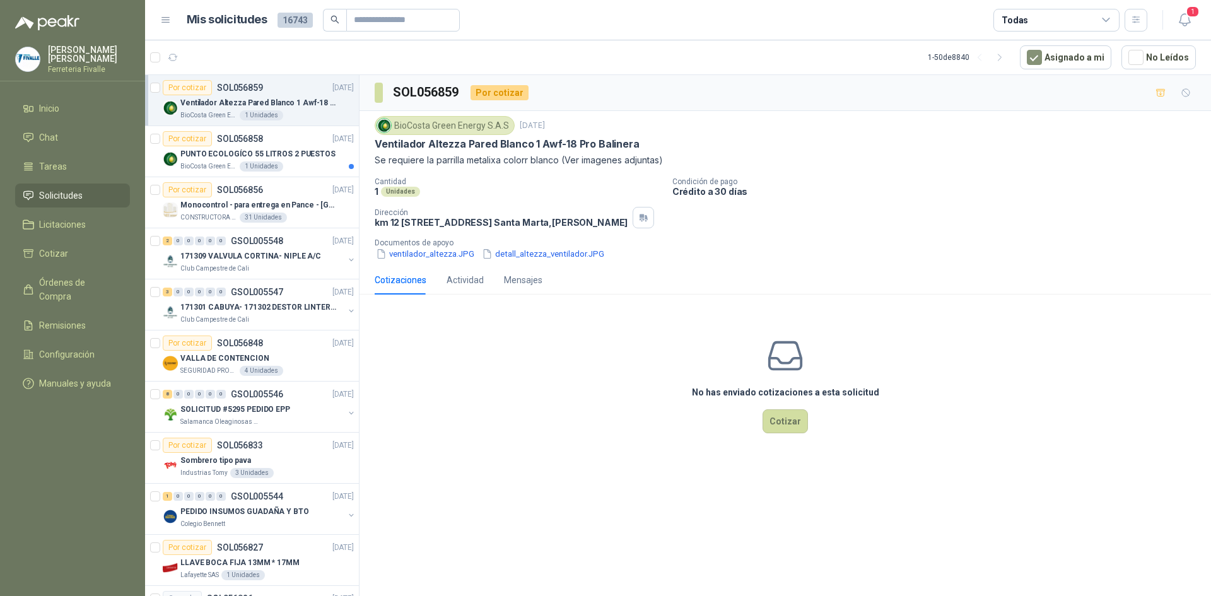
click at [584, 266] on div "BioCosta [PERSON_NAME] Energy S.A.S [DATE] Ventilador Altezza Pared Blanco 1 Aw…" at bounding box center [786, 188] width 852 height 155
click at [583, 261] on button "detall_altezza_ventilador.JPG" at bounding box center [543, 253] width 125 height 13
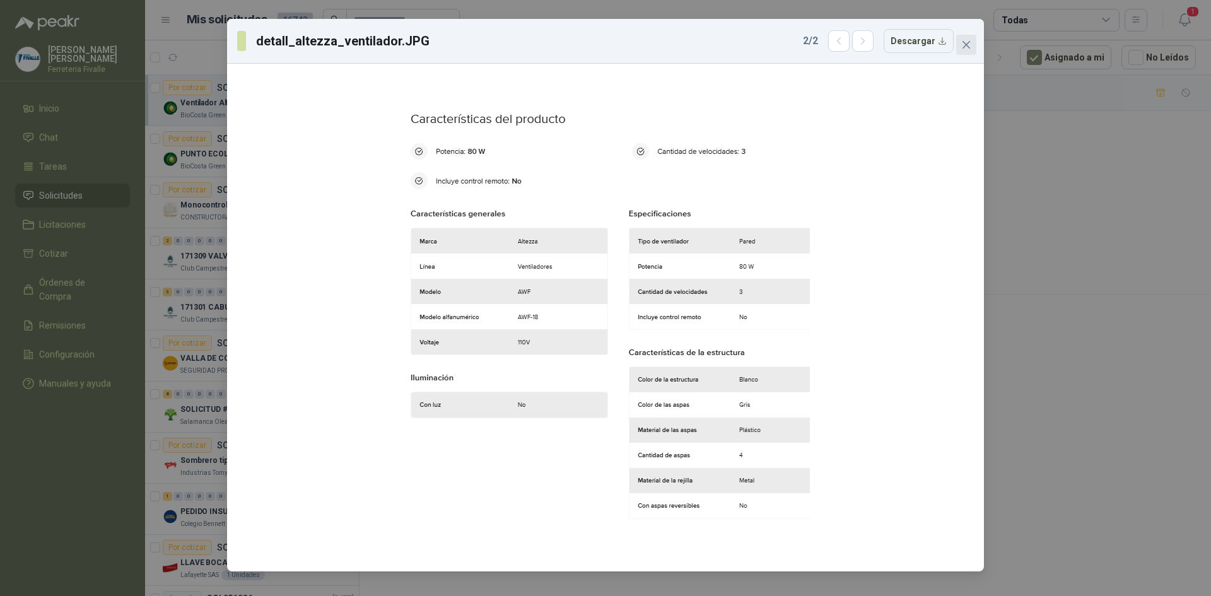
click at [972, 49] on span "Close" at bounding box center [966, 45] width 20 height 10
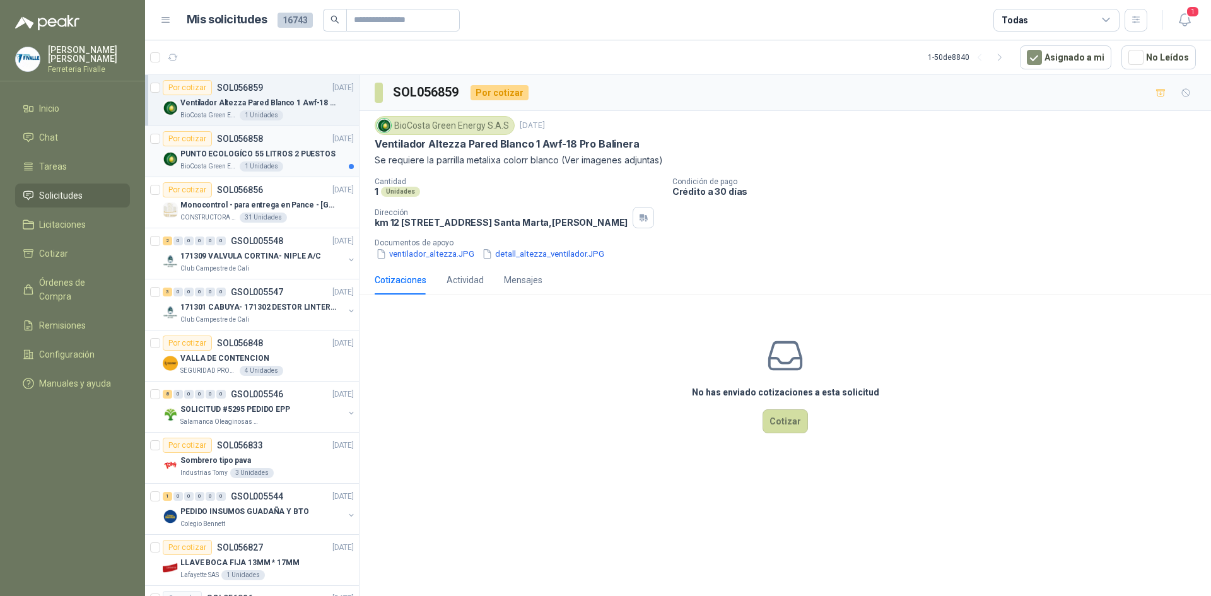
click at [253, 160] on div "PUNTO ECOLOGÍCO 55 LITROS 2 PUESTOS" at bounding box center [266, 153] width 173 height 15
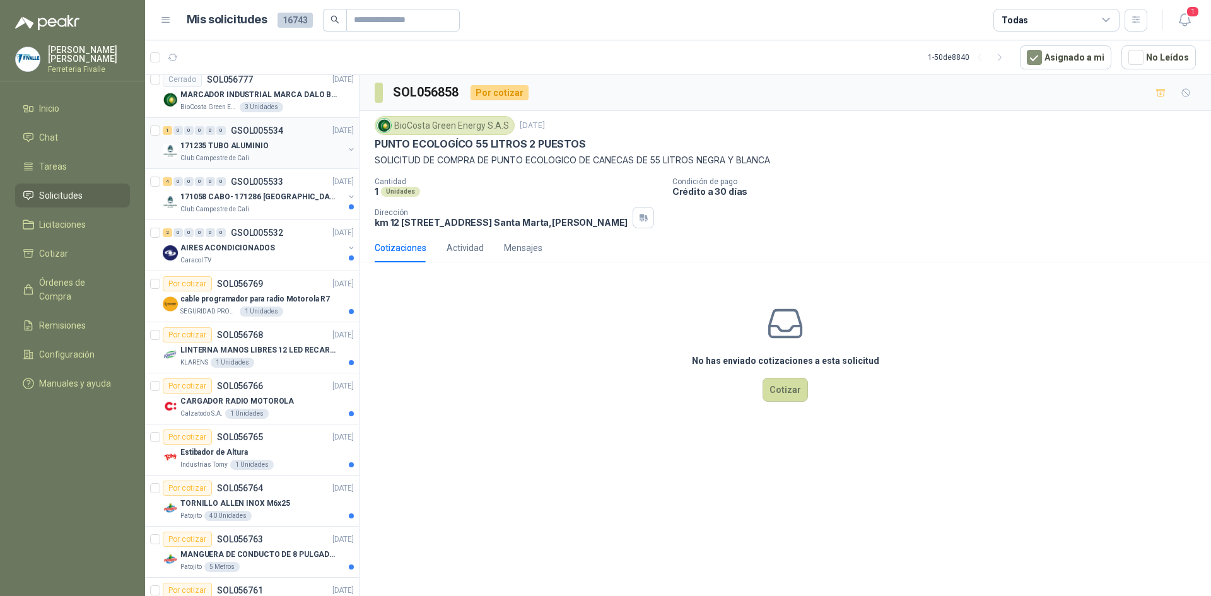
scroll to position [1451, 0]
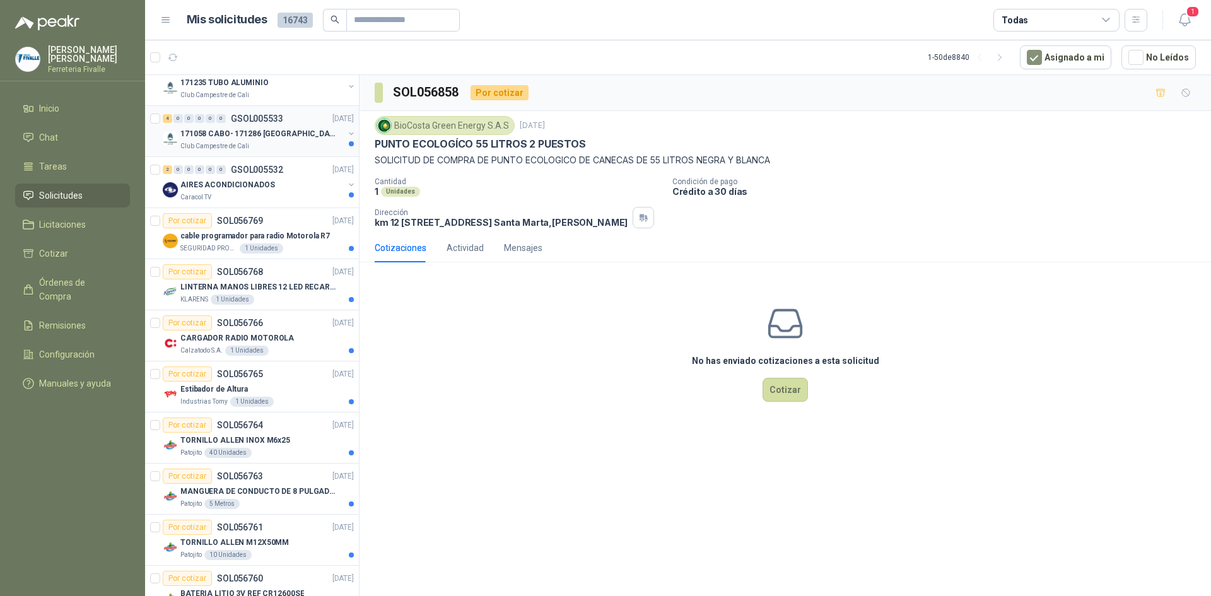
click at [286, 123] on div "4 0 0 0 0 0 GSOL005533 [DATE]" at bounding box center [260, 118] width 194 height 15
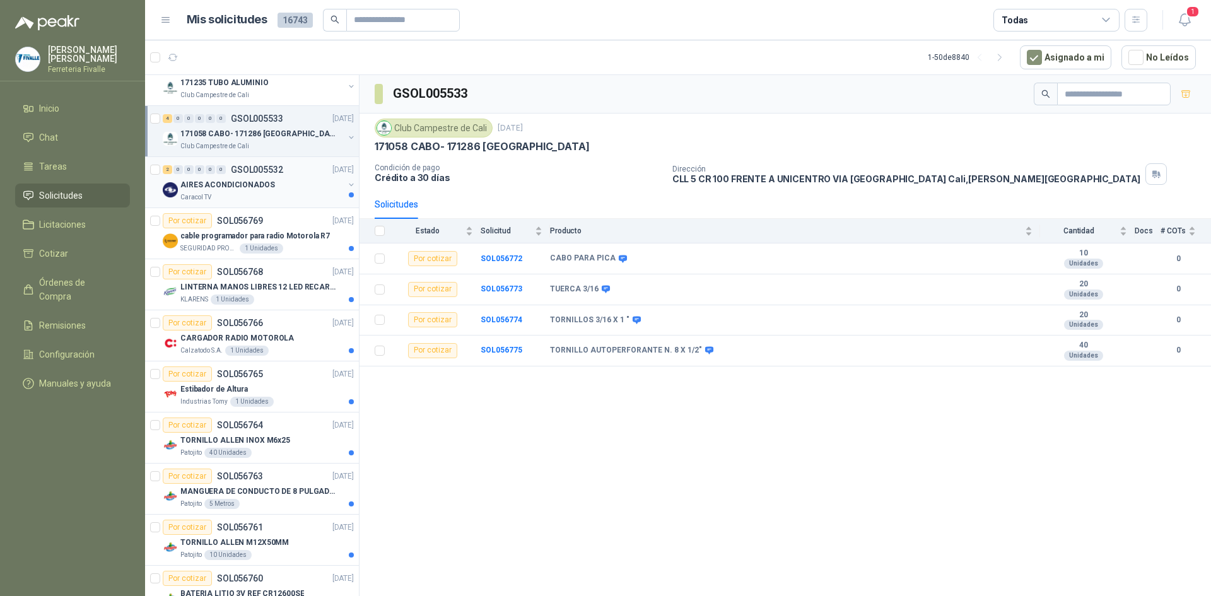
click at [274, 193] on div "Caracol TV" at bounding box center [261, 197] width 163 height 10
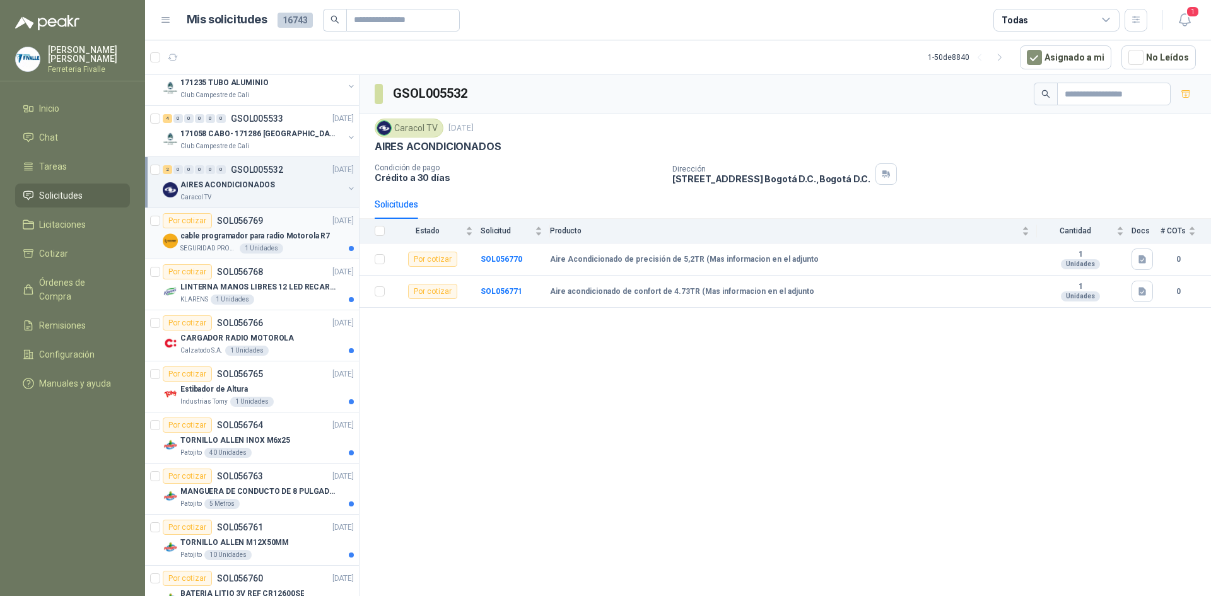
click at [269, 247] on div "1 Unidades" at bounding box center [262, 249] width 44 height 10
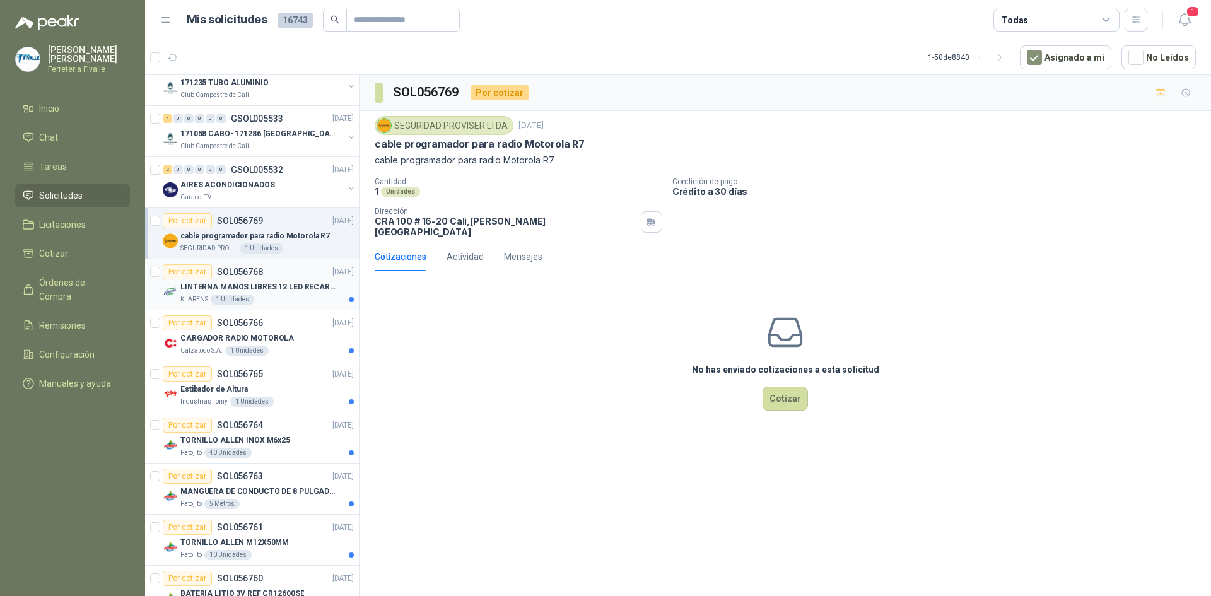
click at [290, 285] on p "LINTERNA MANOS LIBRES 12 LED RECARGALE" at bounding box center [258, 287] width 157 height 12
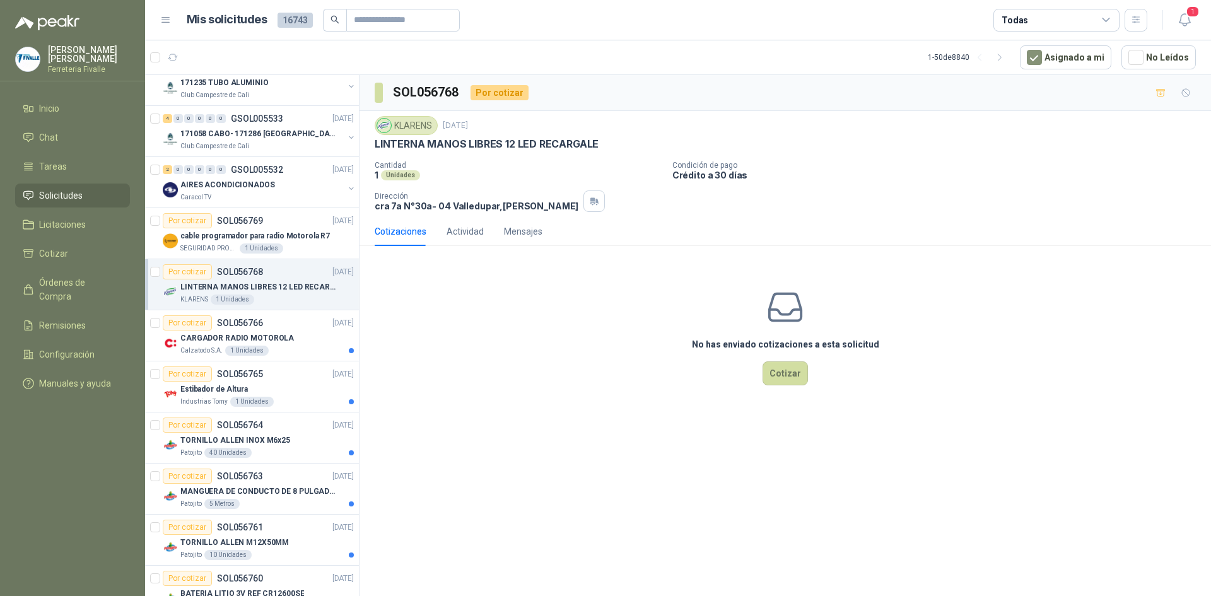
click at [551, 366] on div "No has enviado cotizaciones a esta solicitud Cotizar" at bounding box center [786, 336] width 852 height 161
click at [277, 319] on div "Por cotizar SOL056766 [DATE]" at bounding box center [258, 322] width 191 height 15
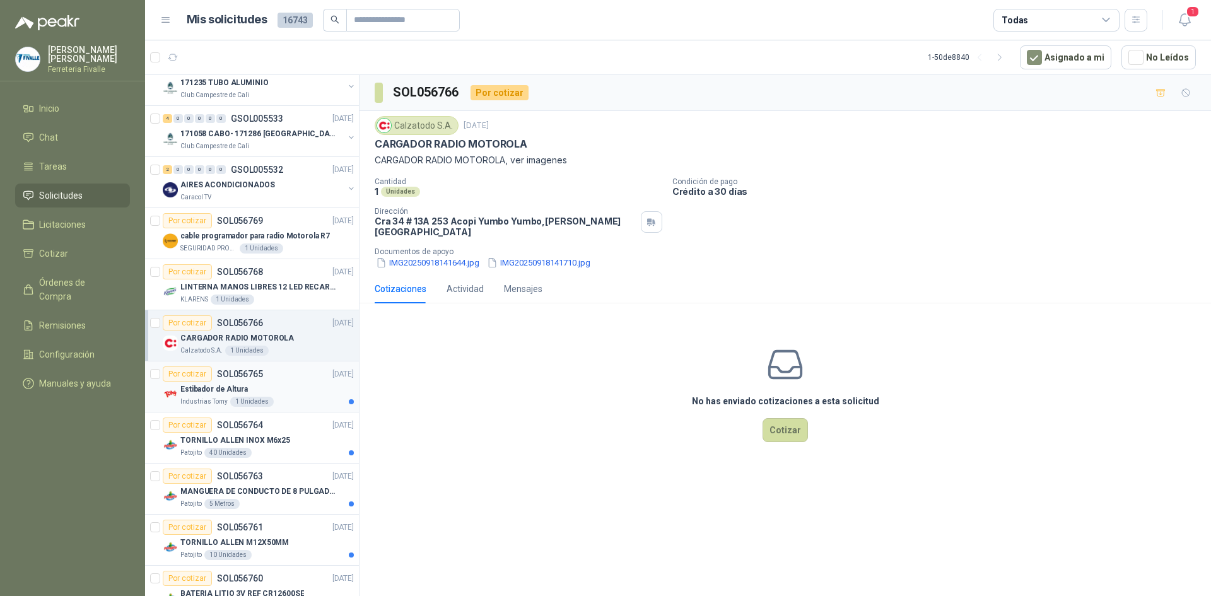
click at [282, 375] on div "Por cotizar SOL056765 [DATE]" at bounding box center [258, 374] width 191 height 15
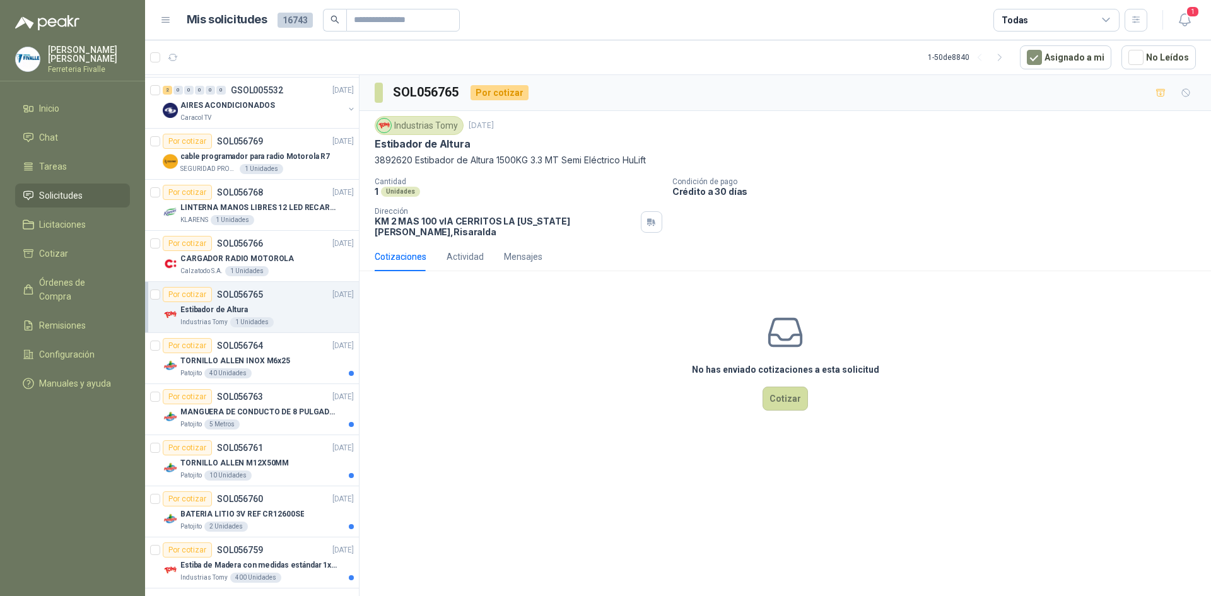
scroll to position [1577, 0]
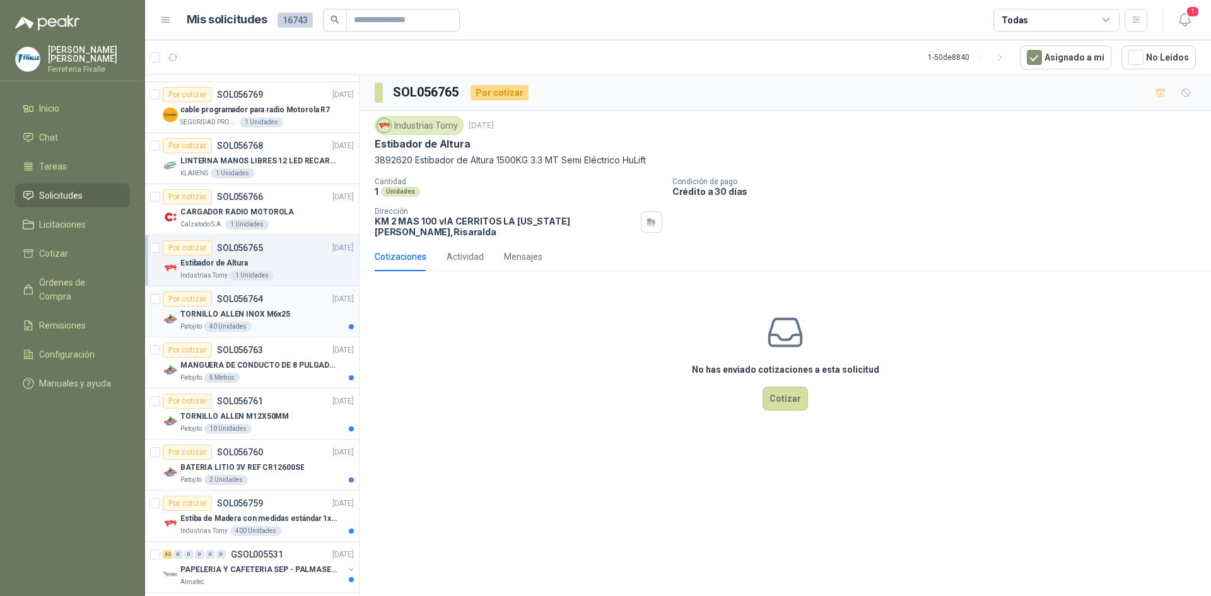
click at [309, 317] on div "TORNILLO ALLEN INOX M6x25" at bounding box center [266, 314] width 173 height 15
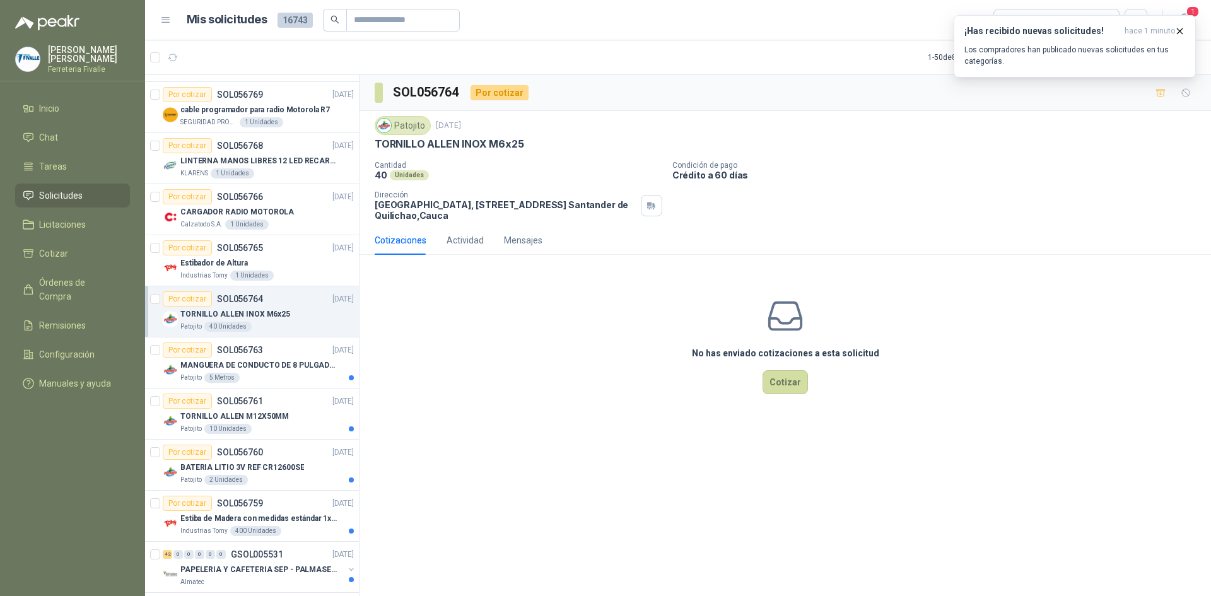
drag, startPoint x: 703, startPoint y: 221, endPoint x: 683, endPoint y: 230, distance: 22.0
click at [702, 221] on div "Cantidad 40 Unidades Condición de pago Crédito a 60 días Dirección Parque Indus…" at bounding box center [785, 191] width 821 height 60
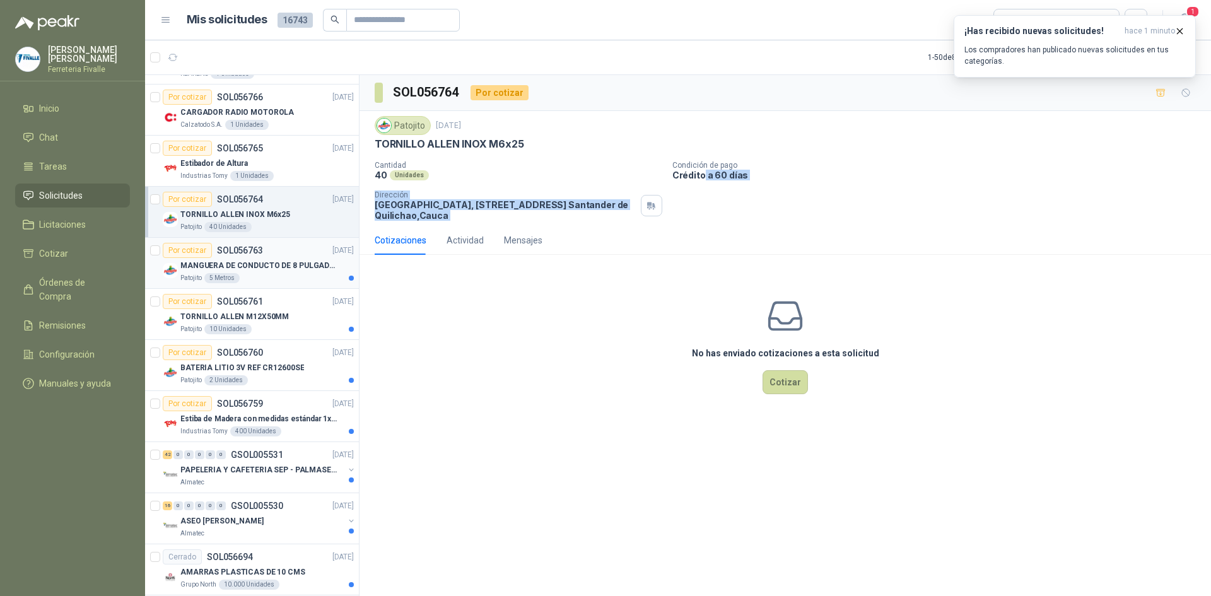
scroll to position [1767, 0]
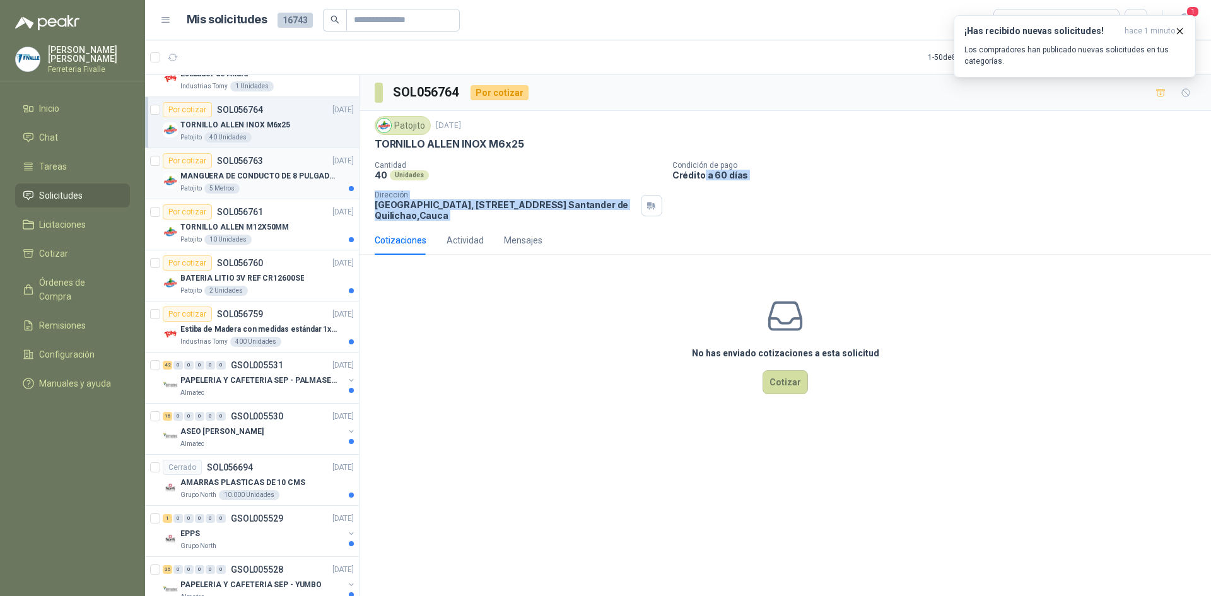
click at [290, 186] on div "Patojito 5 Metros" at bounding box center [266, 189] width 173 height 10
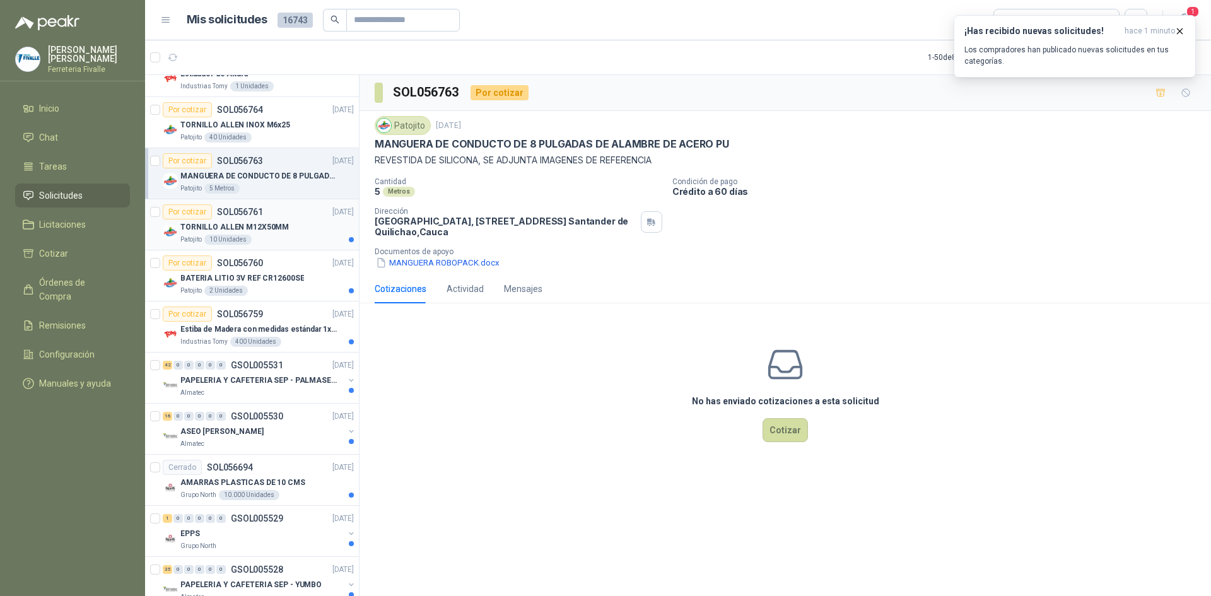
click at [277, 242] on div "Patojito 10 Unidades" at bounding box center [266, 240] width 173 height 10
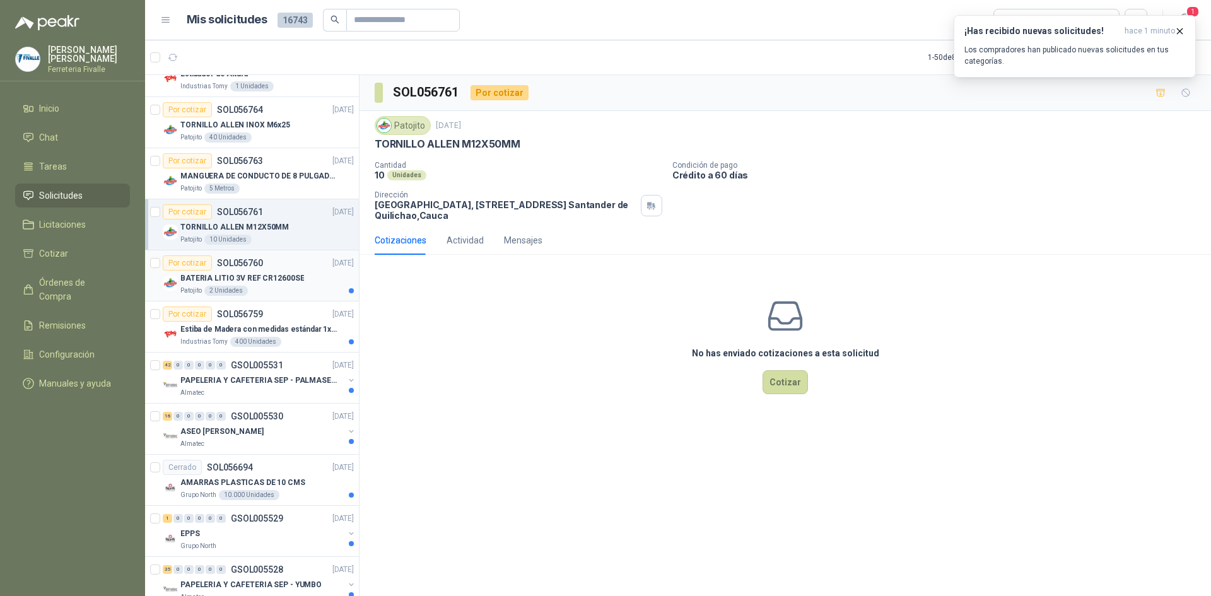
click at [286, 274] on p "BATERIA LITIO 3V REF CR12600SE" at bounding box center [242, 279] width 124 height 12
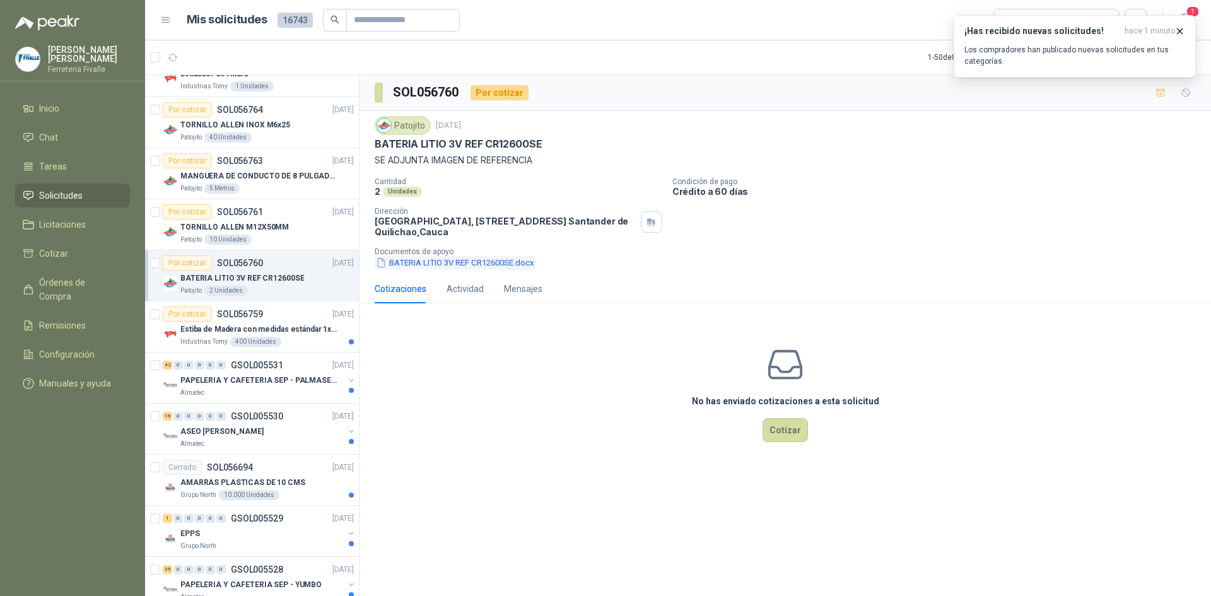
click at [461, 260] on button "BATERIA LITIO 3V REF CR12600SE.docx" at bounding box center [455, 262] width 161 height 13
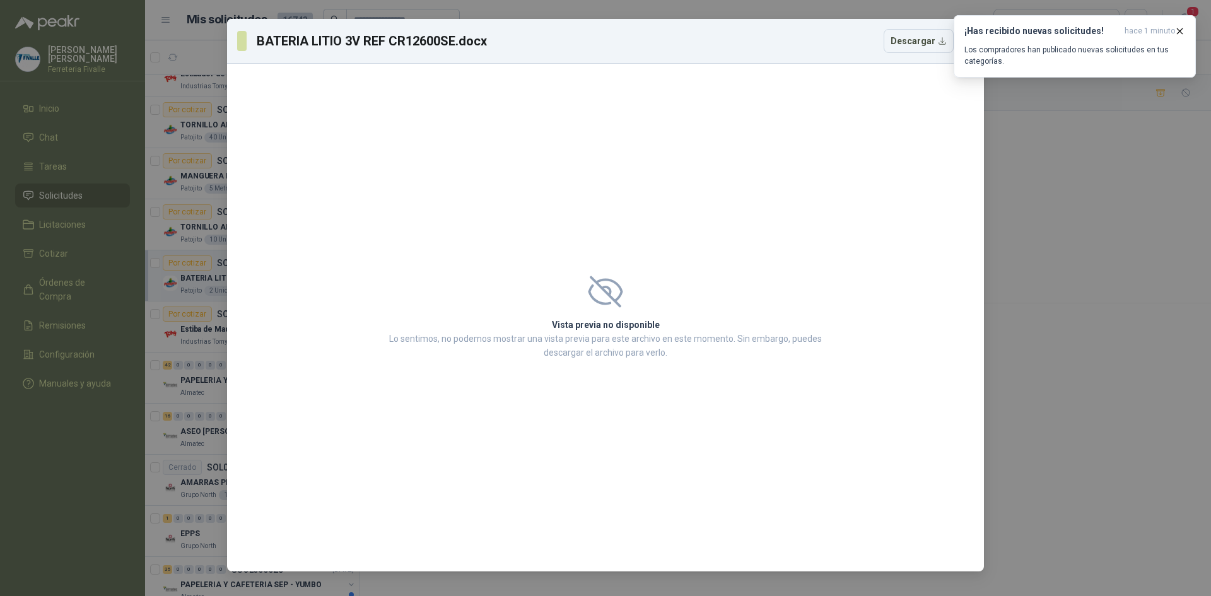
click at [1014, 149] on div "BATERIA LITIO 3V REF CR12600SE.docx Descargar Vista previa no disponible Lo sen…" at bounding box center [605, 298] width 1211 height 596
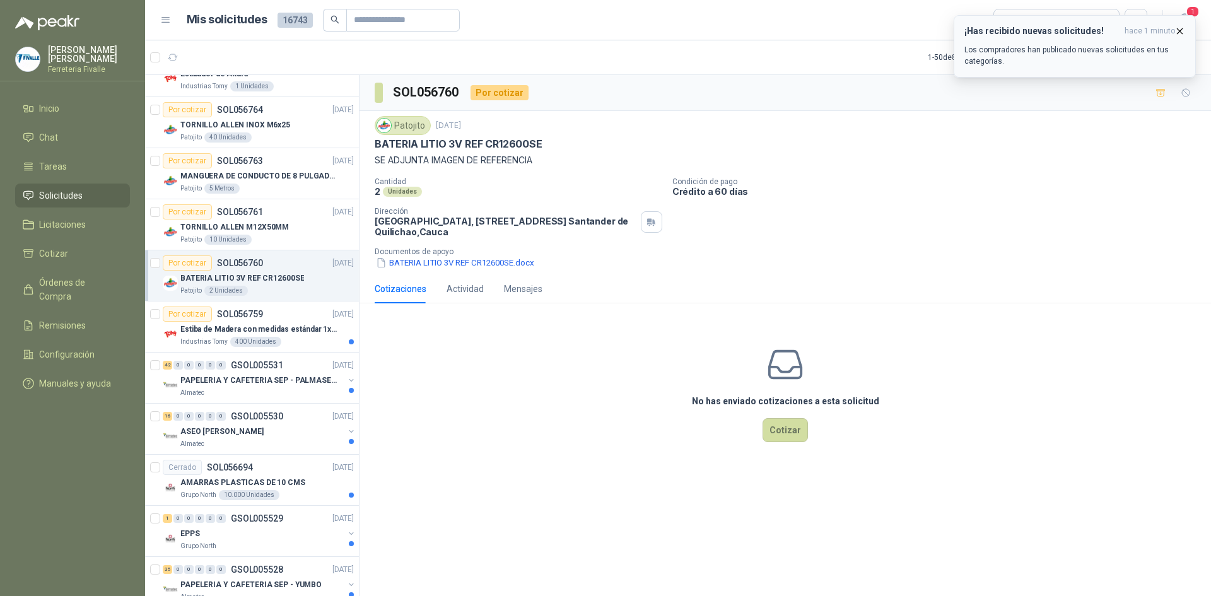
click at [1180, 28] on button "¡Has recibido nuevas solicitudes! hace 1 minuto Los compradores han publicado n…" at bounding box center [1075, 46] width 242 height 62
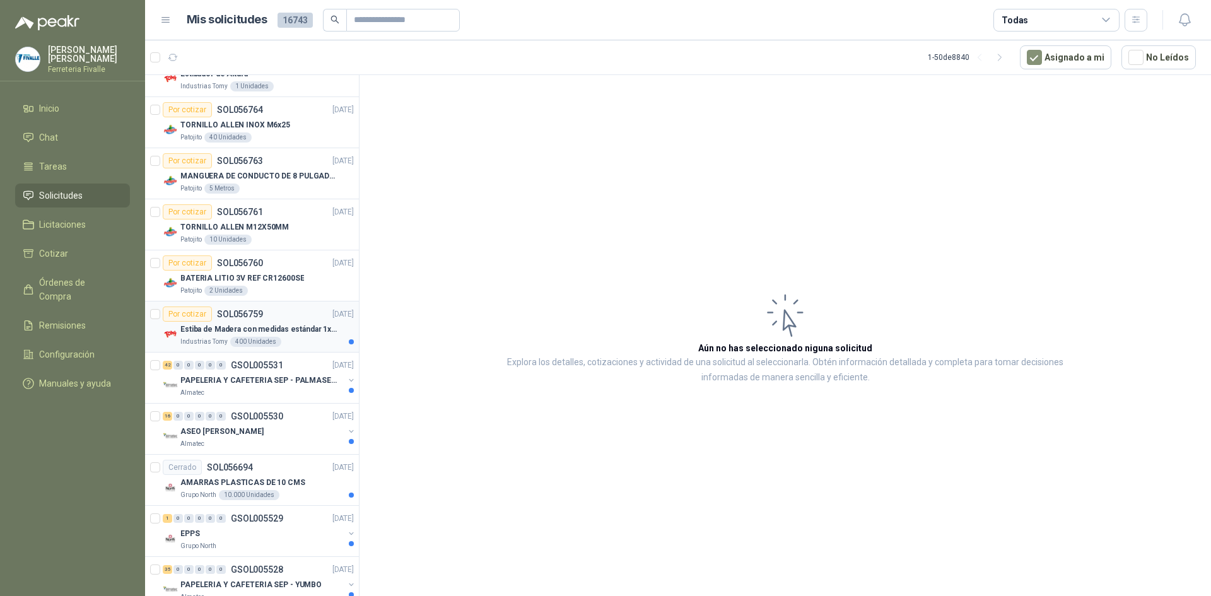
click at [264, 332] on p "Estiba de Madera con medidas estándar 1x120x15 de alto" at bounding box center [258, 330] width 157 height 12
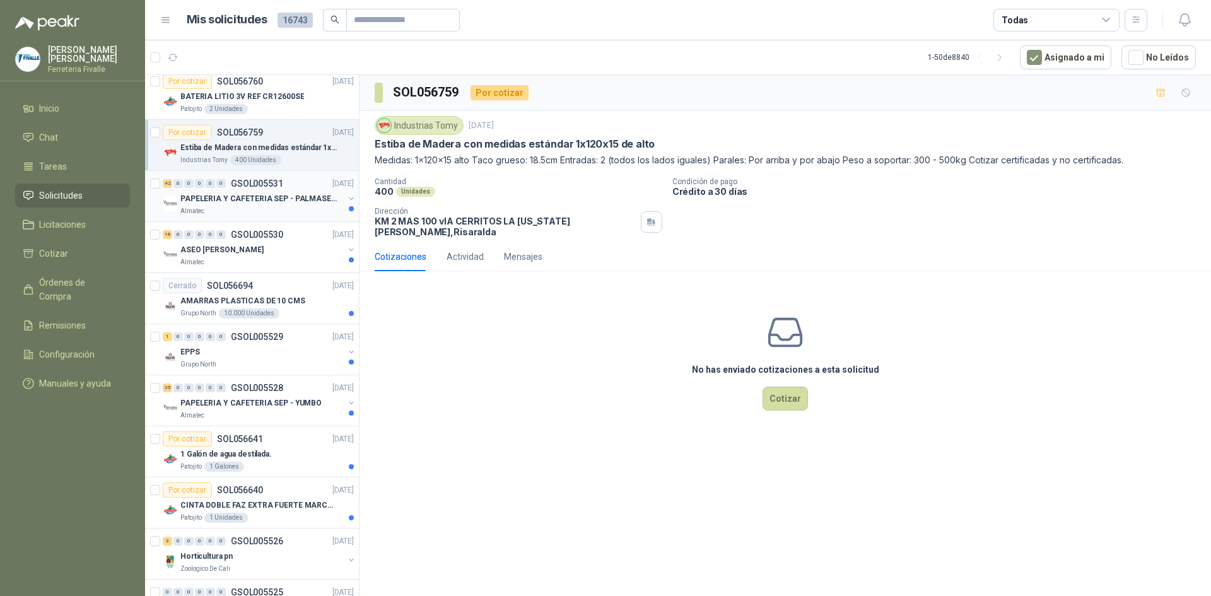
scroll to position [1956, 0]
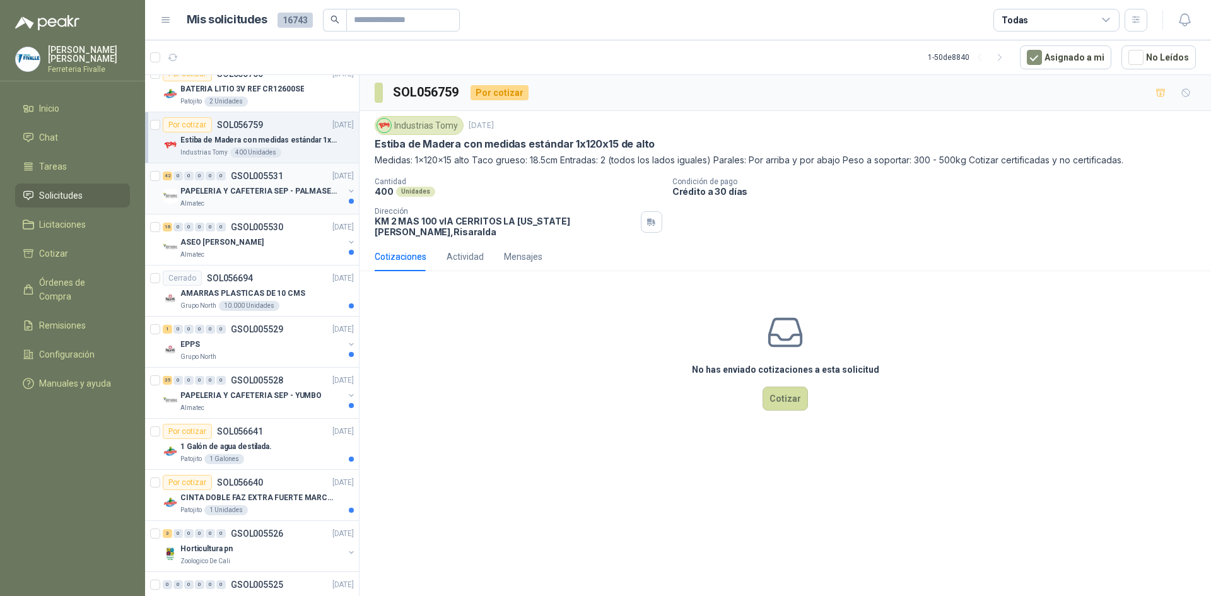
click at [264, 183] on div "42 0 0 0 0 0 GSOL005531 [DATE]" at bounding box center [260, 175] width 194 height 15
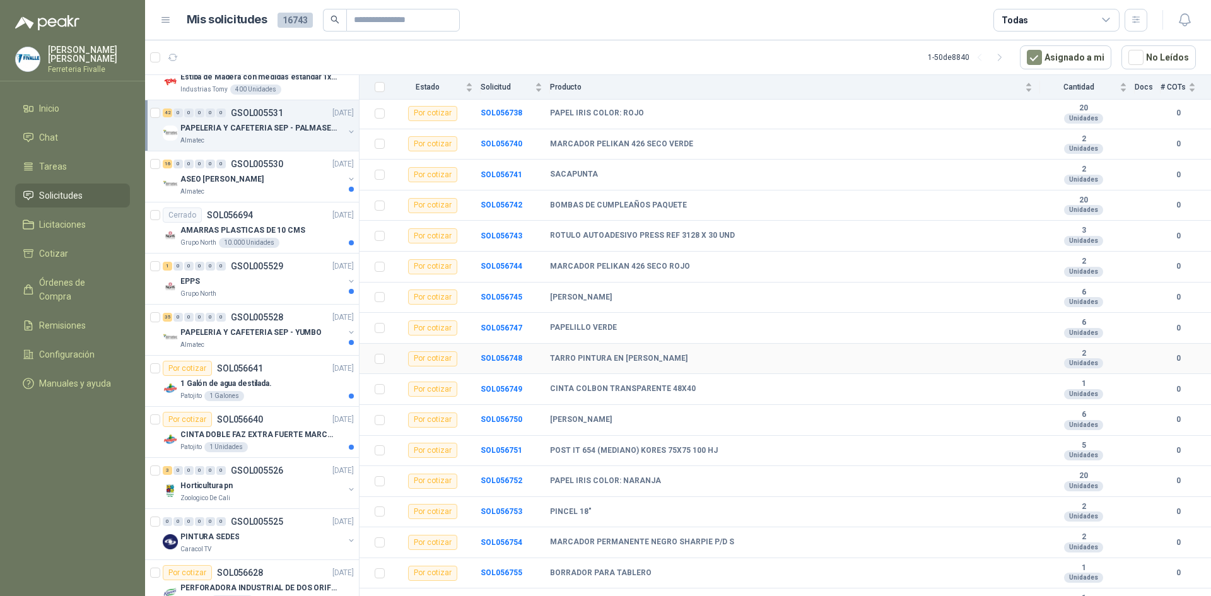
scroll to position [931, 0]
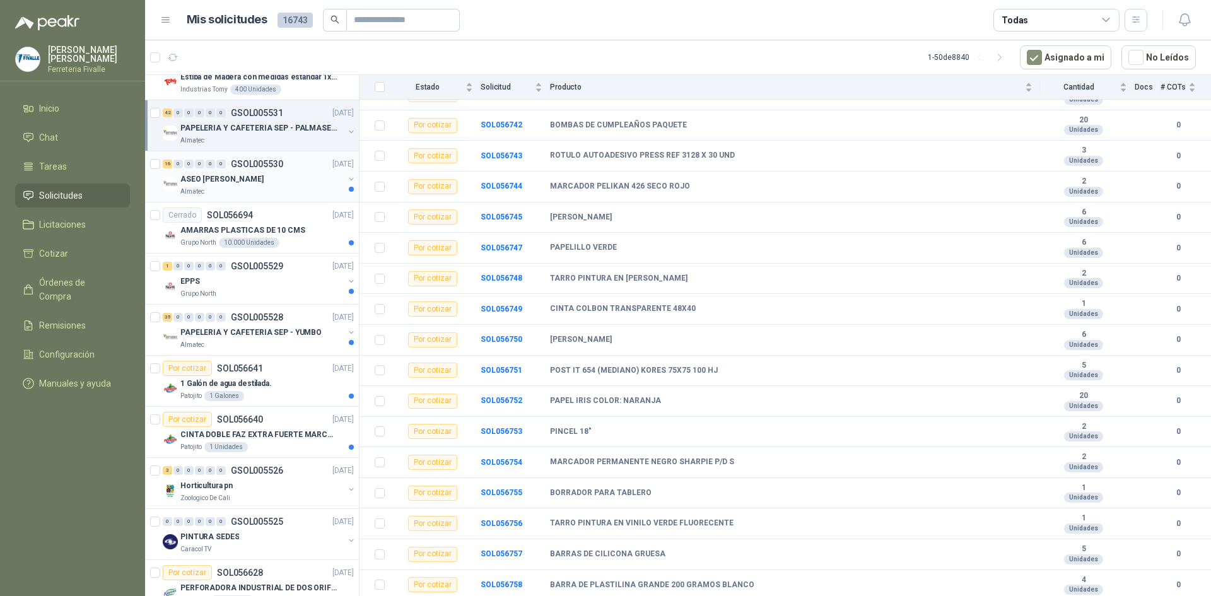
click at [228, 184] on p "ASEO [PERSON_NAME]" at bounding box center [221, 179] width 83 height 12
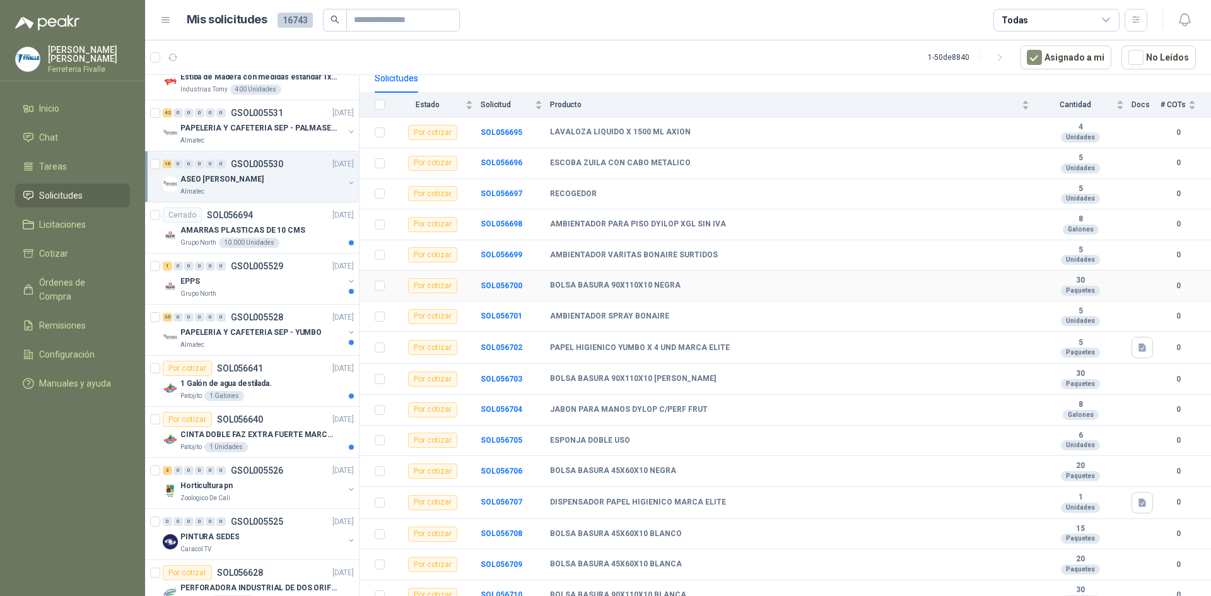
scroll to position [137, 0]
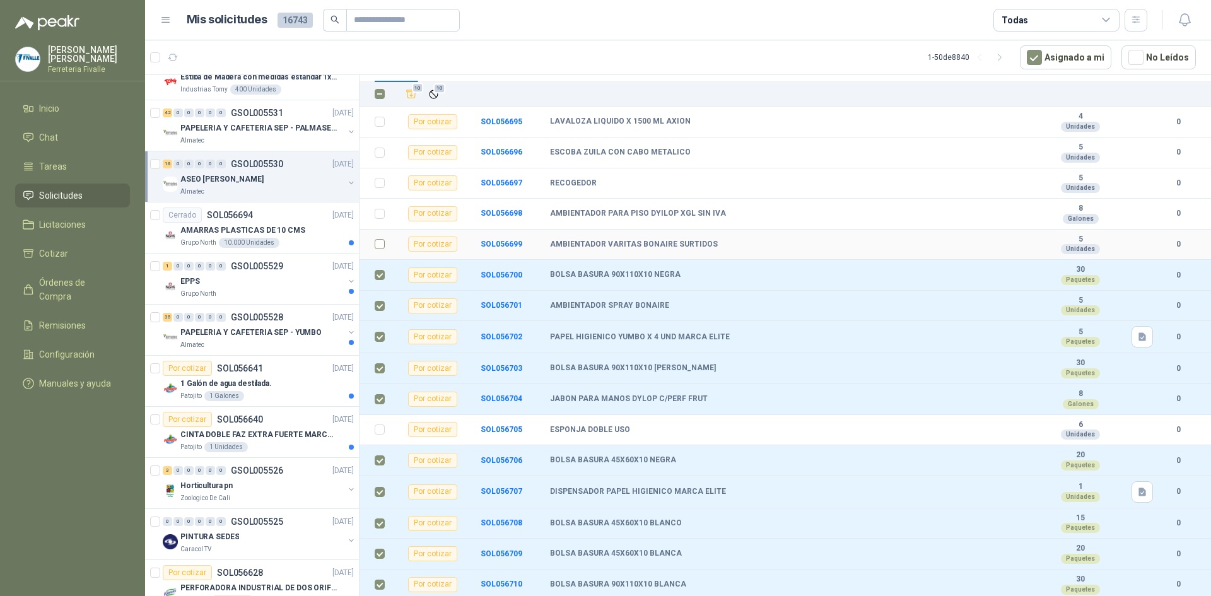
click at [374, 240] on td at bounding box center [376, 245] width 33 height 31
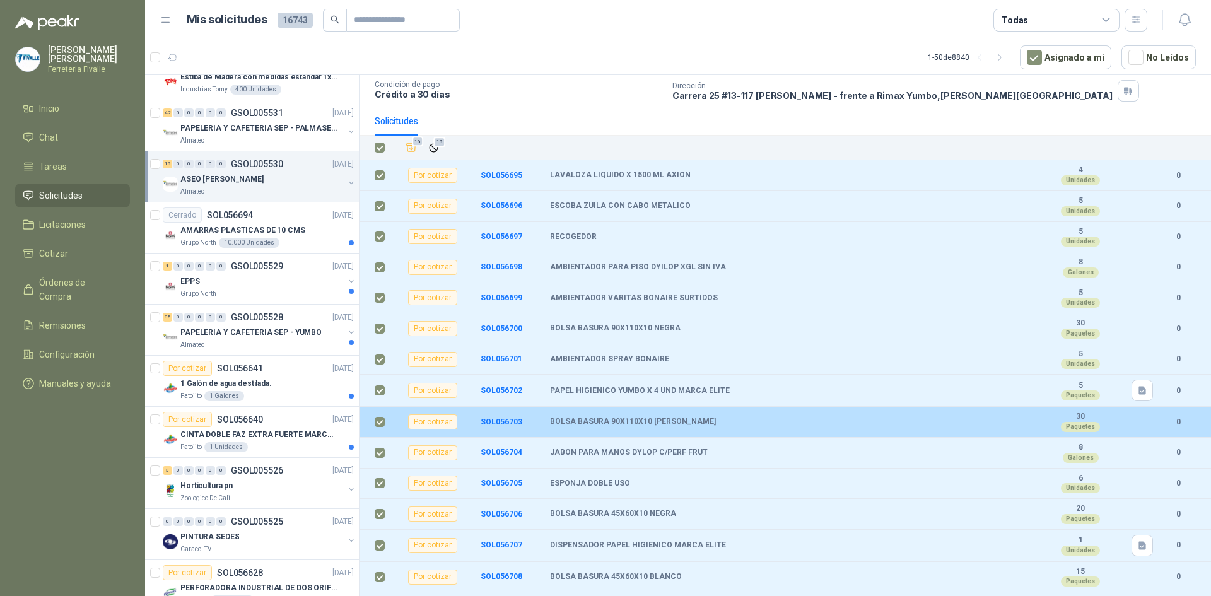
scroll to position [0, 0]
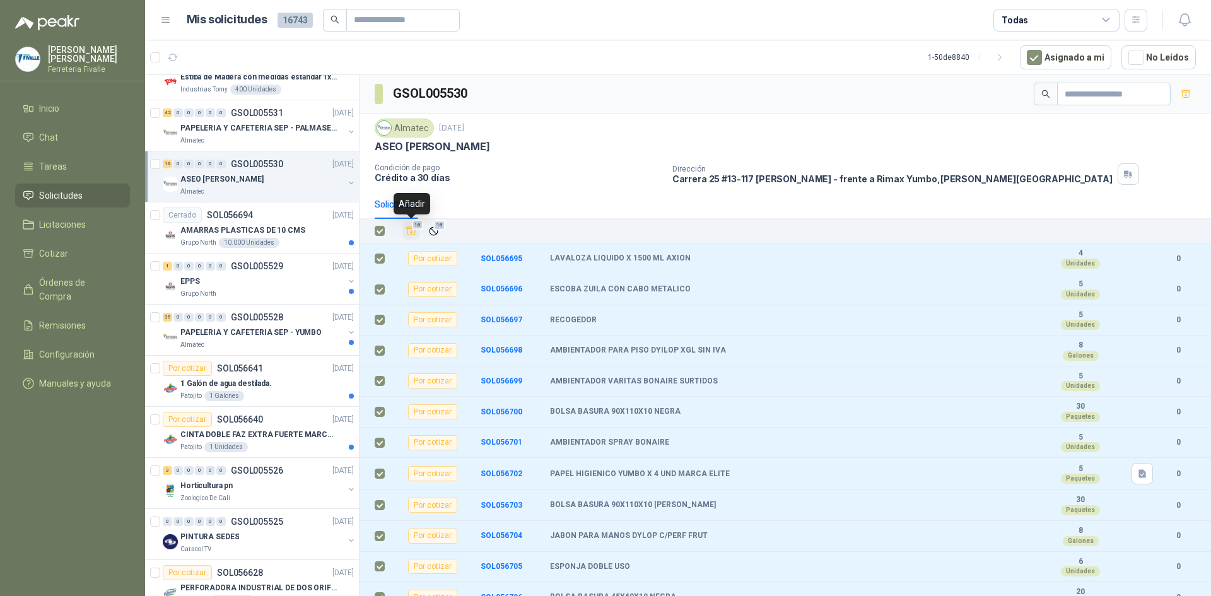
click at [412, 229] on span "16" at bounding box center [418, 225] width 12 height 10
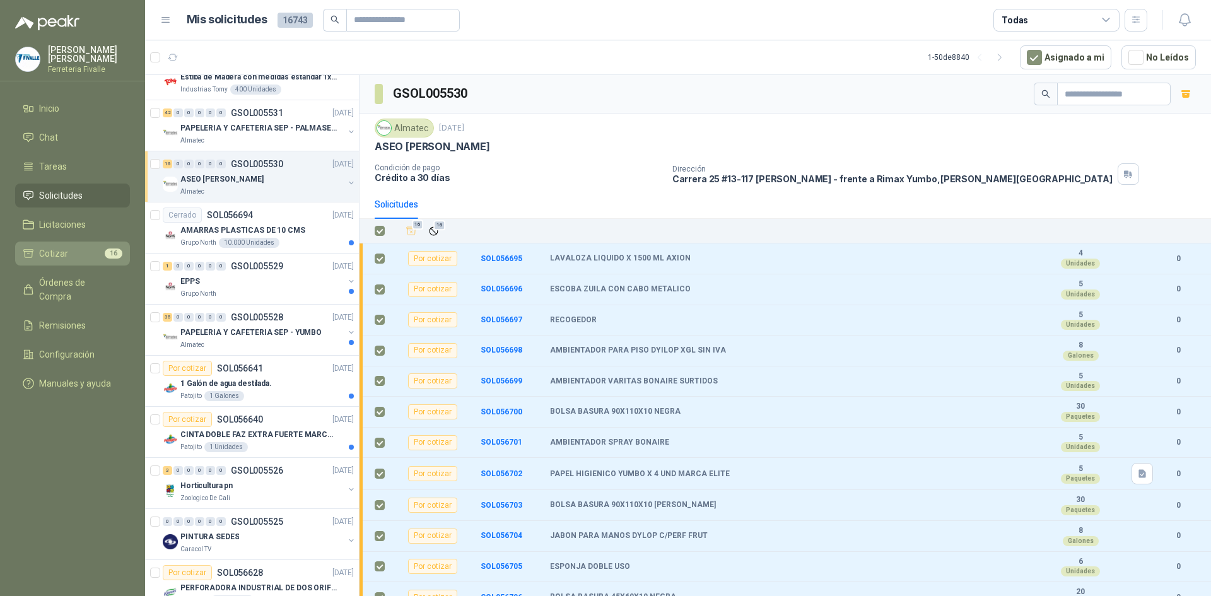
click at [63, 261] on span "Cotizar" at bounding box center [53, 254] width 29 height 14
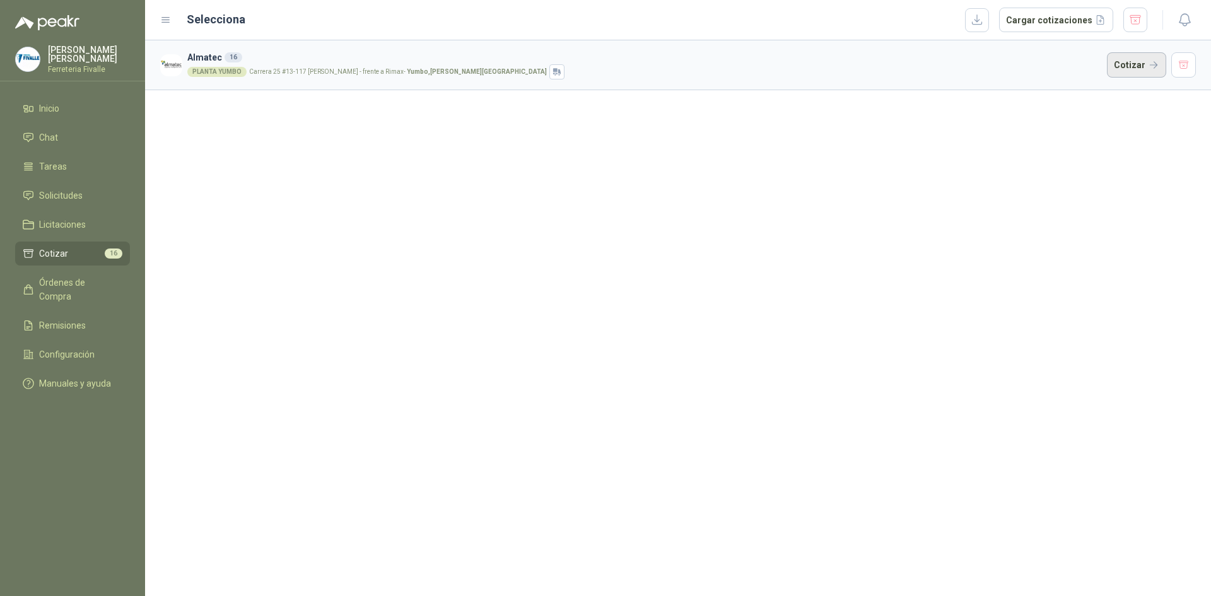
click at [1132, 66] on button "Cotizar" at bounding box center [1136, 64] width 59 height 25
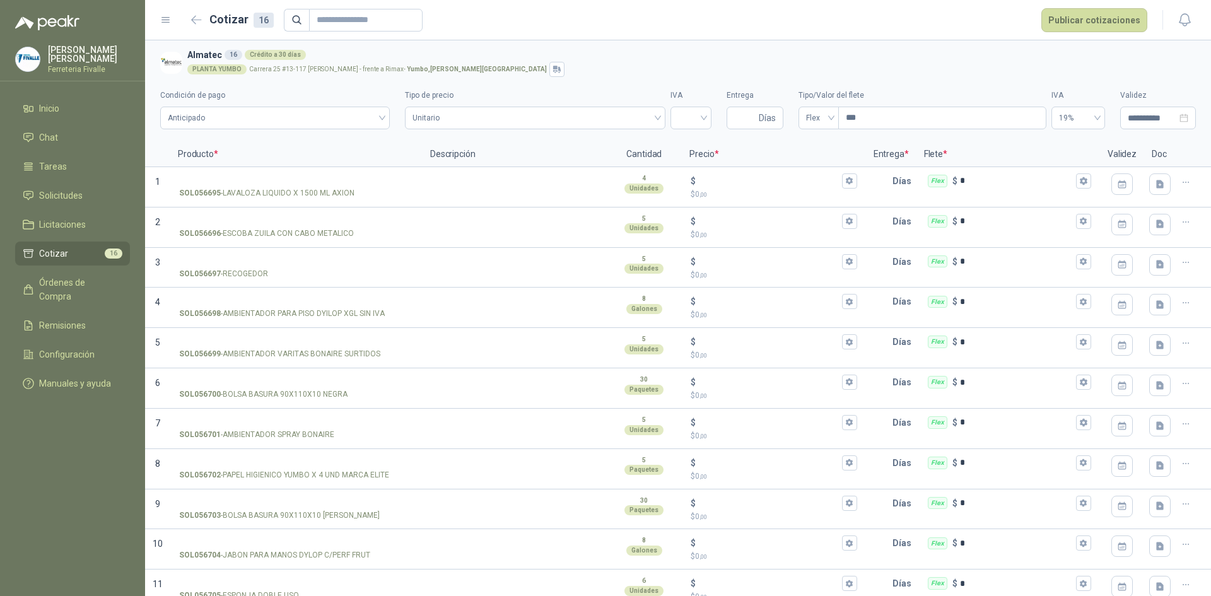
click at [998, 79] on div "**********" at bounding box center [678, 105] width 1036 height 57
click at [198, 22] on icon "button" at bounding box center [196, 19] width 11 height 9
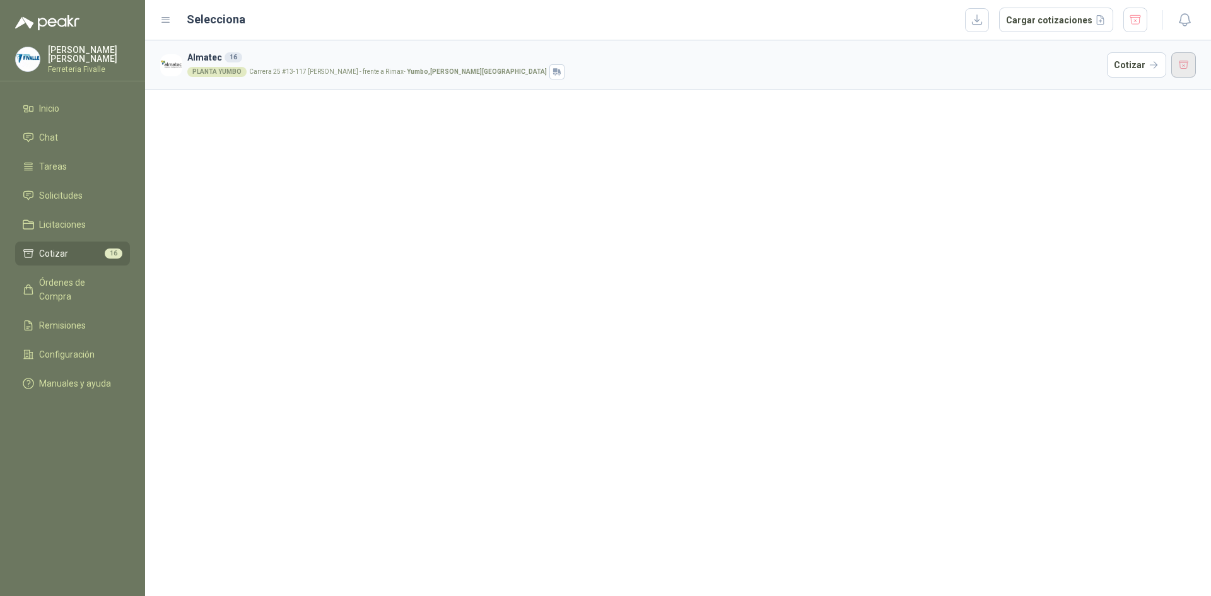
click at [1185, 56] on button "button" at bounding box center [1184, 64] width 25 height 25
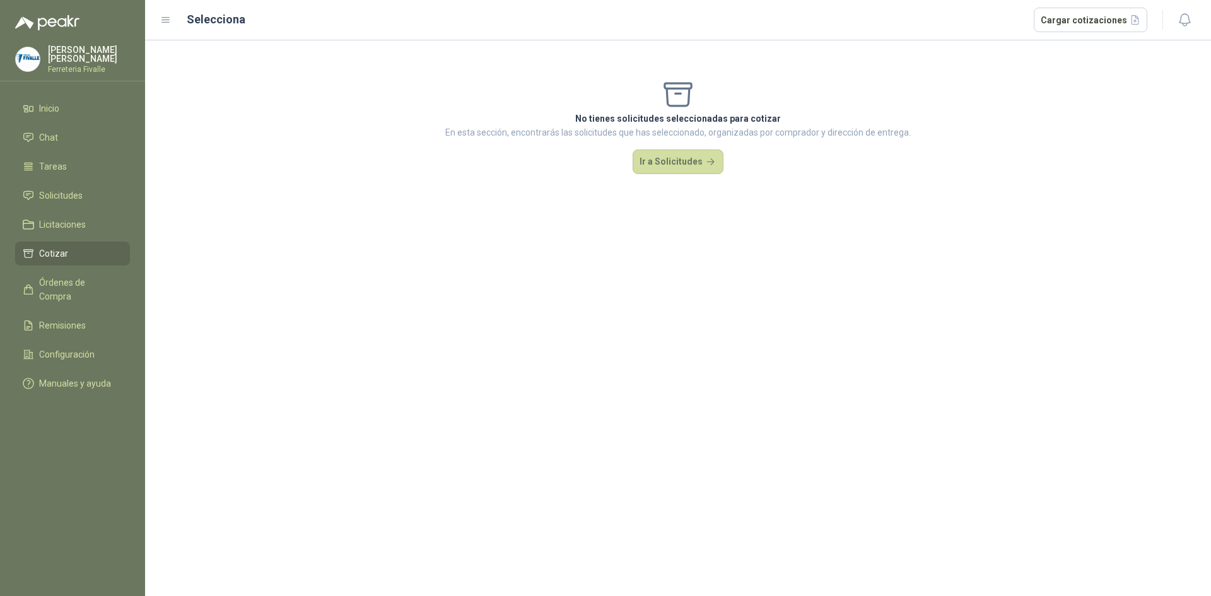
click at [65, 261] on span "Cotizar" at bounding box center [53, 254] width 29 height 14
click at [76, 208] on link "Solicitudes" at bounding box center [72, 196] width 115 height 24
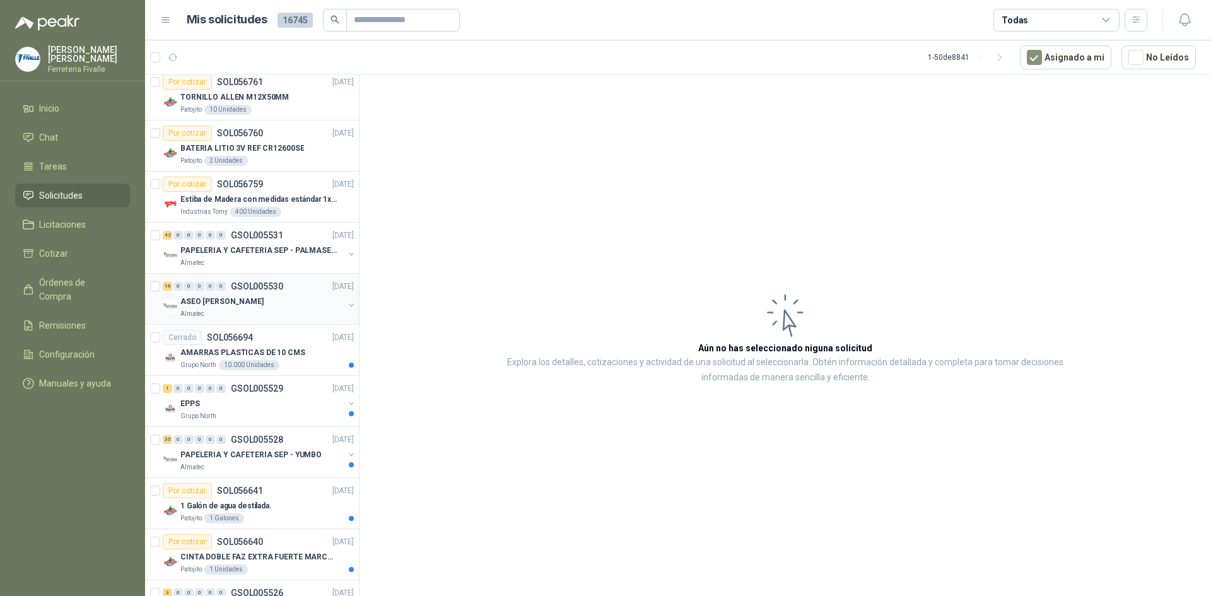
scroll to position [1956, 0]
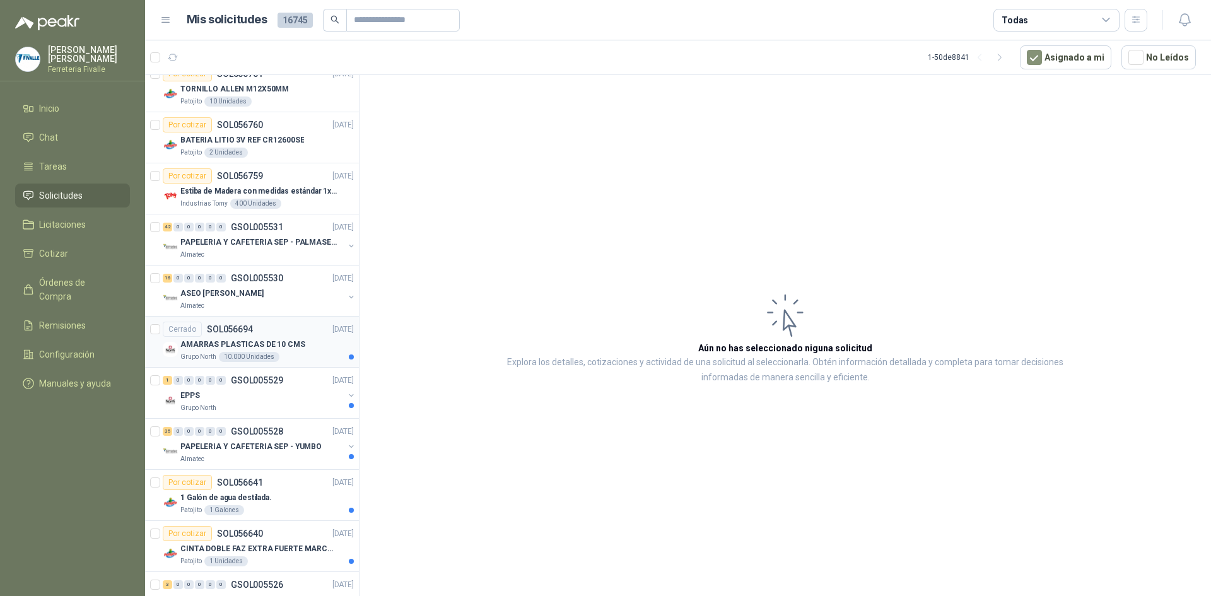
click at [301, 338] on div "AMARRAS PLASTICAS DE 10 CMS" at bounding box center [266, 344] width 173 height 15
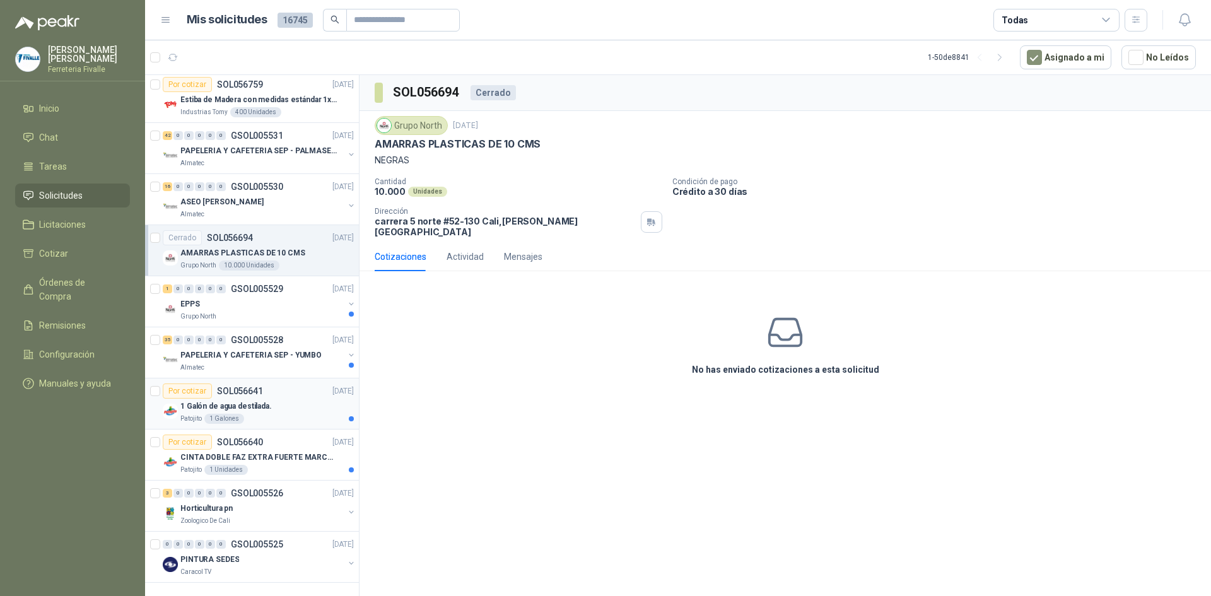
scroll to position [2057, 0]
click at [318, 300] on div "EPPS" at bounding box center [261, 304] width 163 height 15
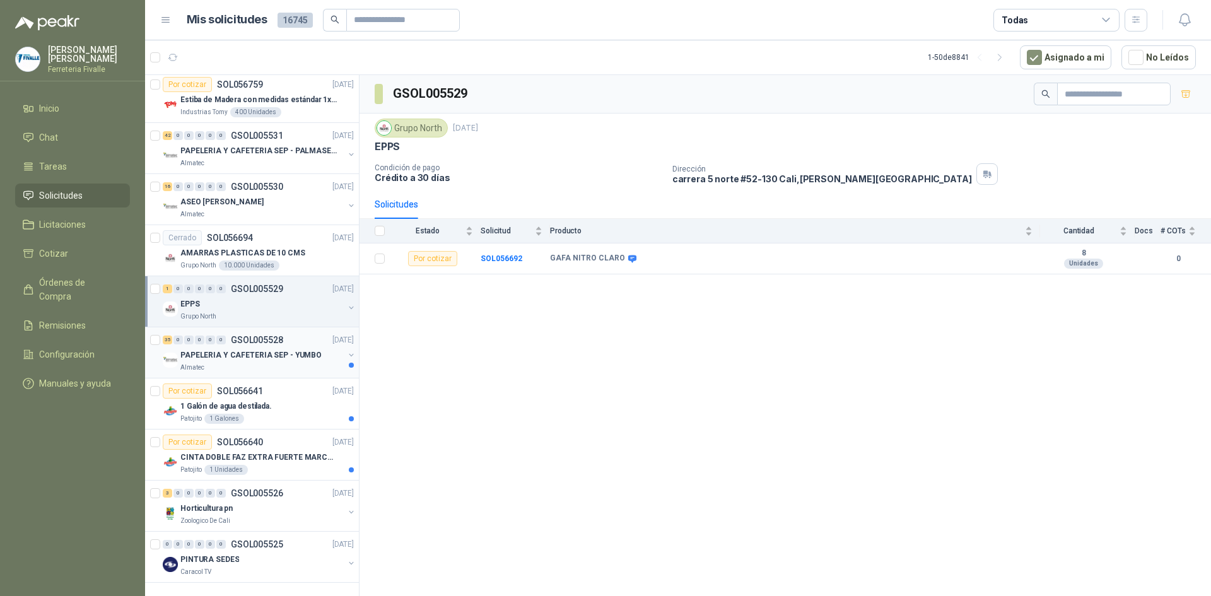
click at [288, 327] on div "35 0 0 0 0 0 GSOL005528 [DATE] PAPELERIA Y CAFETERIA SEP - YUMBO Almatec" at bounding box center [252, 352] width 214 height 51
click at [274, 336] on p "GSOL005528" at bounding box center [257, 340] width 52 height 9
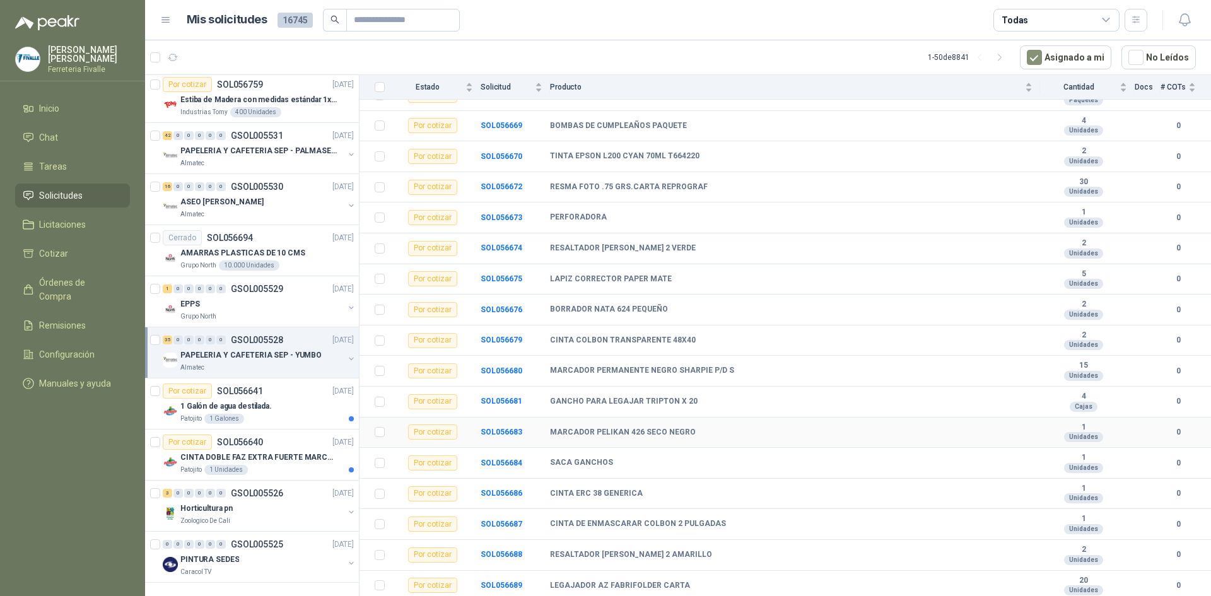
scroll to position [716, 0]
click at [294, 399] on div "1 Galón de agua destilada." at bounding box center [266, 406] width 173 height 15
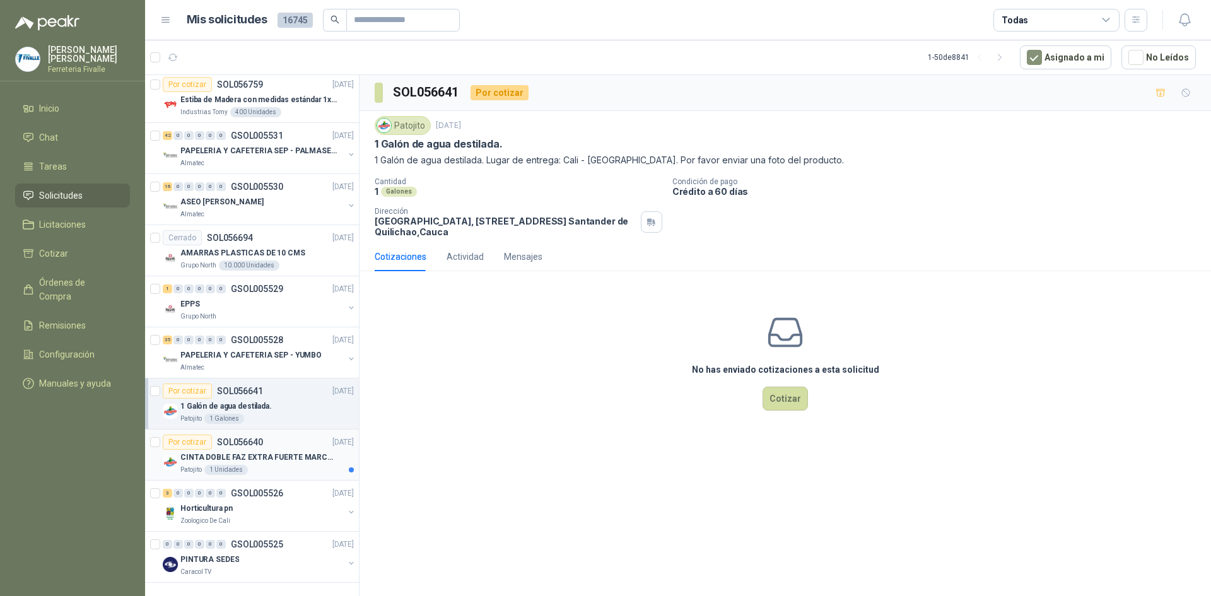
click at [295, 465] on div "Patojito 1 Unidades" at bounding box center [266, 470] width 173 height 10
